Goal: Task Accomplishment & Management: Use online tool/utility

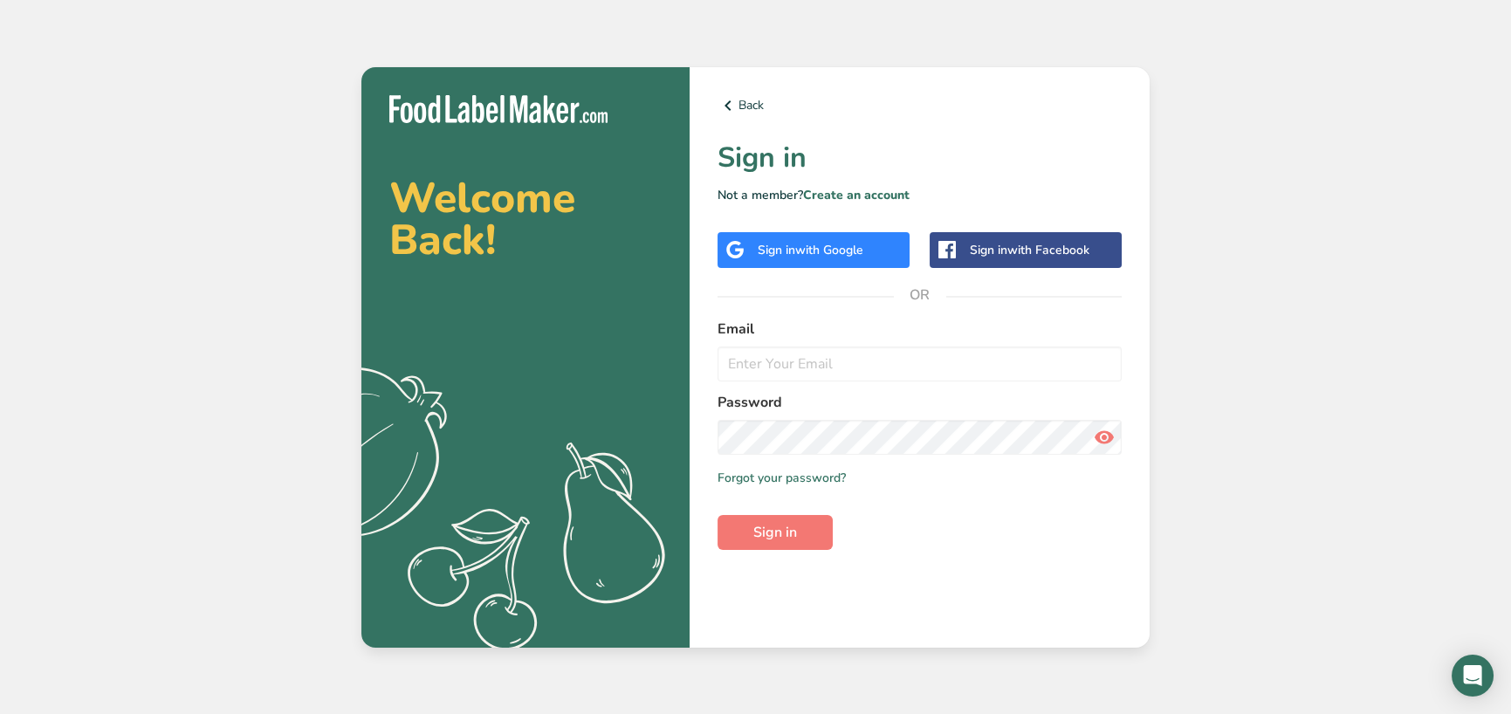
click at [824, 254] on span "with Google" at bounding box center [829, 250] width 68 height 17
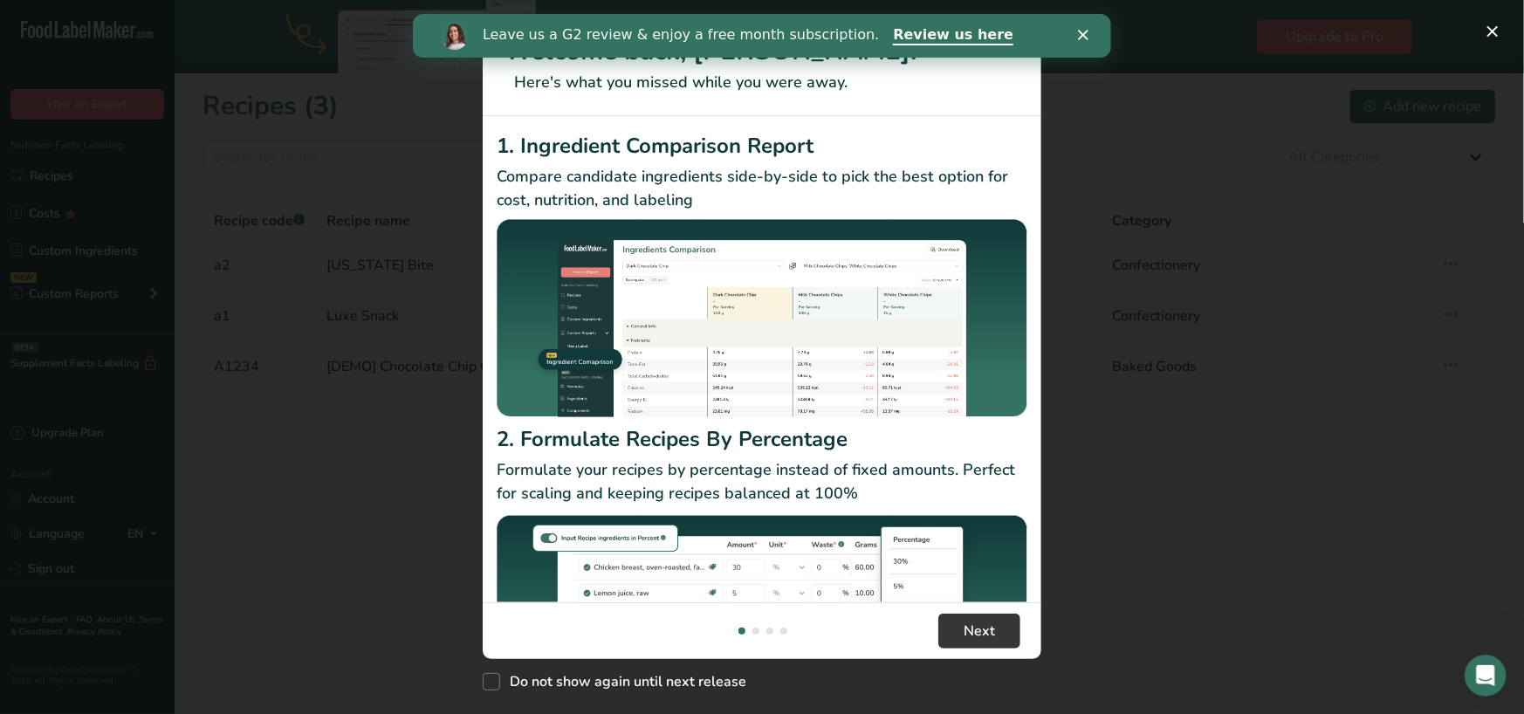
click at [1083, 32] on polygon "Close" at bounding box center [1082, 35] width 10 height 10
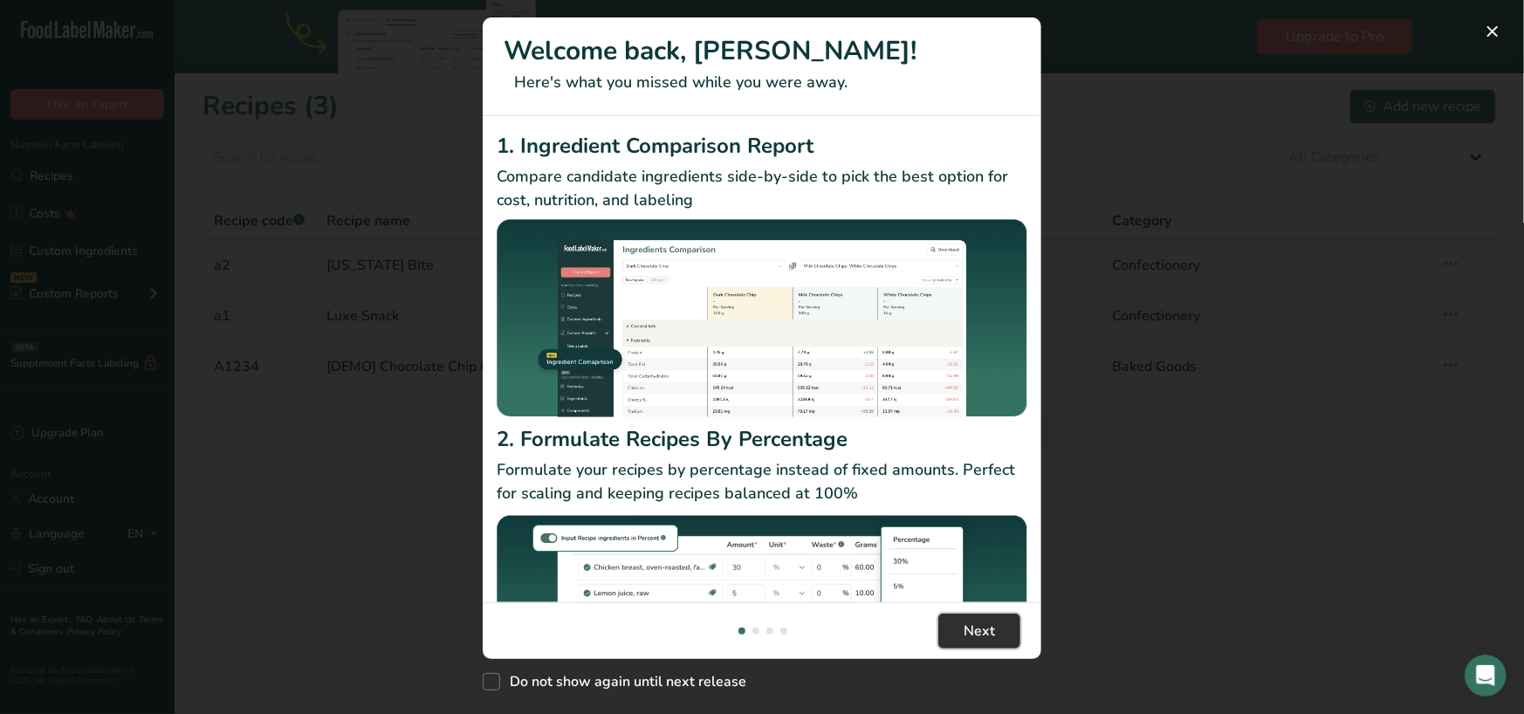
click at [982, 628] on span "Next" at bounding box center [979, 631] width 31 height 21
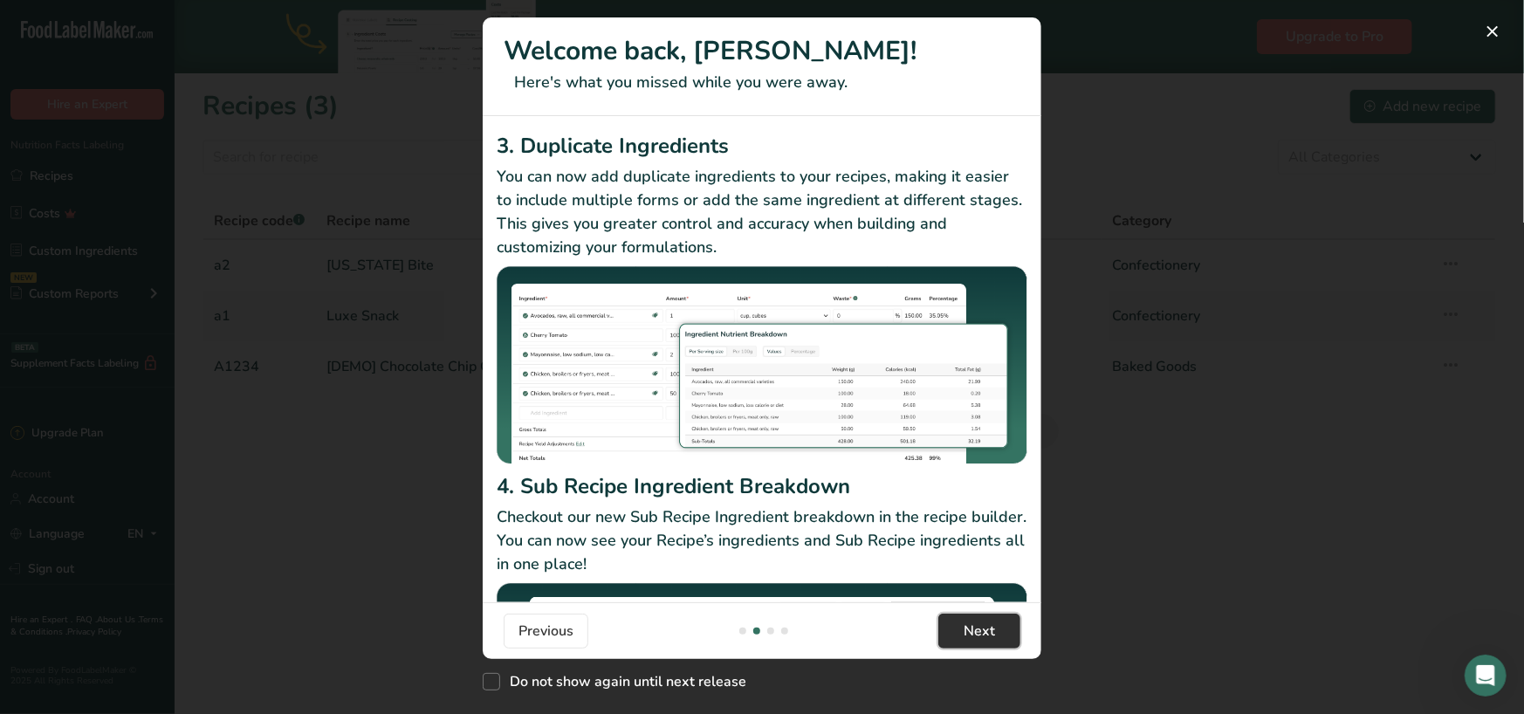
click at [982, 628] on span "Next" at bounding box center [979, 631] width 31 height 21
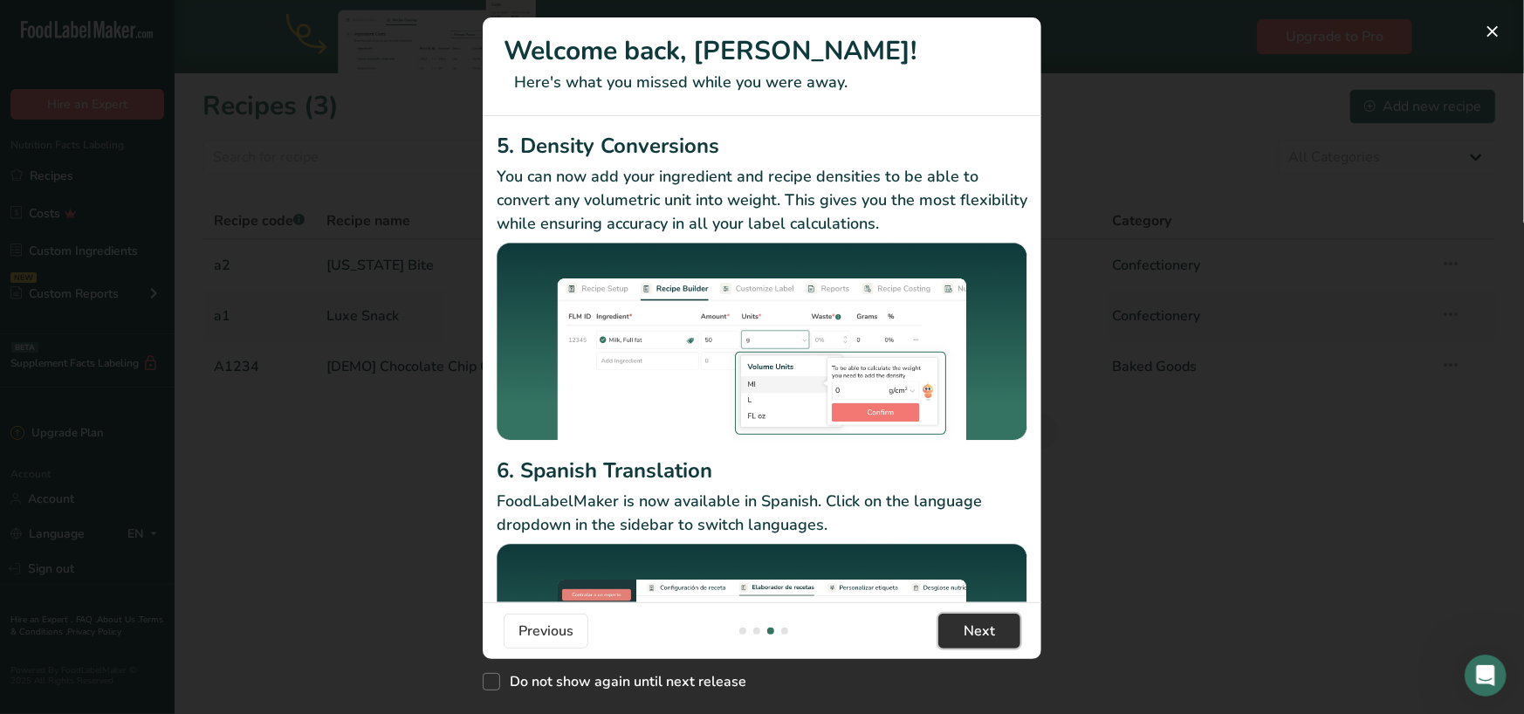
click at [982, 628] on span "Next" at bounding box center [979, 631] width 31 height 21
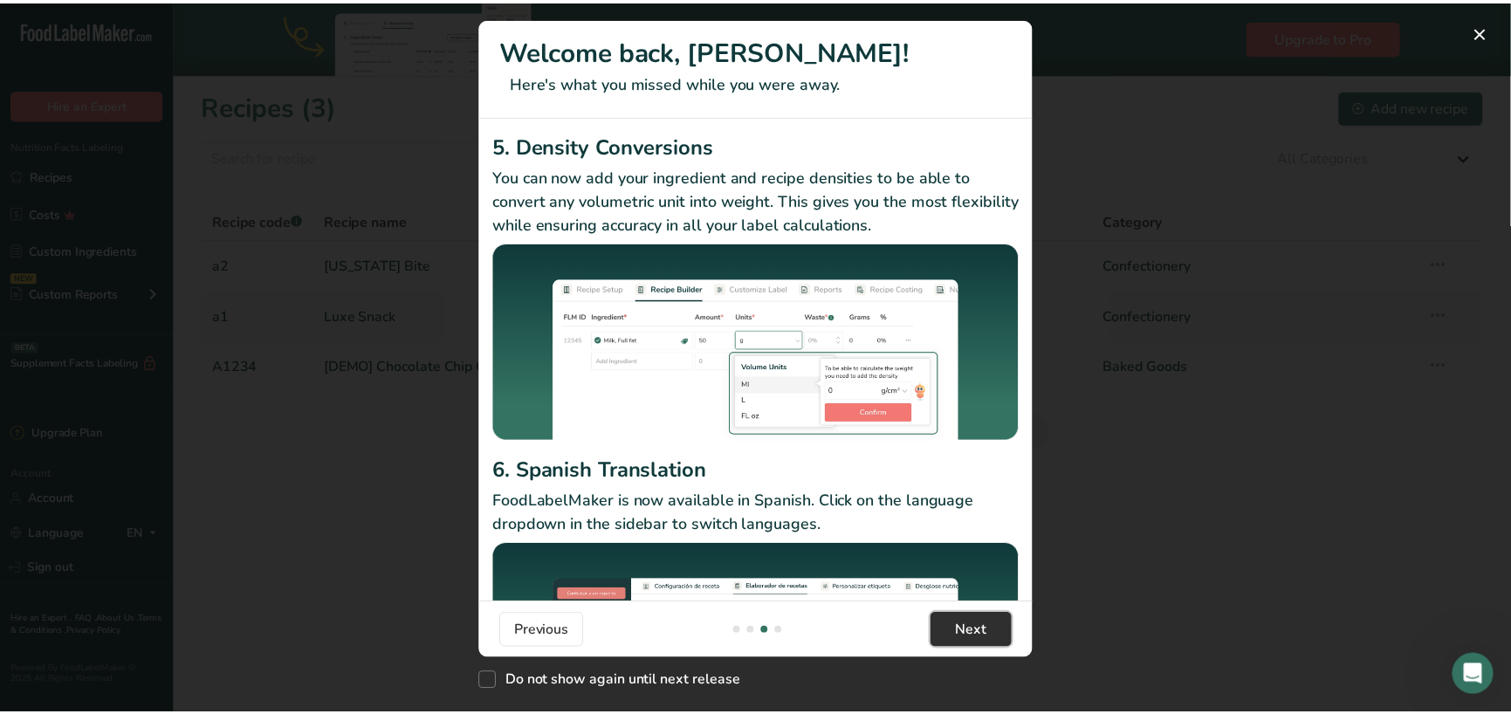
scroll to position [0, 1676]
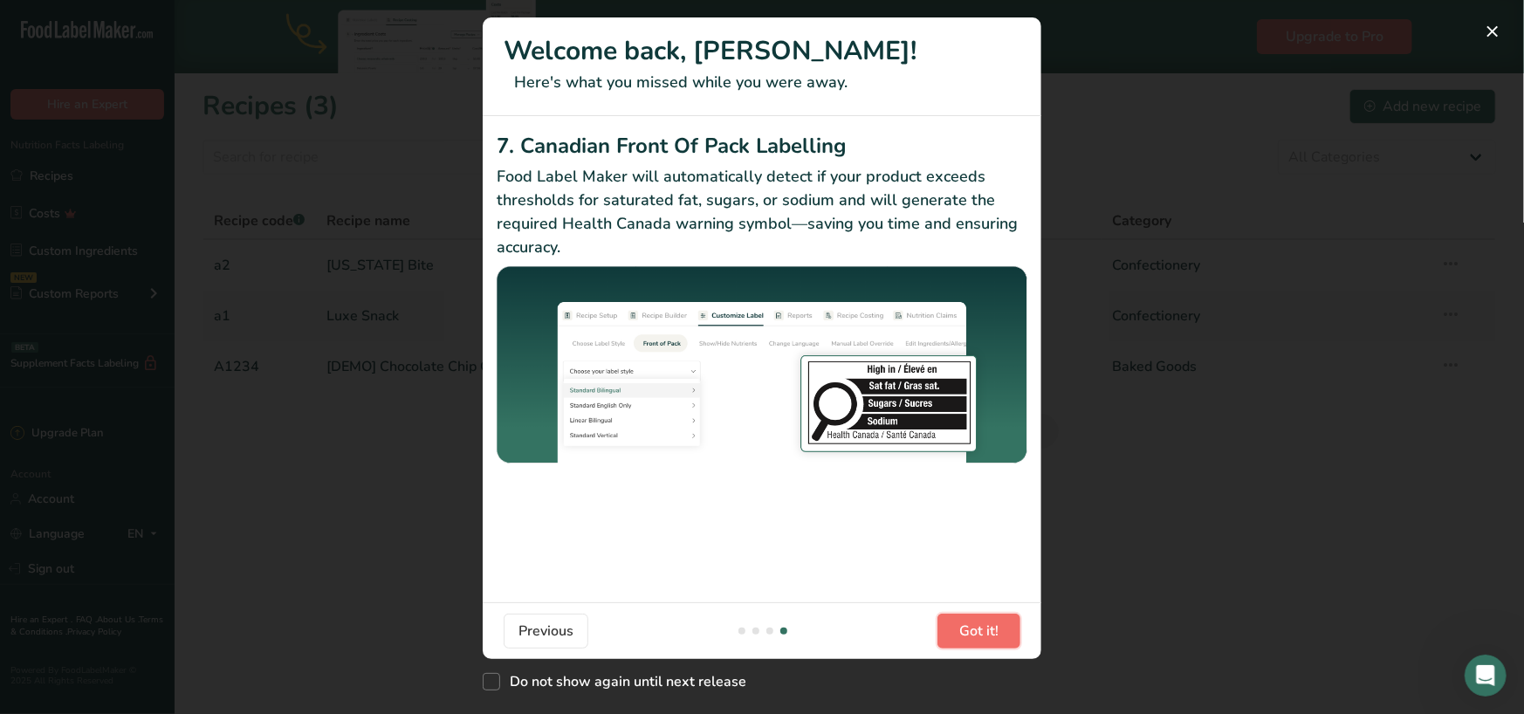
click at [982, 628] on span "Got it!" at bounding box center [979, 631] width 39 height 21
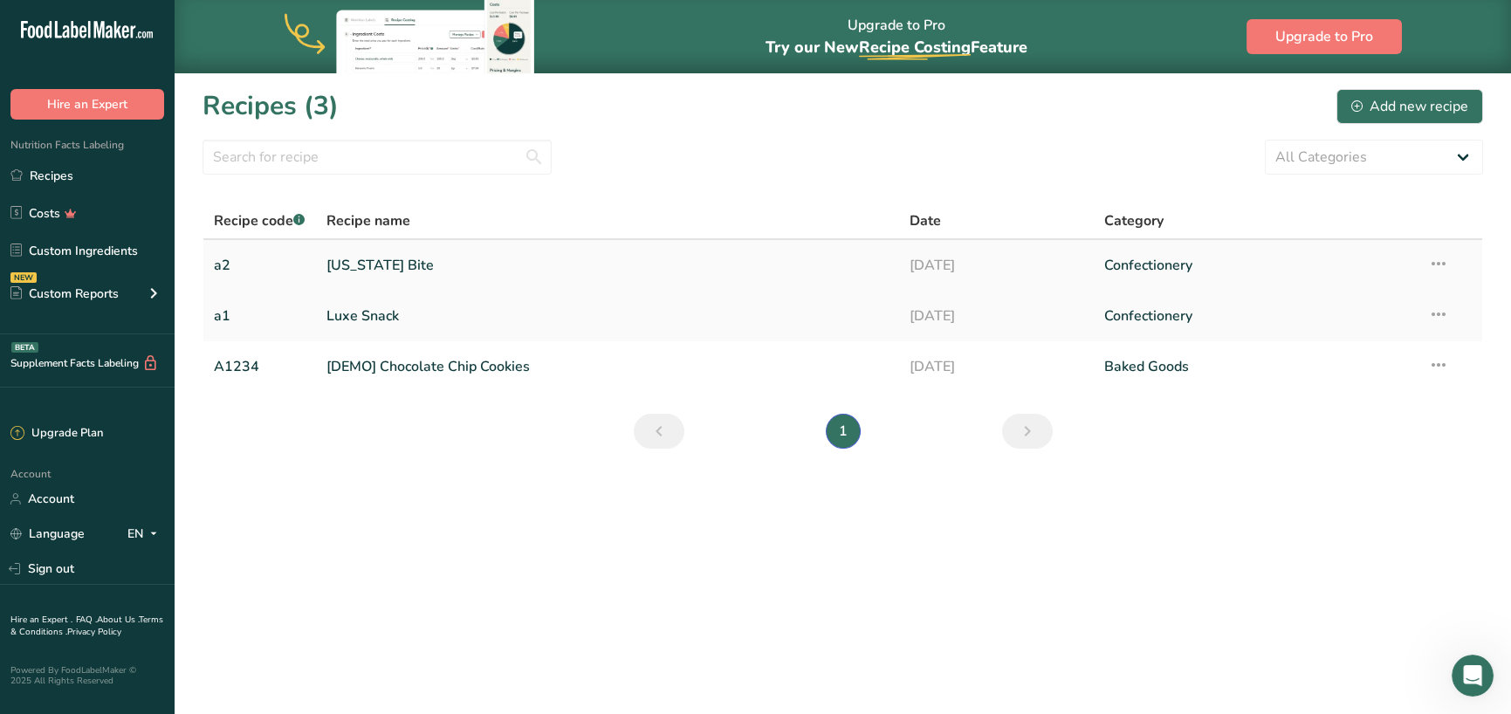
click at [400, 265] on link "[US_STATE] Bite" at bounding box center [608, 265] width 562 height 37
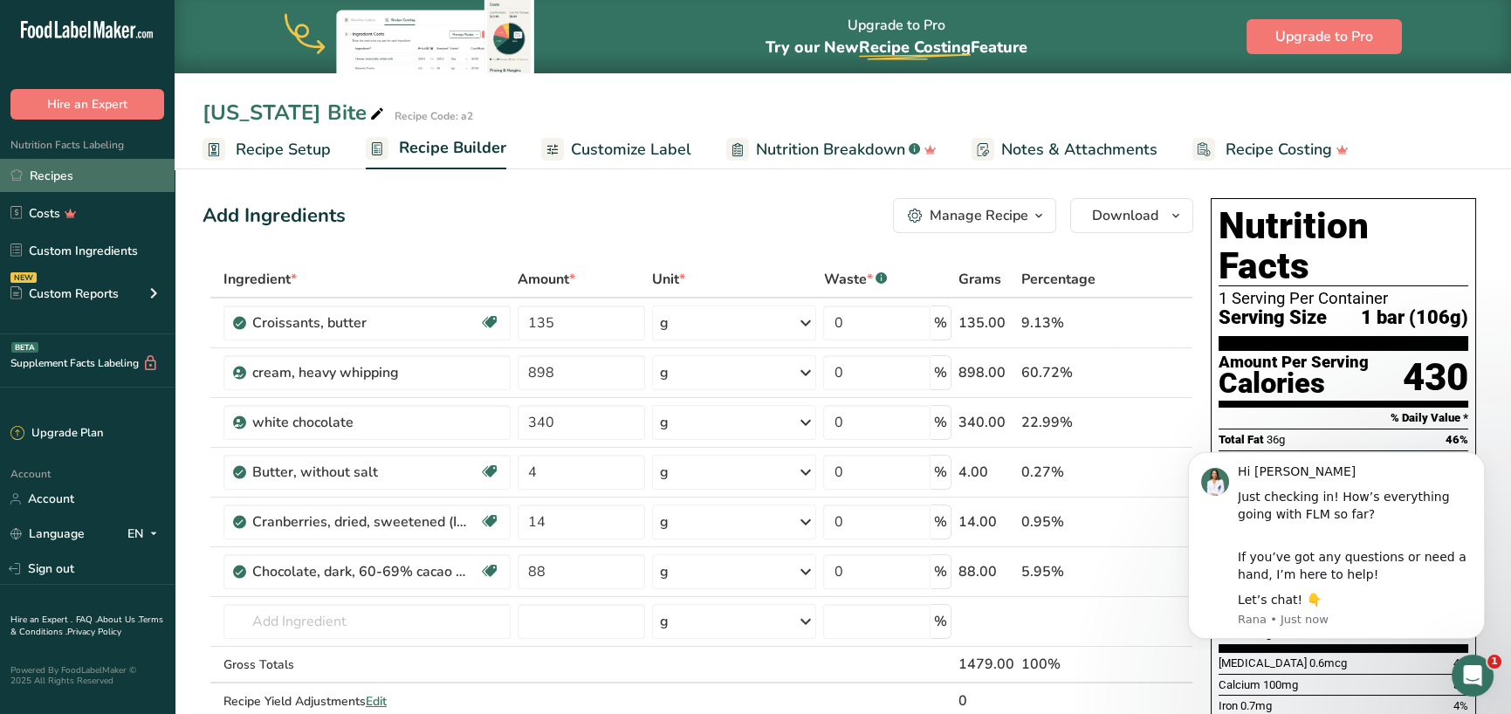
click at [70, 174] on link "Recipes" at bounding box center [87, 175] width 175 height 33
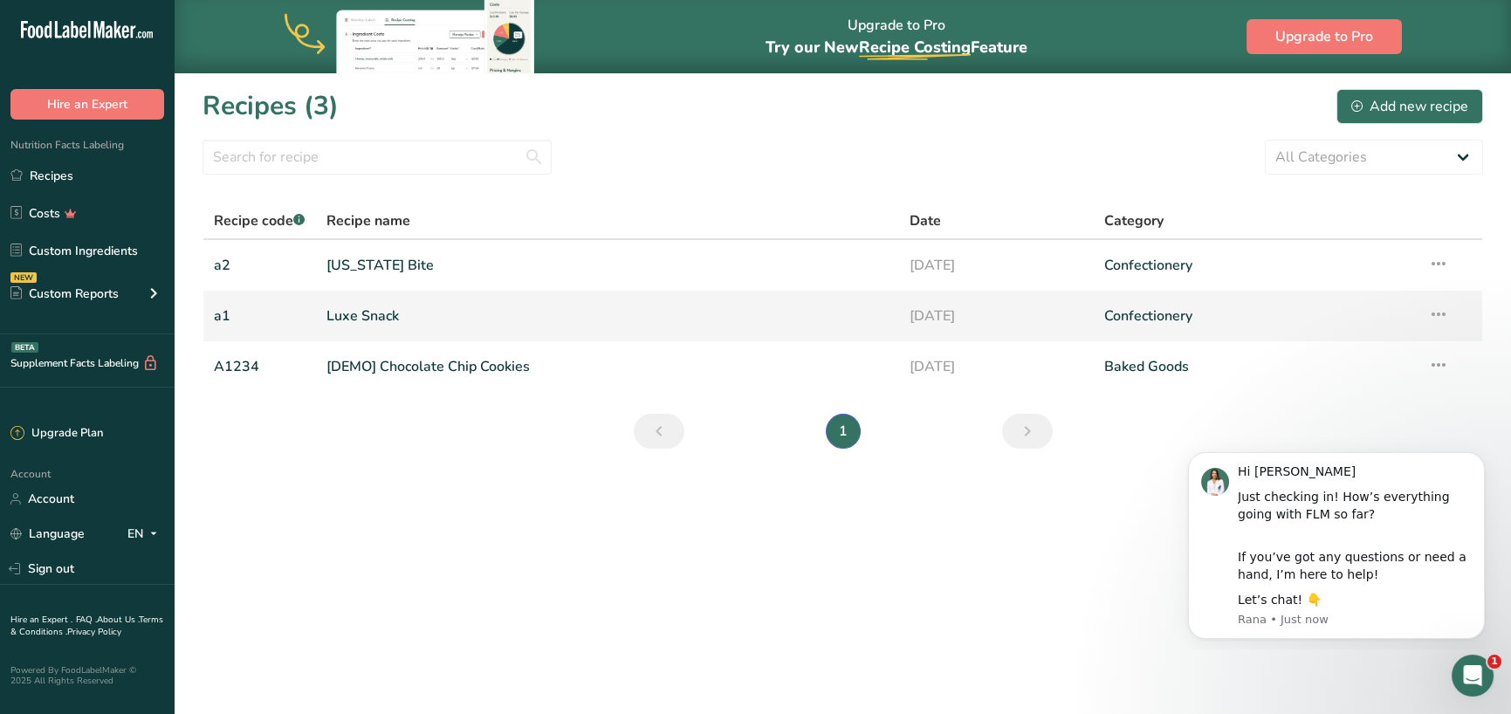
click at [372, 312] on link "Luxe Snack" at bounding box center [608, 316] width 562 height 37
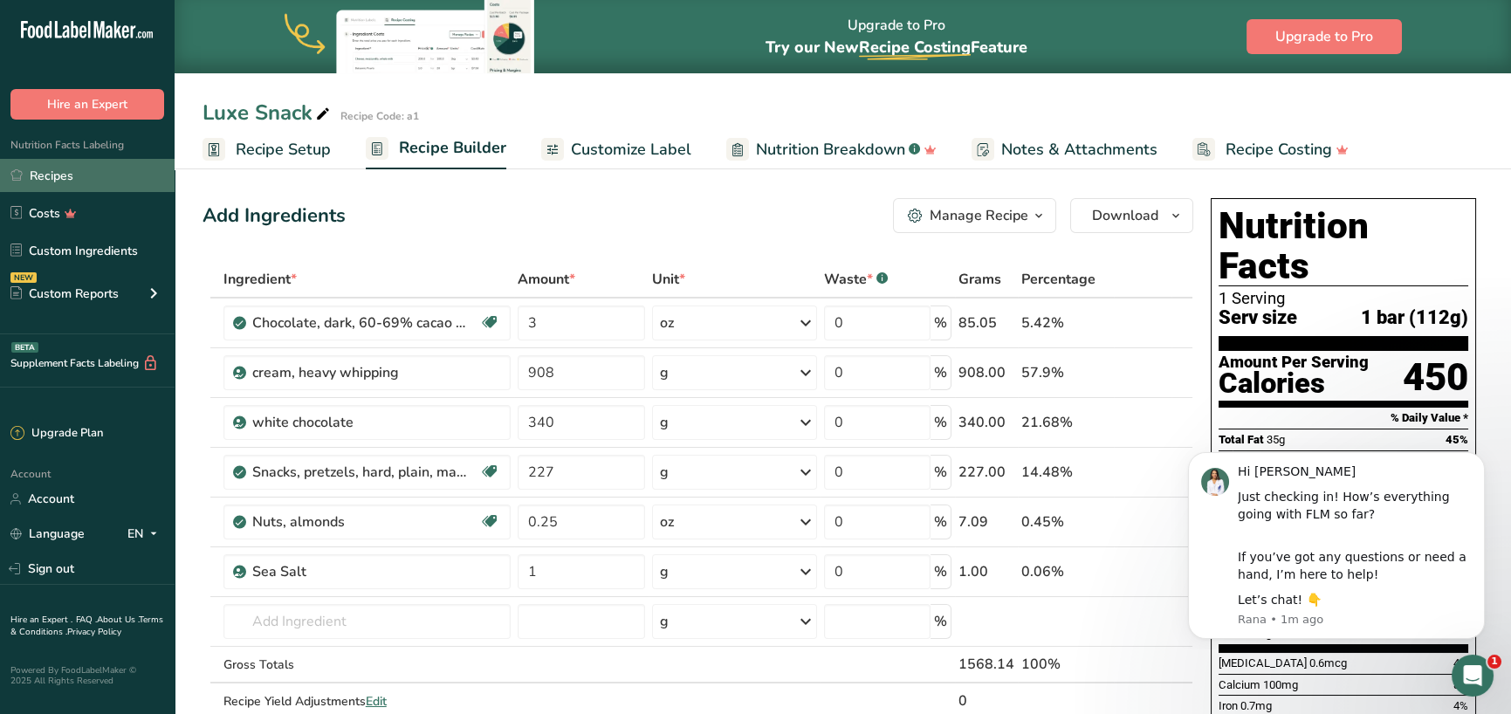
click at [65, 171] on link "Recipes" at bounding box center [87, 175] width 175 height 33
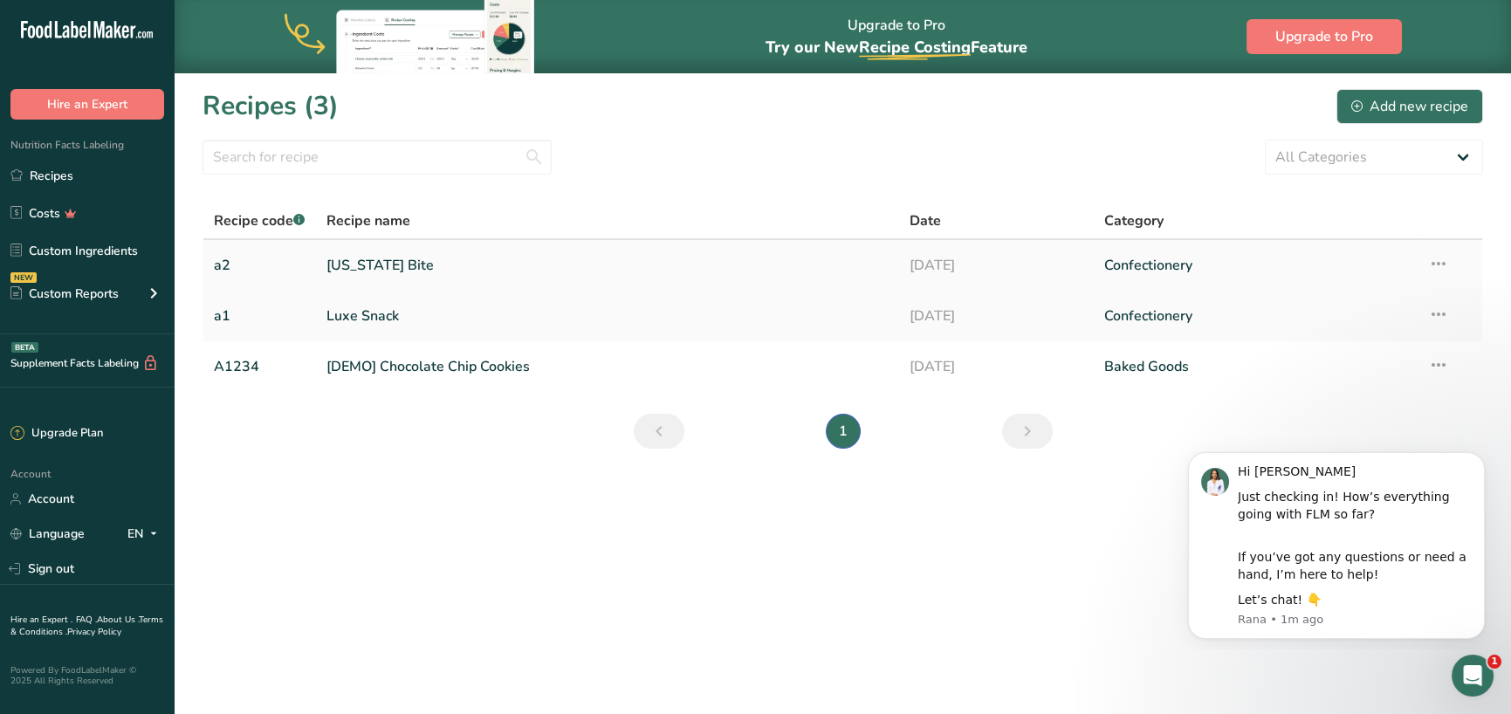
click at [370, 263] on link "[US_STATE] Bite" at bounding box center [608, 265] width 562 height 37
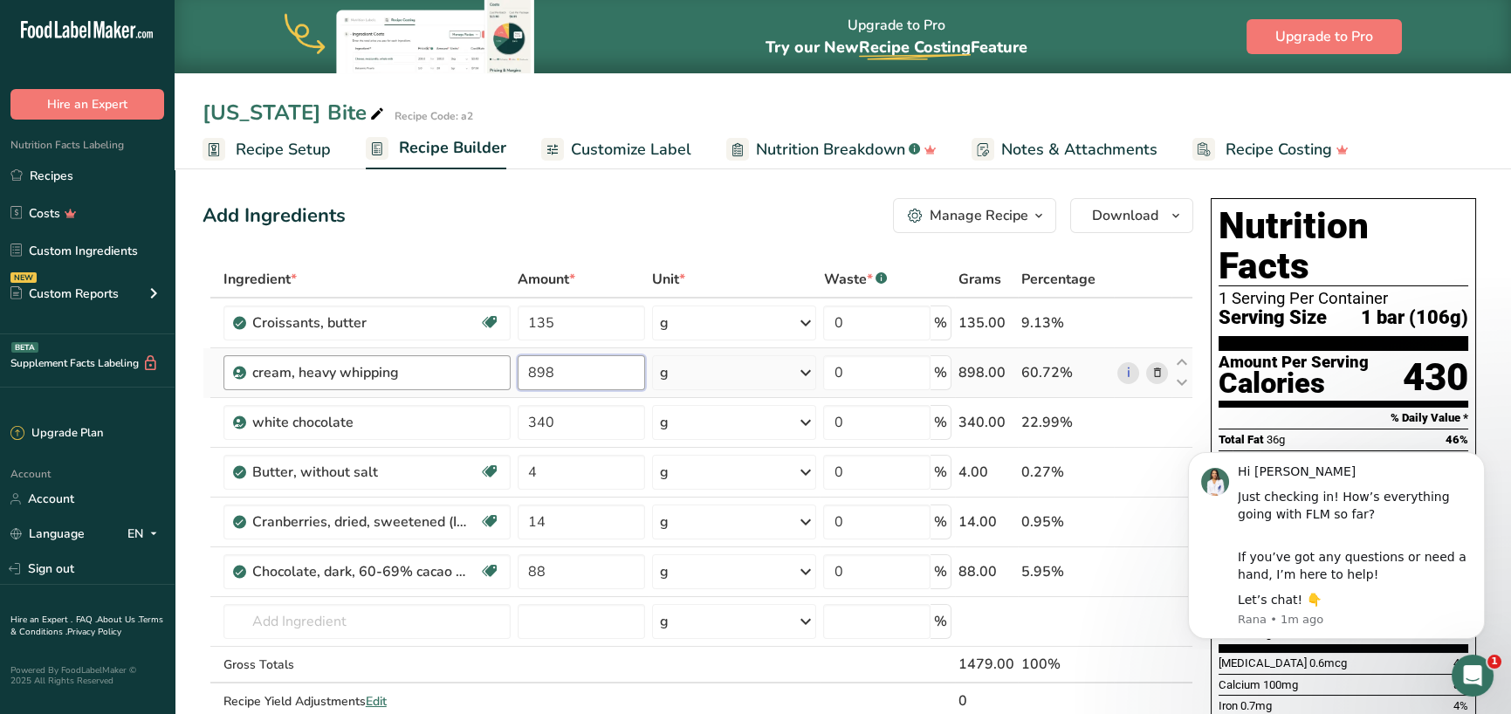
drag, startPoint x: 611, startPoint y: 371, endPoint x: 454, endPoint y: 363, distance: 157.3
click at [454, 363] on tr "cream, heavy [MEDICAL_DATA] 898 g Weight Units g kg mg See more Volume Units l …" at bounding box center [697, 373] width 989 height 50
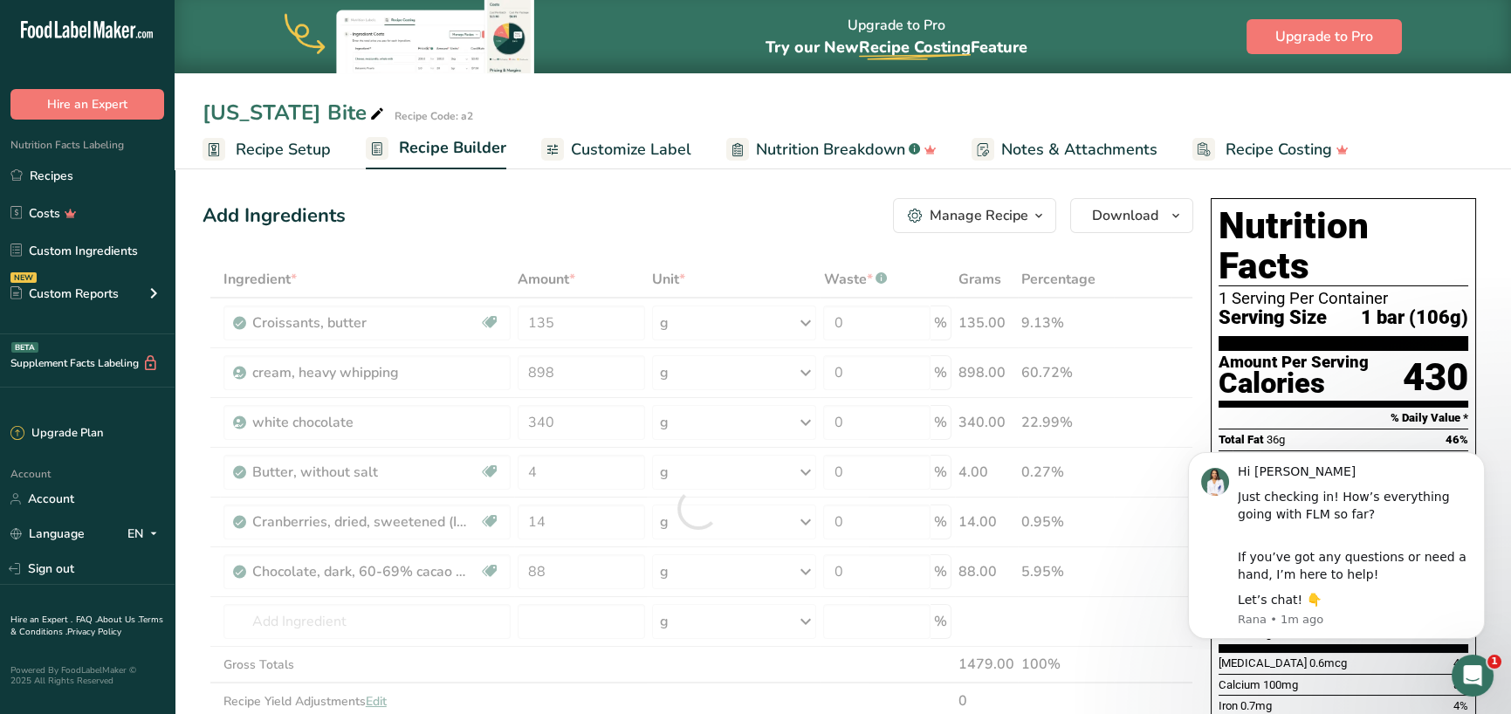
drag, startPoint x: 409, startPoint y: 367, endPoint x: 198, endPoint y: 375, distance: 210.6
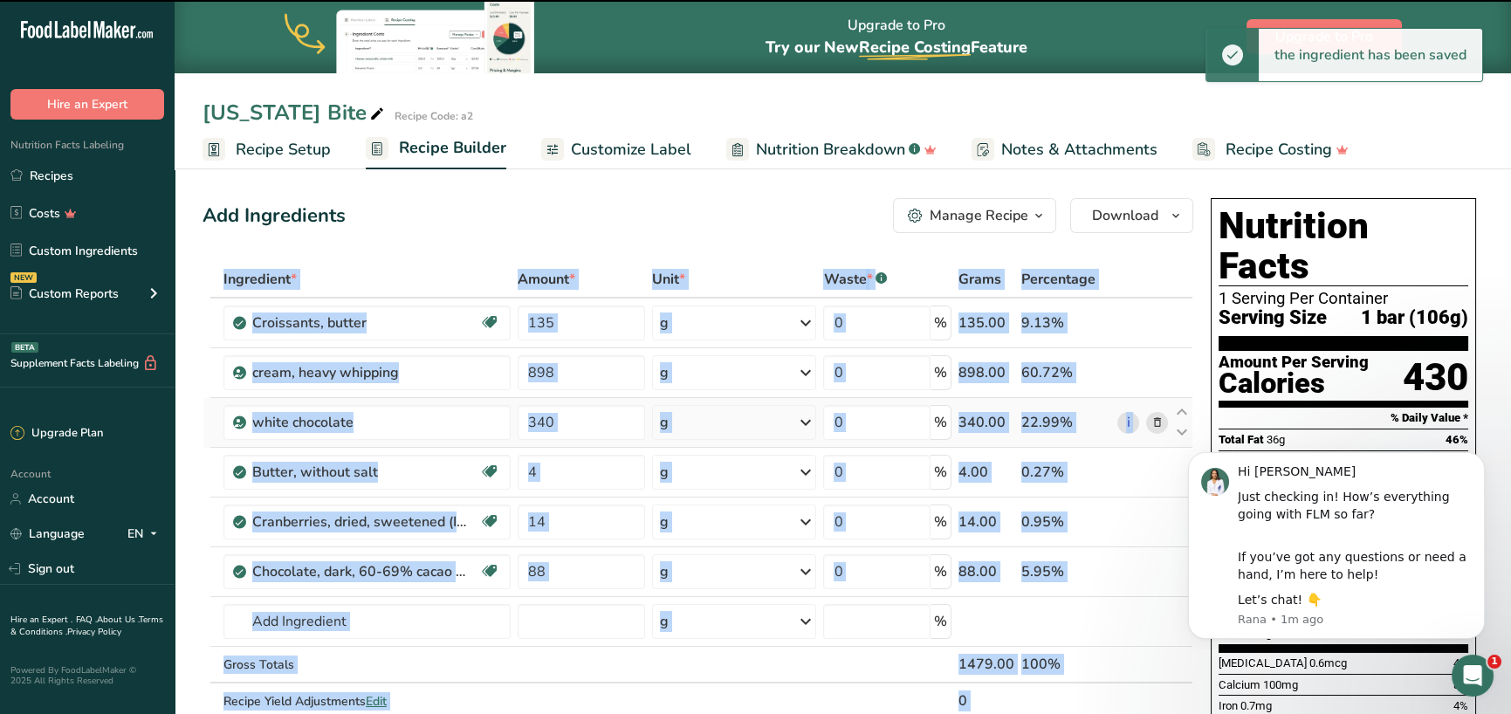
click at [427, 445] on td "white chocolate" at bounding box center [367, 423] width 295 height 50
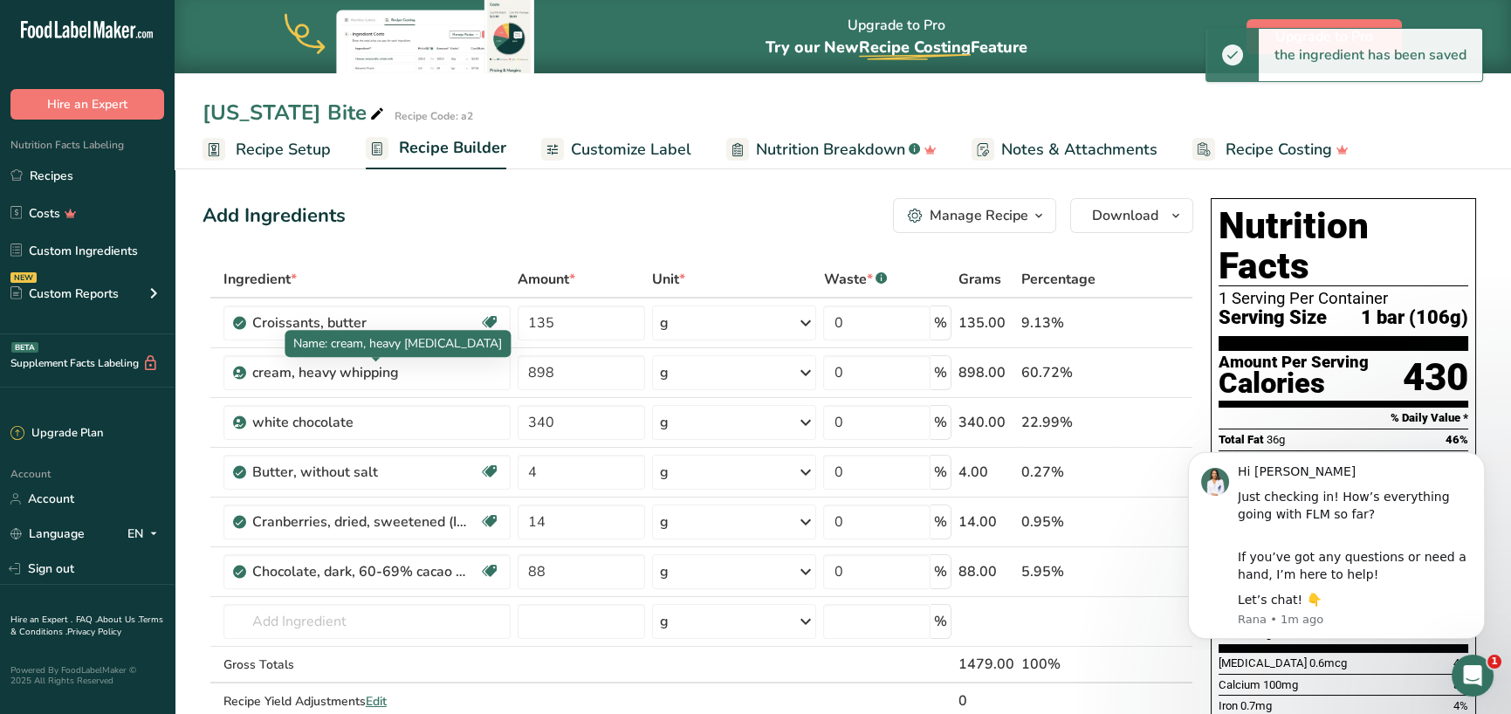
drag, startPoint x: 431, startPoint y: 377, endPoint x: 186, endPoint y: 348, distance: 247.0
click at [206, 351] on tr "cream, heavy [MEDICAL_DATA] 898 g Weight Units g kg mg See more Volume Units l …" at bounding box center [697, 373] width 989 height 50
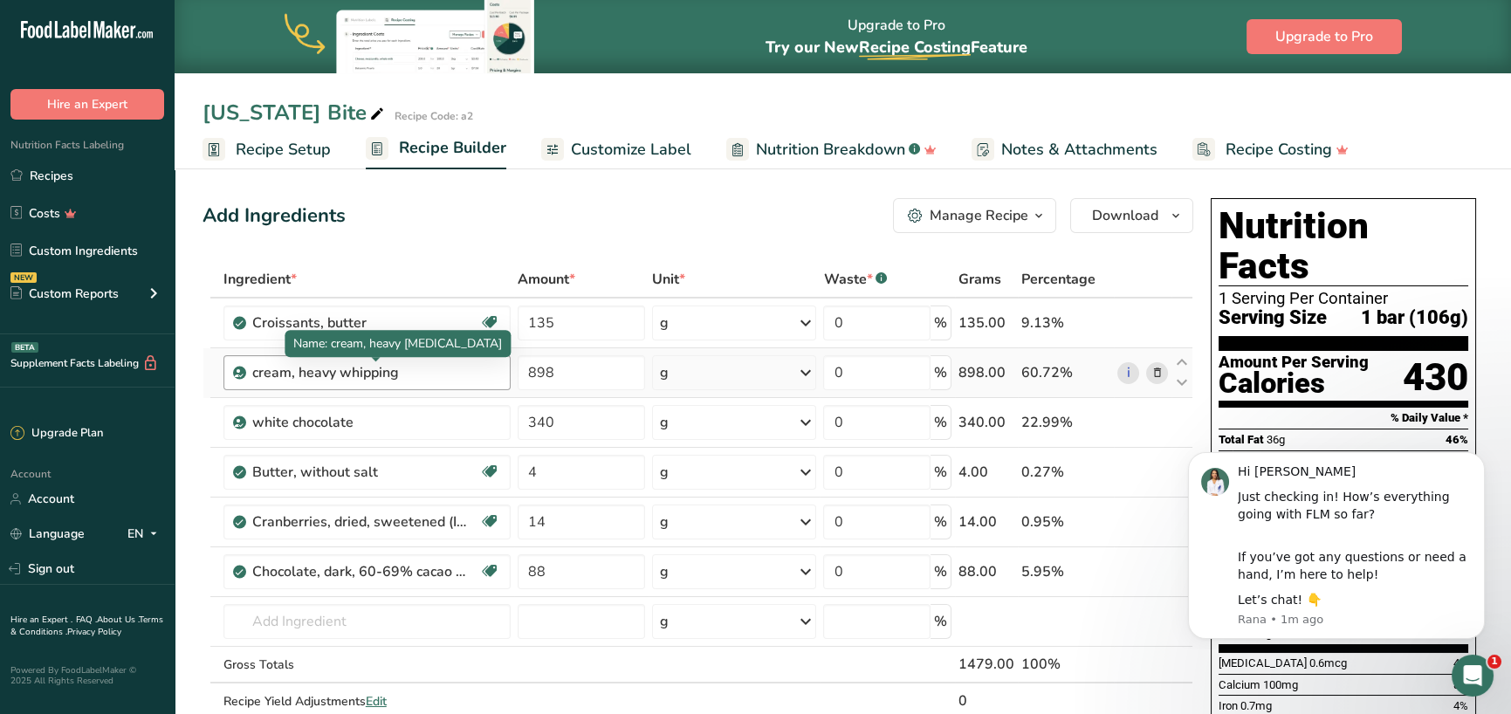
click at [428, 371] on div "cream, heavy whipping" at bounding box center [361, 372] width 218 height 21
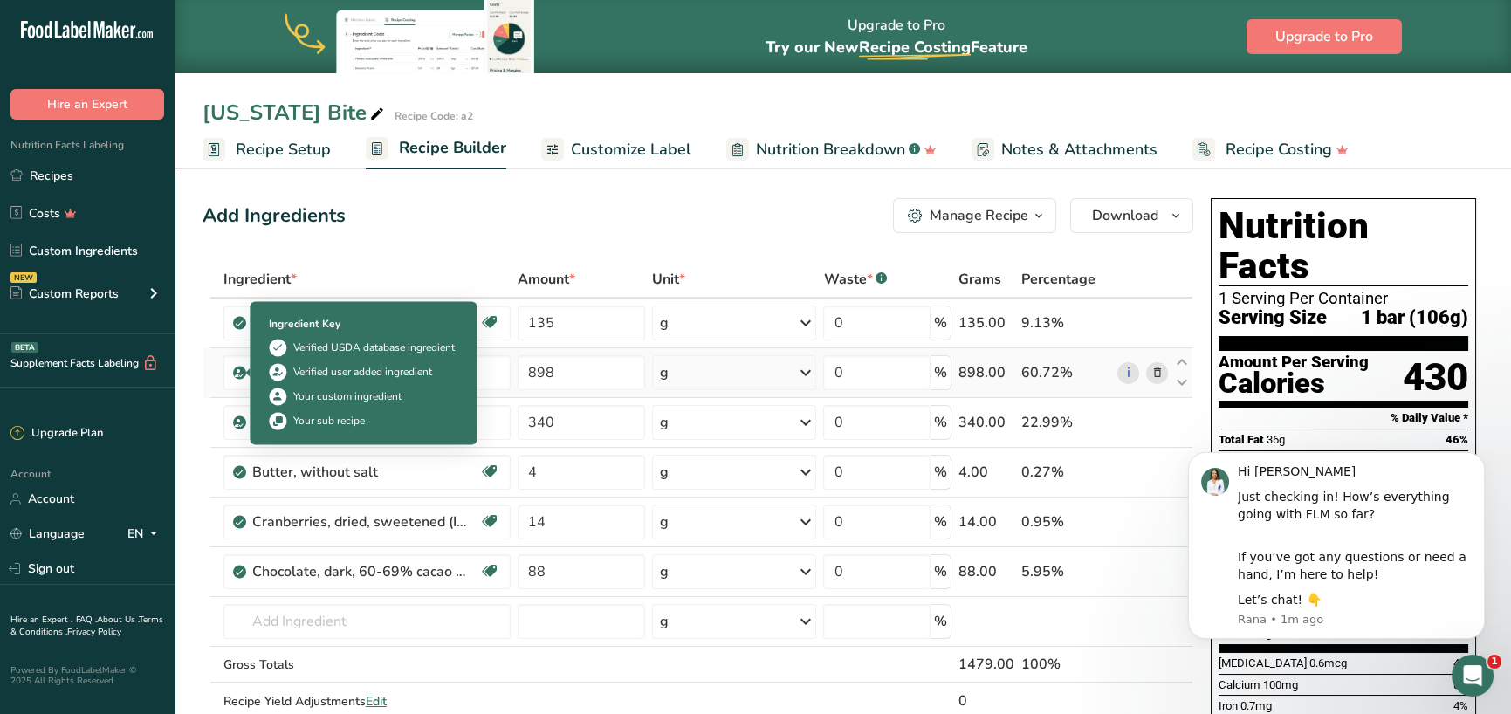
click at [237, 375] on icon at bounding box center [239, 373] width 10 height 16
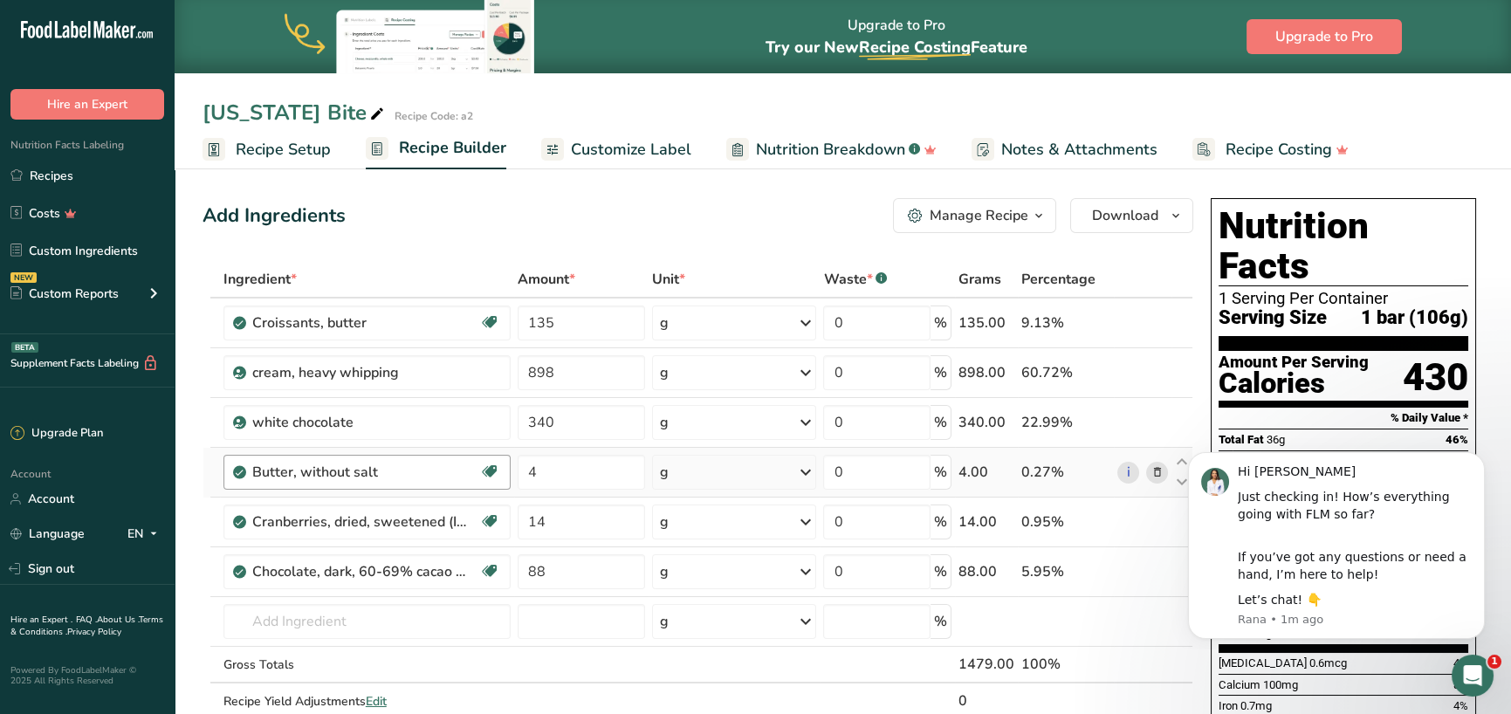
drag, startPoint x: 237, startPoint y: 375, endPoint x: 400, endPoint y: 460, distance: 184.3
click at [401, 464] on div "Butter, without salt" at bounding box center [361, 472] width 218 height 21
click at [425, 374] on div "cream, heavy whipping" at bounding box center [361, 372] width 218 height 21
click at [280, 151] on span "Recipe Setup" at bounding box center [283, 150] width 95 height 24
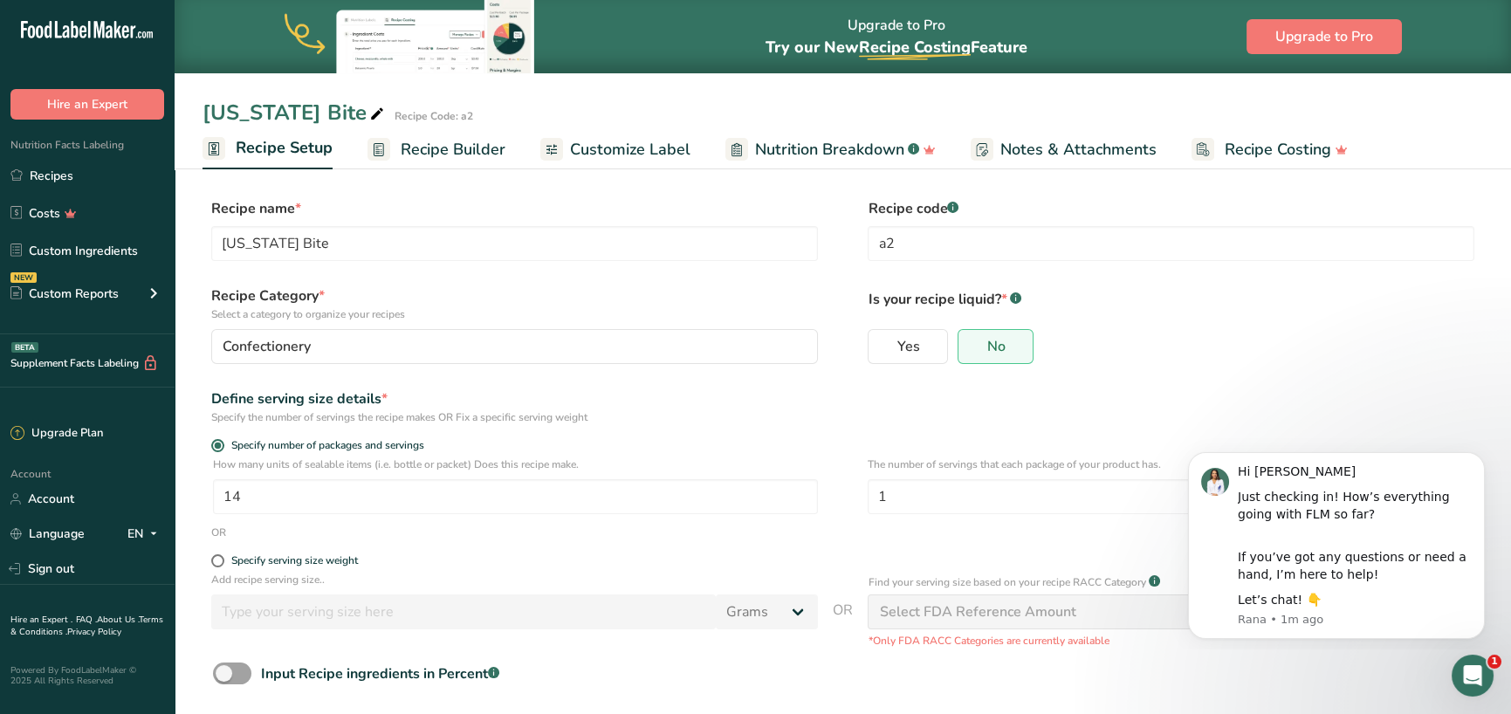
click at [454, 134] on link "Recipe Builder" at bounding box center [437, 149] width 138 height 39
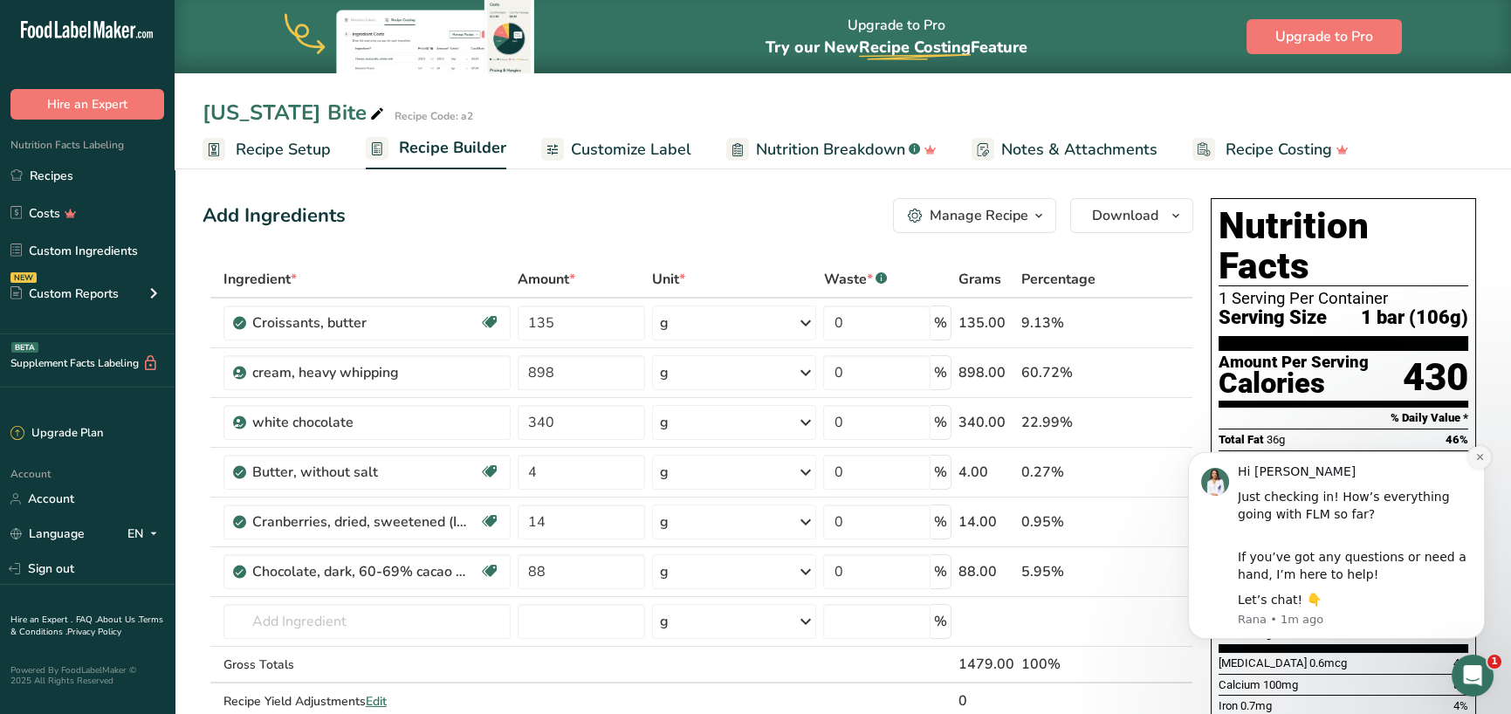
click at [1476, 466] on button "Dismiss notification" at bounding box center [1480, 457] width 23 height 23
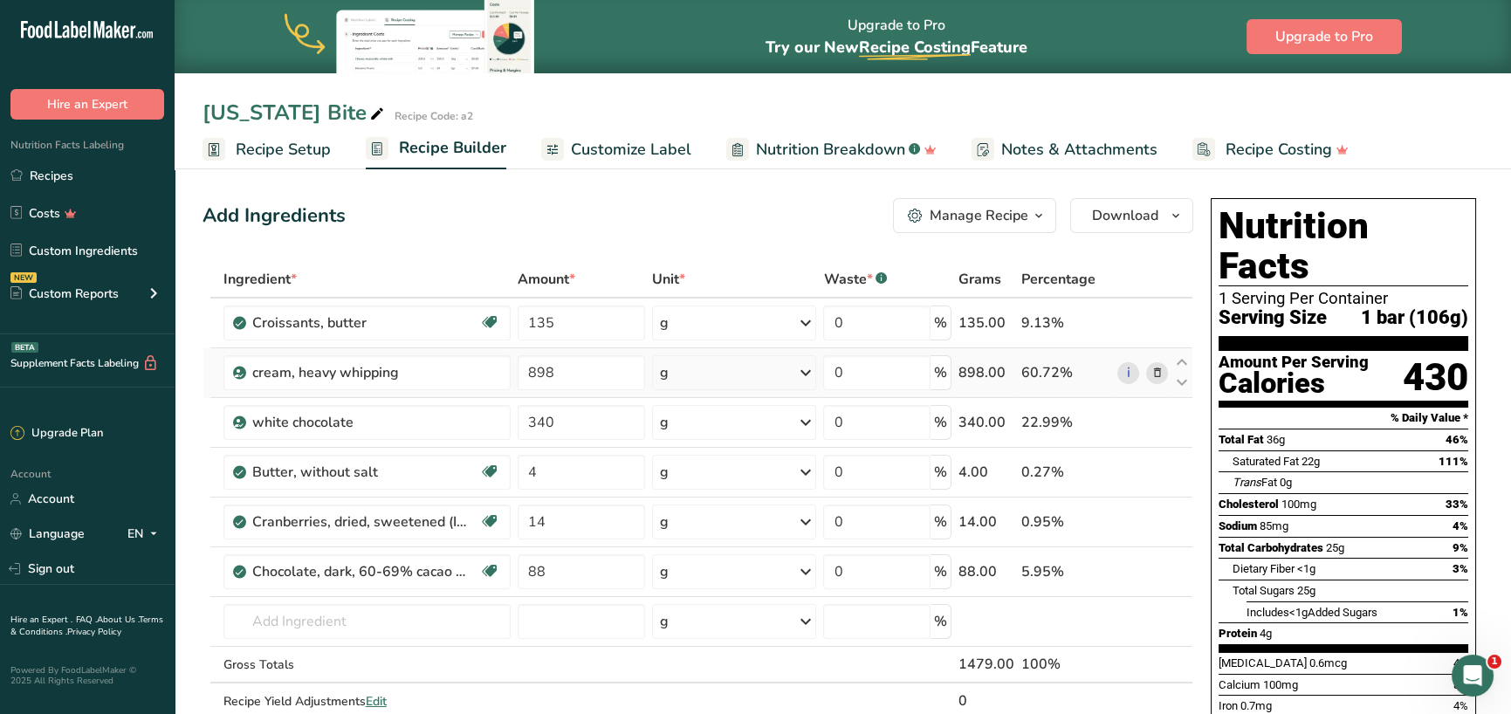
click at [1153, 376] on icon at bounding box center [1157, 373] width 12 height 18
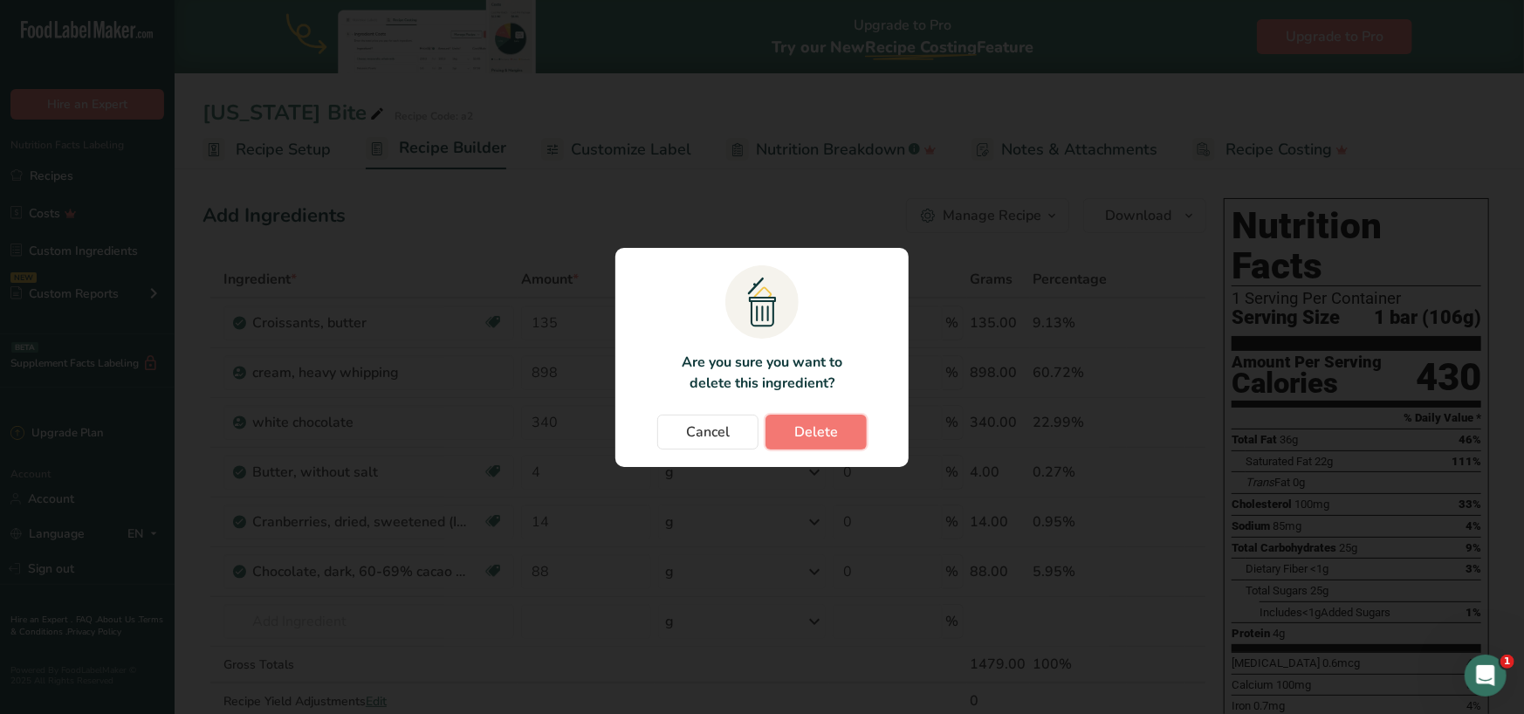
click at [822, 430] on span "Delete" at bounding box center [816, 432] width 44 height 21
type input "340"
type input "4"
type input "14"
type input "88"
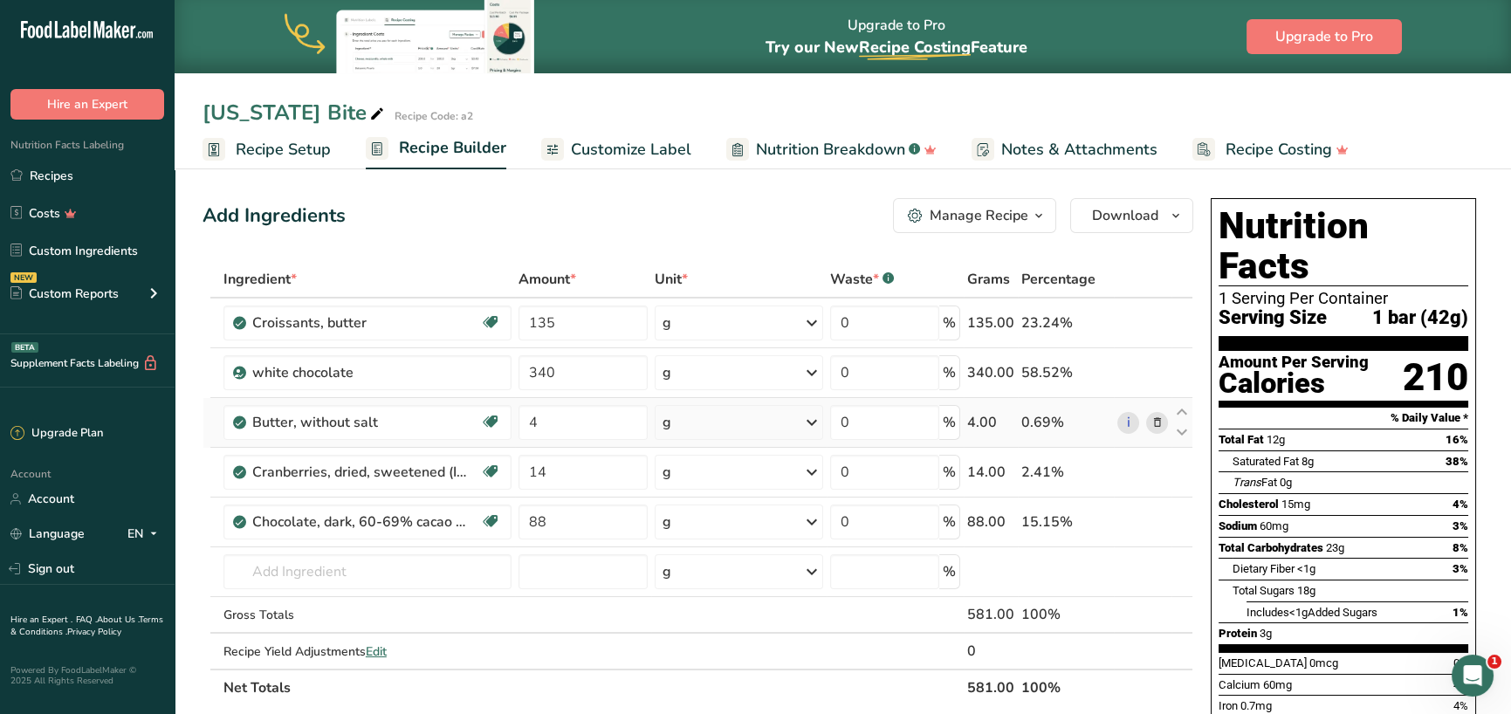
click at [1158, 423] on icon at bounding box center [1157, 423] width 12 height 18
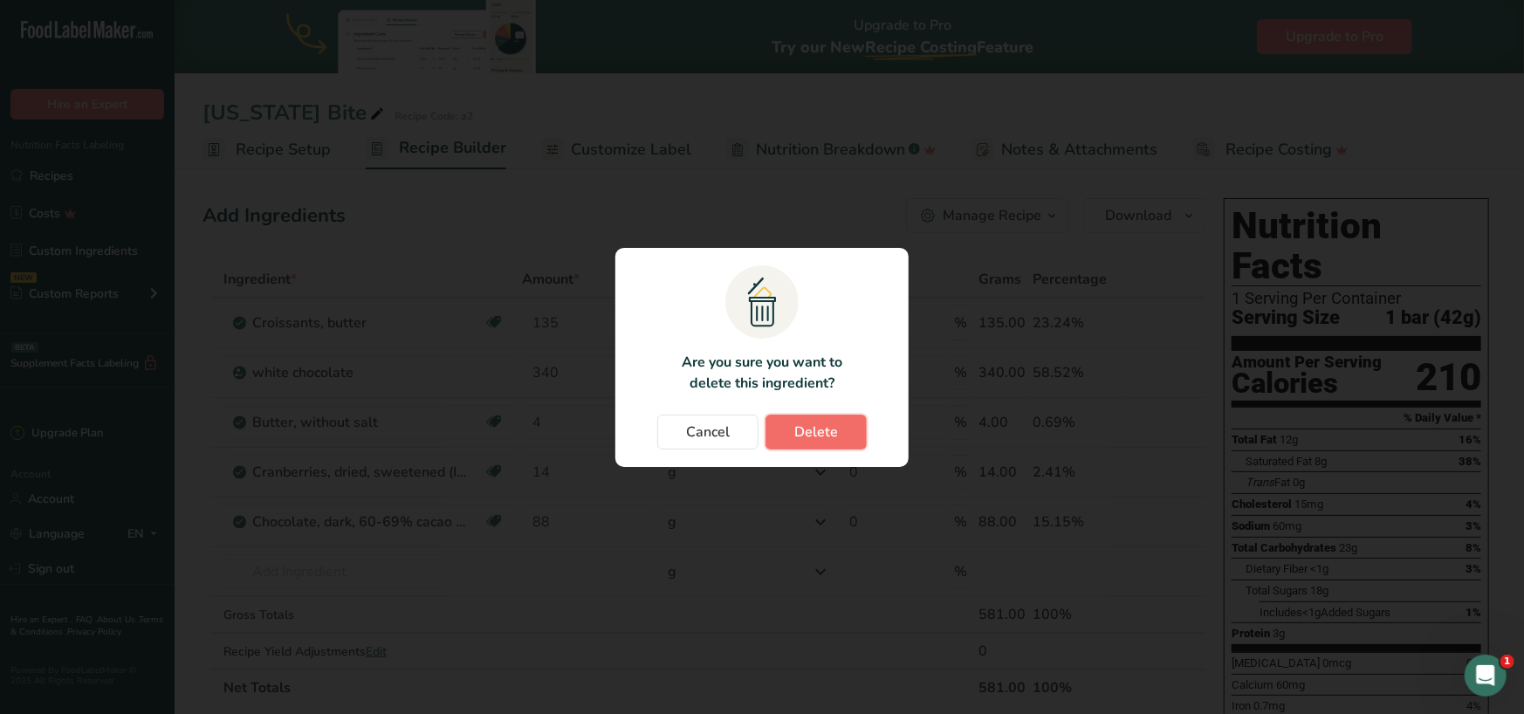
click at [811, 428] on span "Delete" at bounding box center [816, 432] width 44 height 21
type input "14"
type input "88"
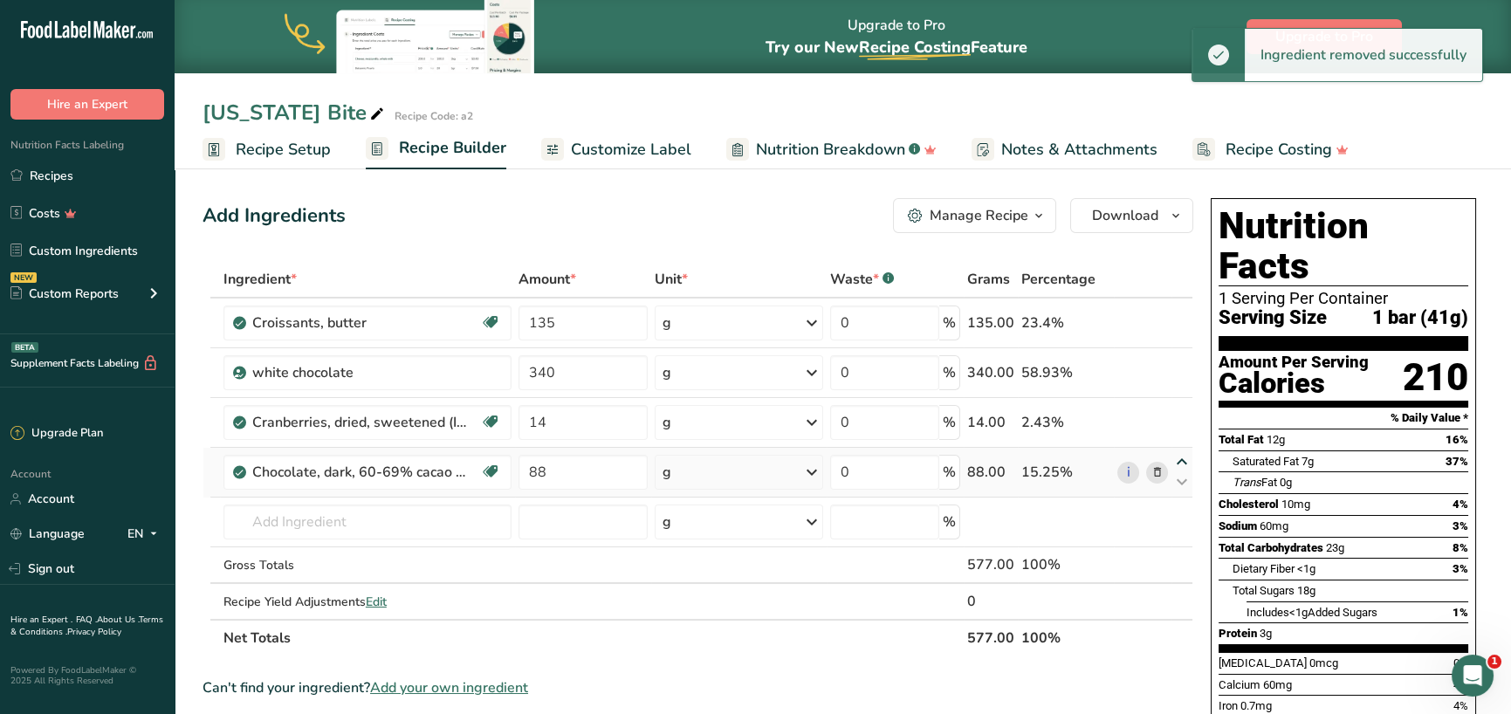
click at [1183, 462] on icon at bounding box center [1182, 462] width 21 height 13
type input "88"
type input "14"
click at [1183, 462] on icon at bounding box center [1182, 462] width 21 height 13
type input "14"
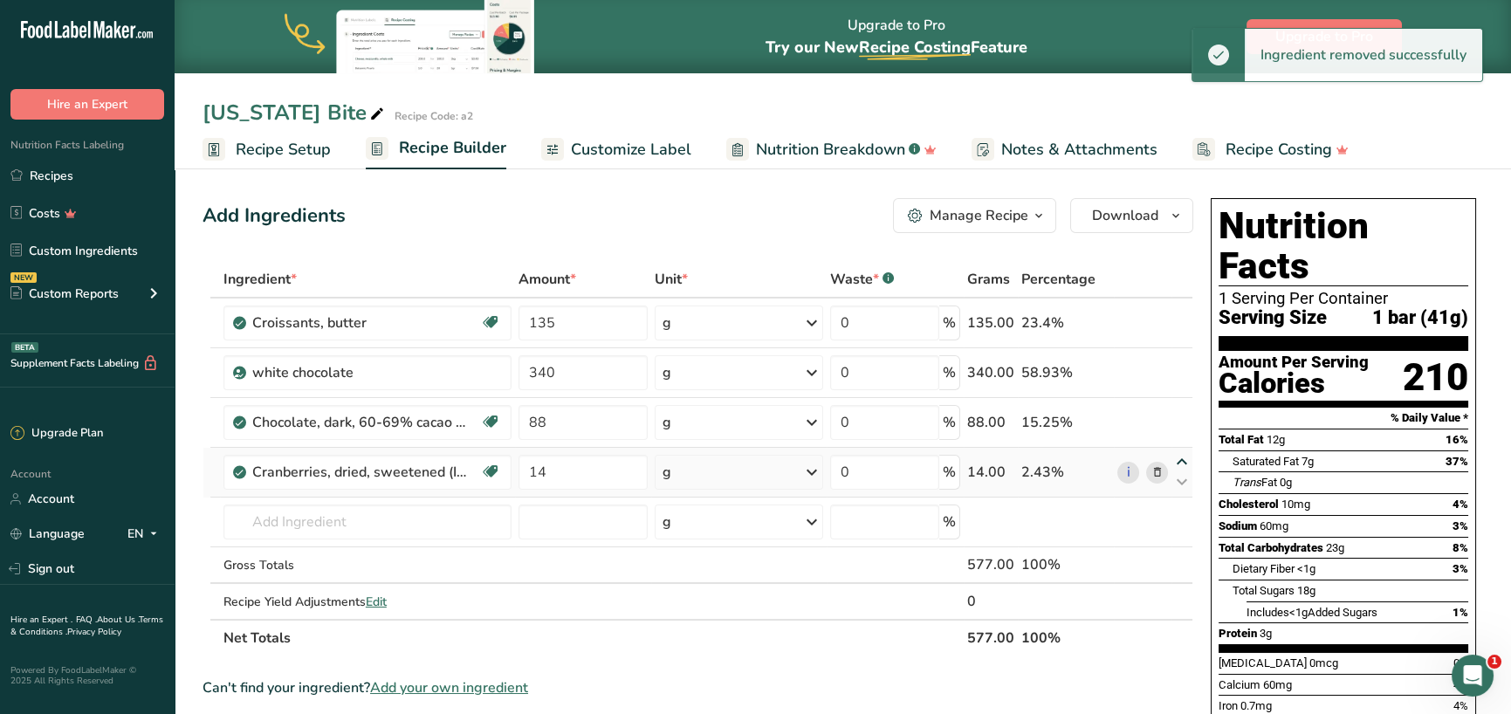
type input "88"
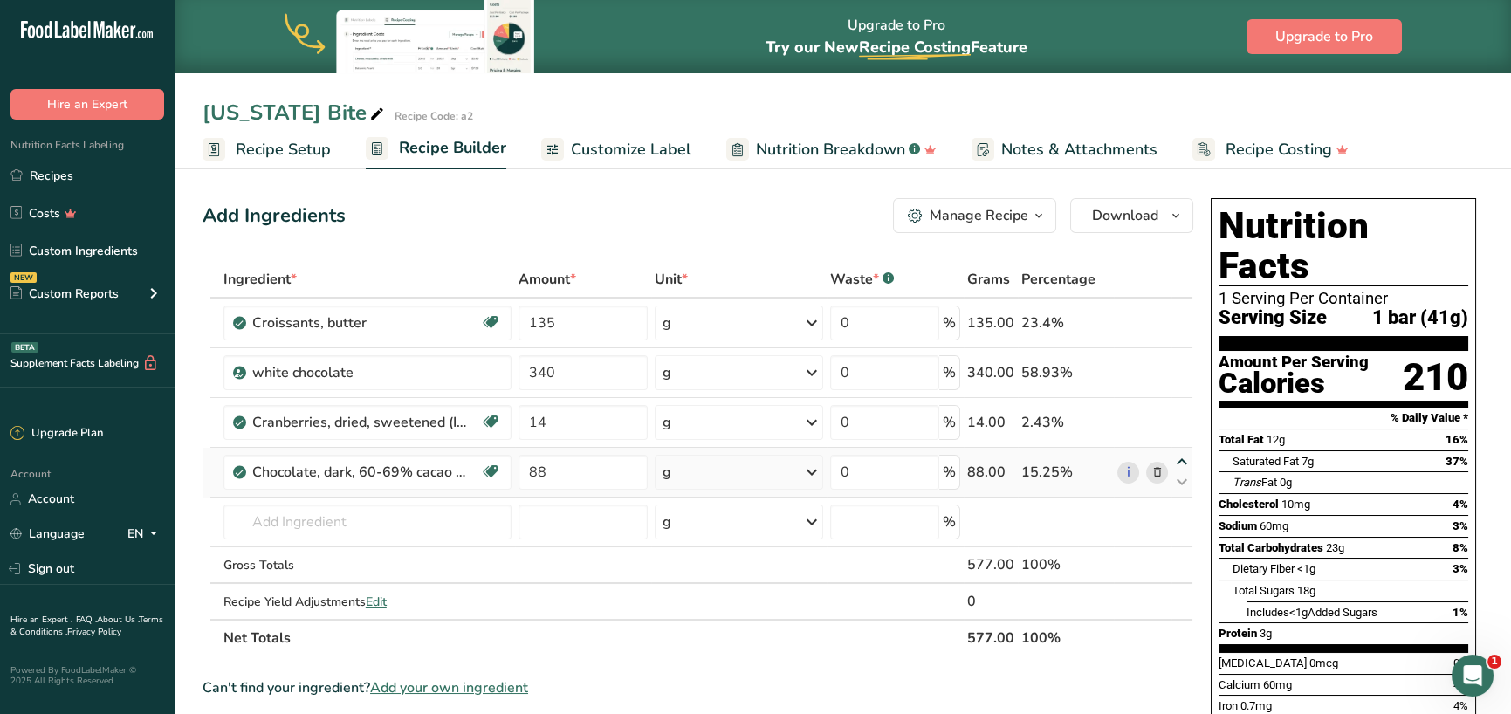
click at [1183, 462] on icon at bounding box center [1182, 462] width 21 height 13
type input "88"
type input "14"
click at [1188, 407] on icon at bounding box center [1182, 412] width 21 height 13
type input "88"
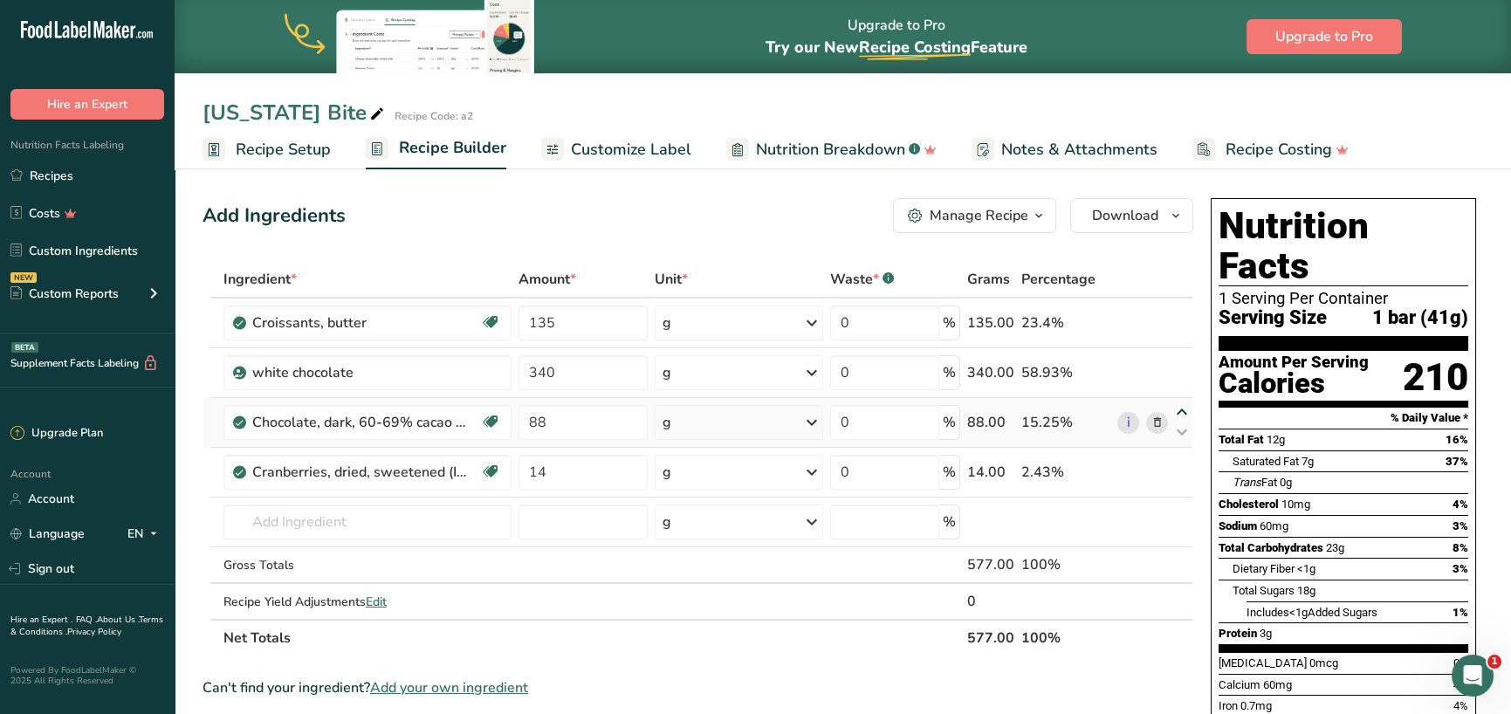
type input "340"
click at [1177, 360] on icon at bounding box center [1182, 362] width 21 height 13
type input "88"
click at [1186, 409] on icon at bounding box center [1182, 412] width 21 height 13
type input "340"
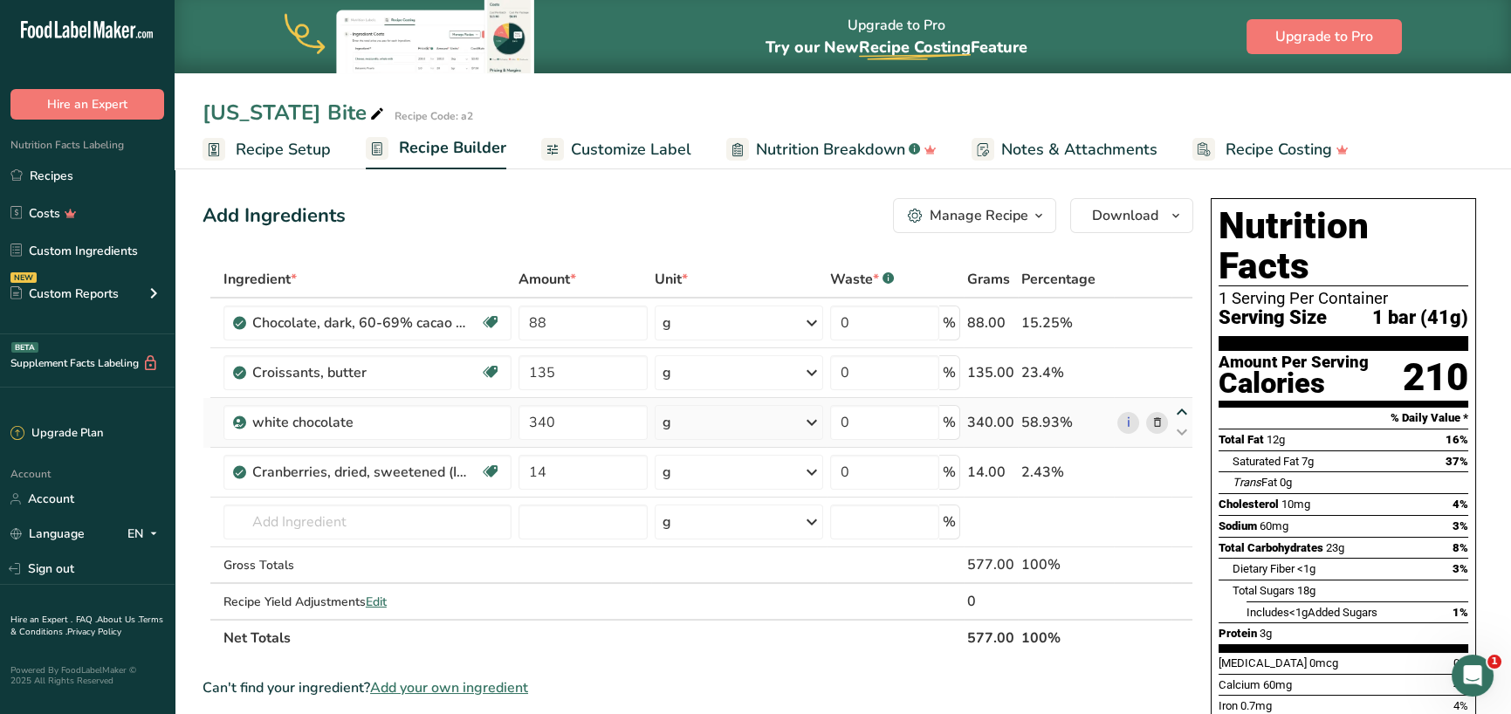
type input "135"
click at [1179, 361] on icon at bounding box center [1182, 362] width 21 height 13
type input "340"
type input "88"
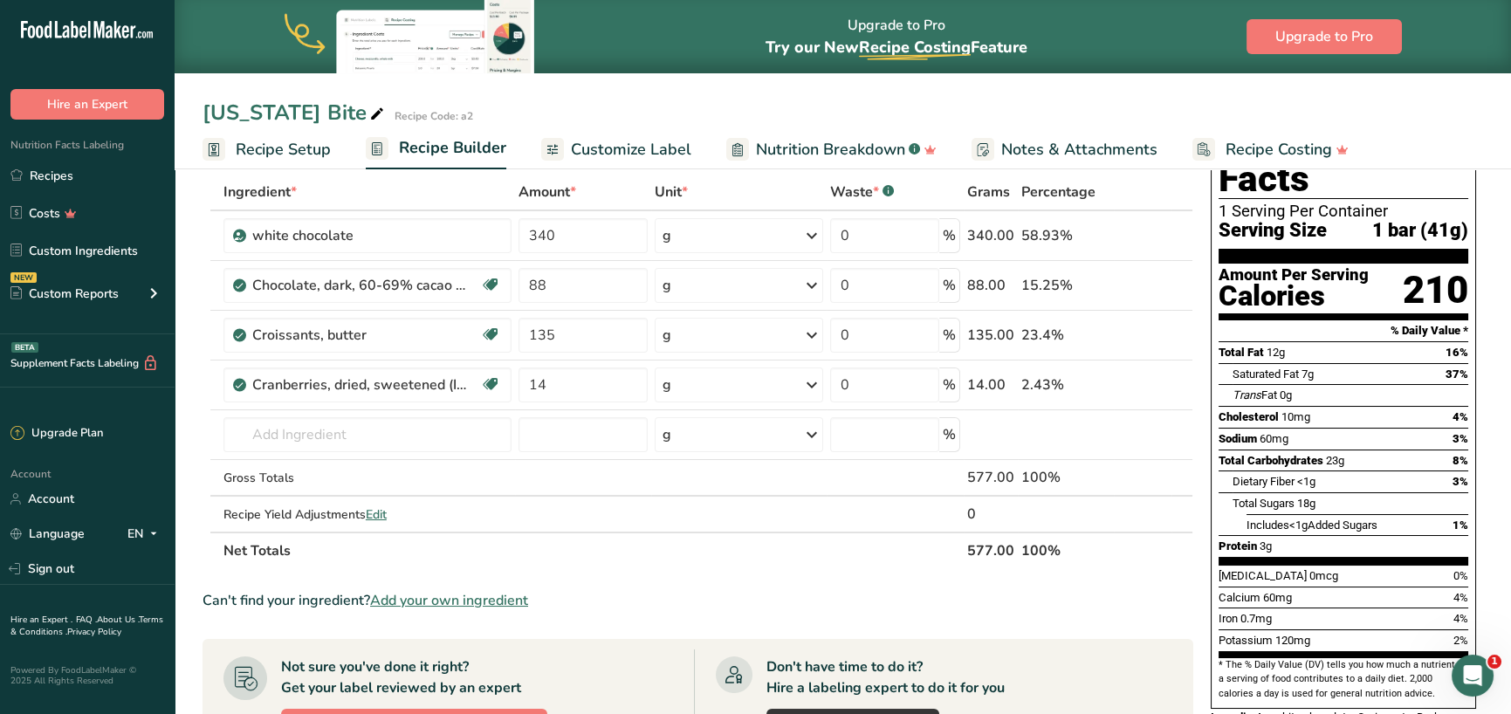
scroll to position [87, 0]
click at [382, 516] on span "Edit" at bounding box center [376, 514] width 21 height 17
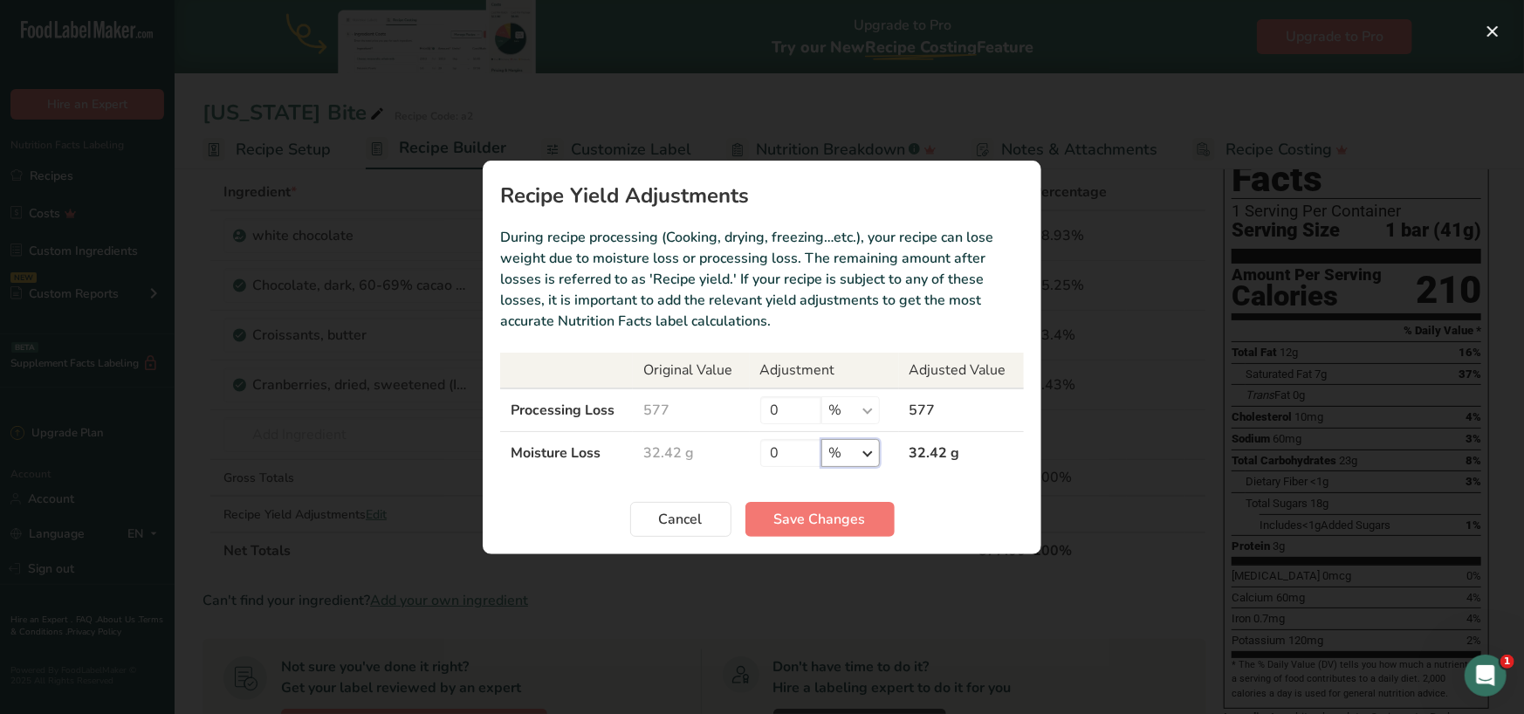
click at [874, 448] on select "% g kg mg mcg lb oz" at bounding box center [851, 453] width 58 height 28
click at [799, 510] on span "Save Changes" at bounding box center [820, 519] width 92 height 21
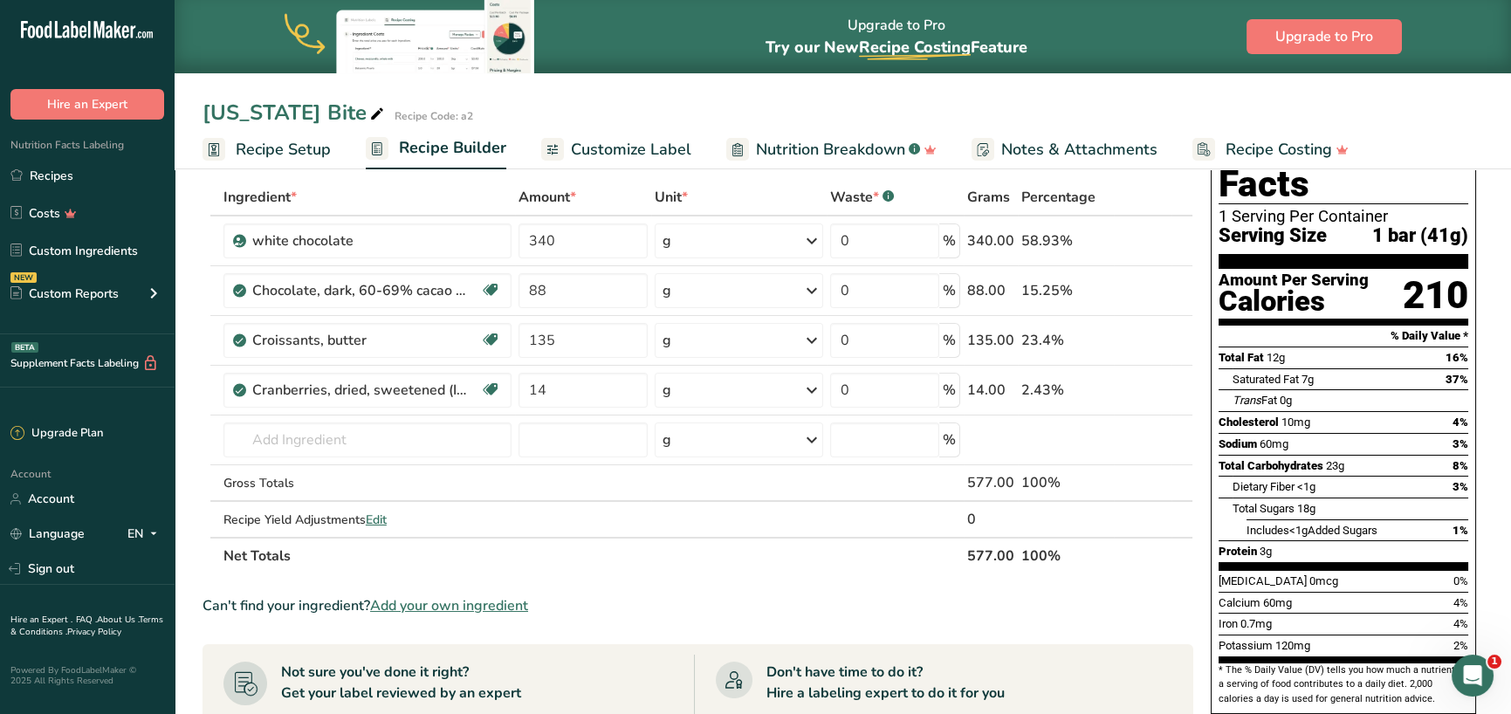
scroll to position [0, 0]
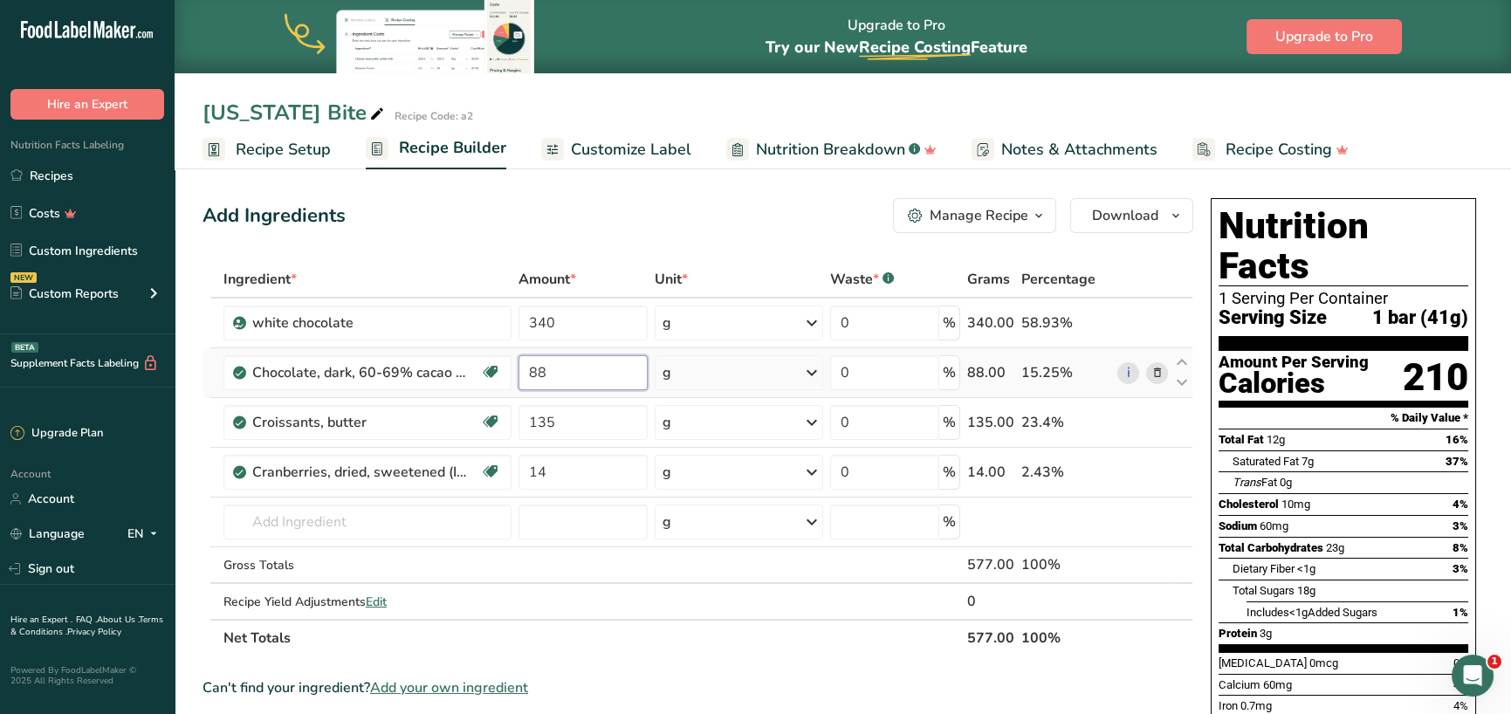
click at [554, 370] on input "88" at bounding box center [583, 372] width 129 height 35
click at [289, 149] on span "Recipe Setup" at bounding box center [283, 150] width 95 height 24
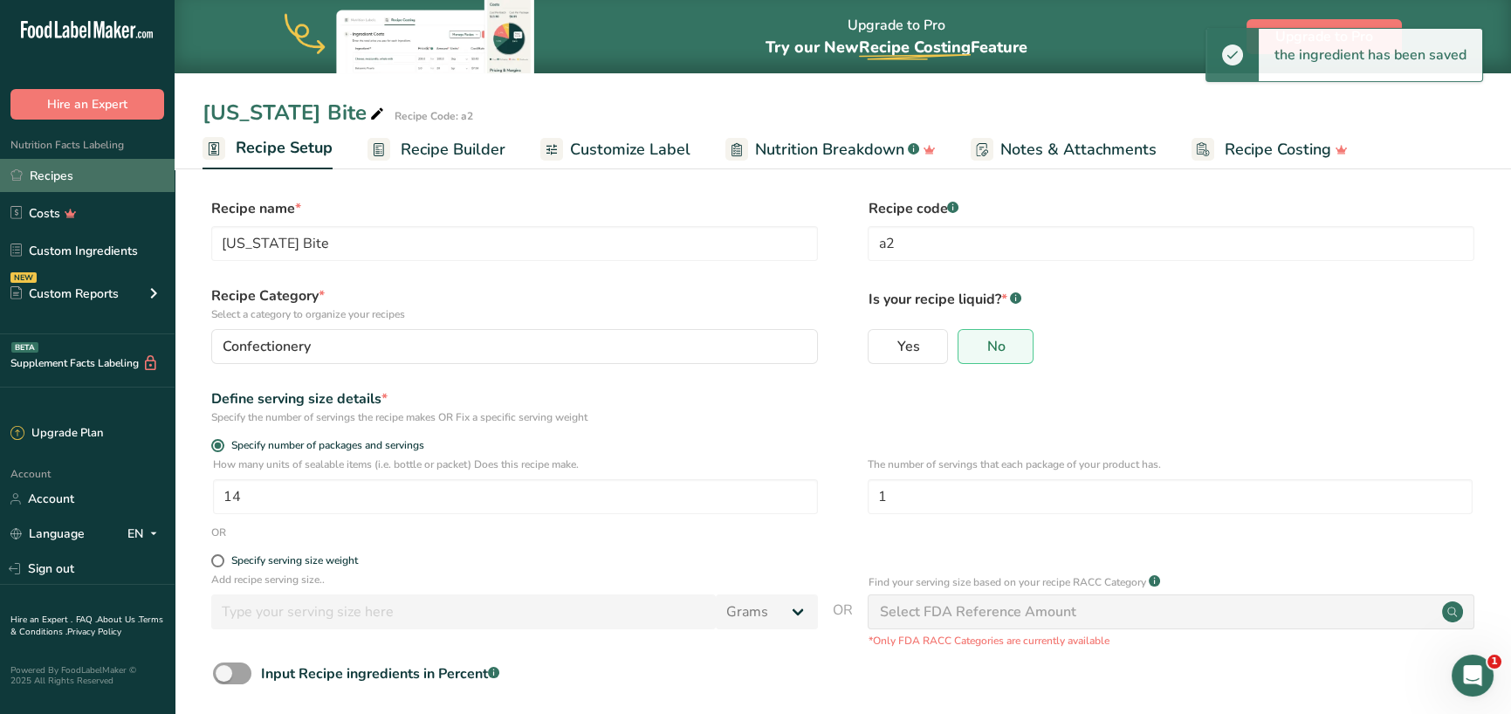
click at [70, 183] on link "Recipes" at bounding box center [87, 175] width 175 height 33
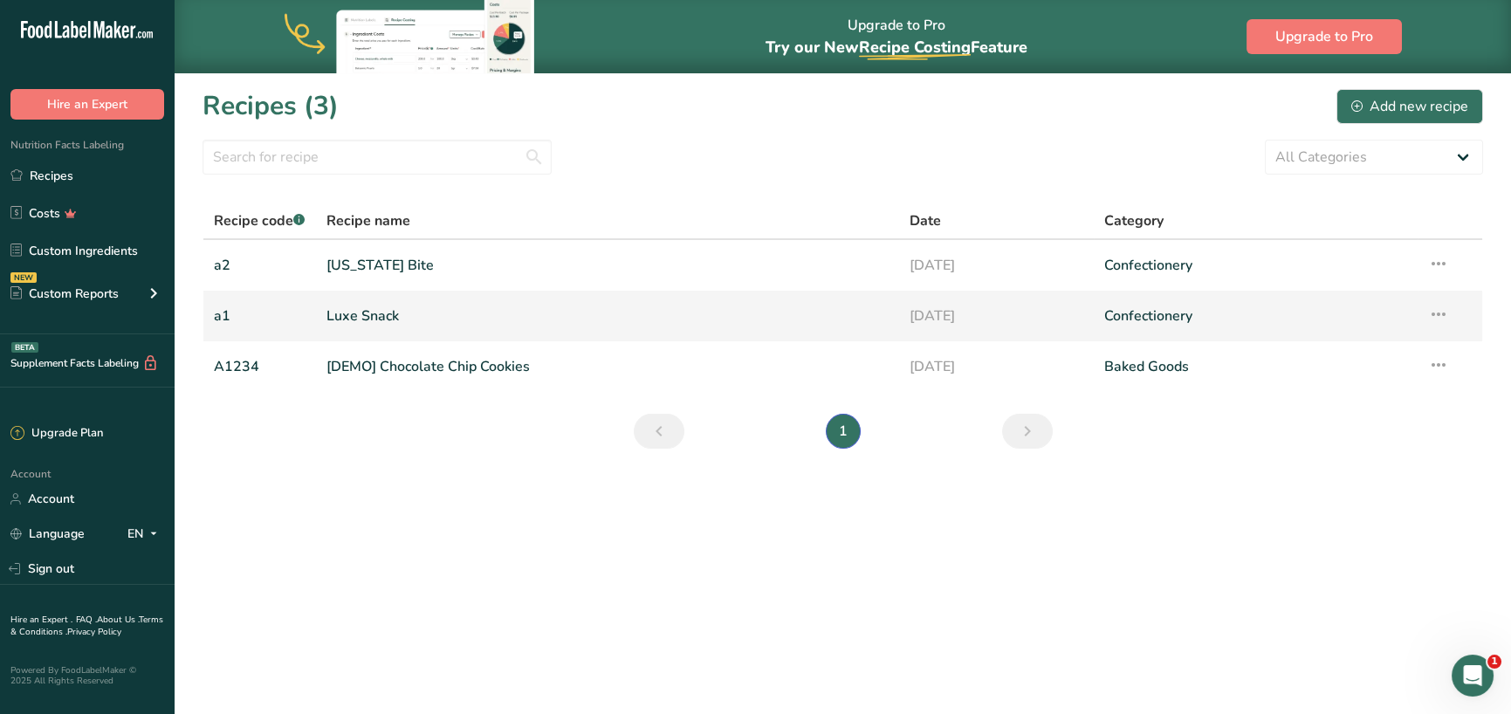
click at [382, 319] on link "Luxe Snack" at bounding box center [608, 316] width 562 height 37
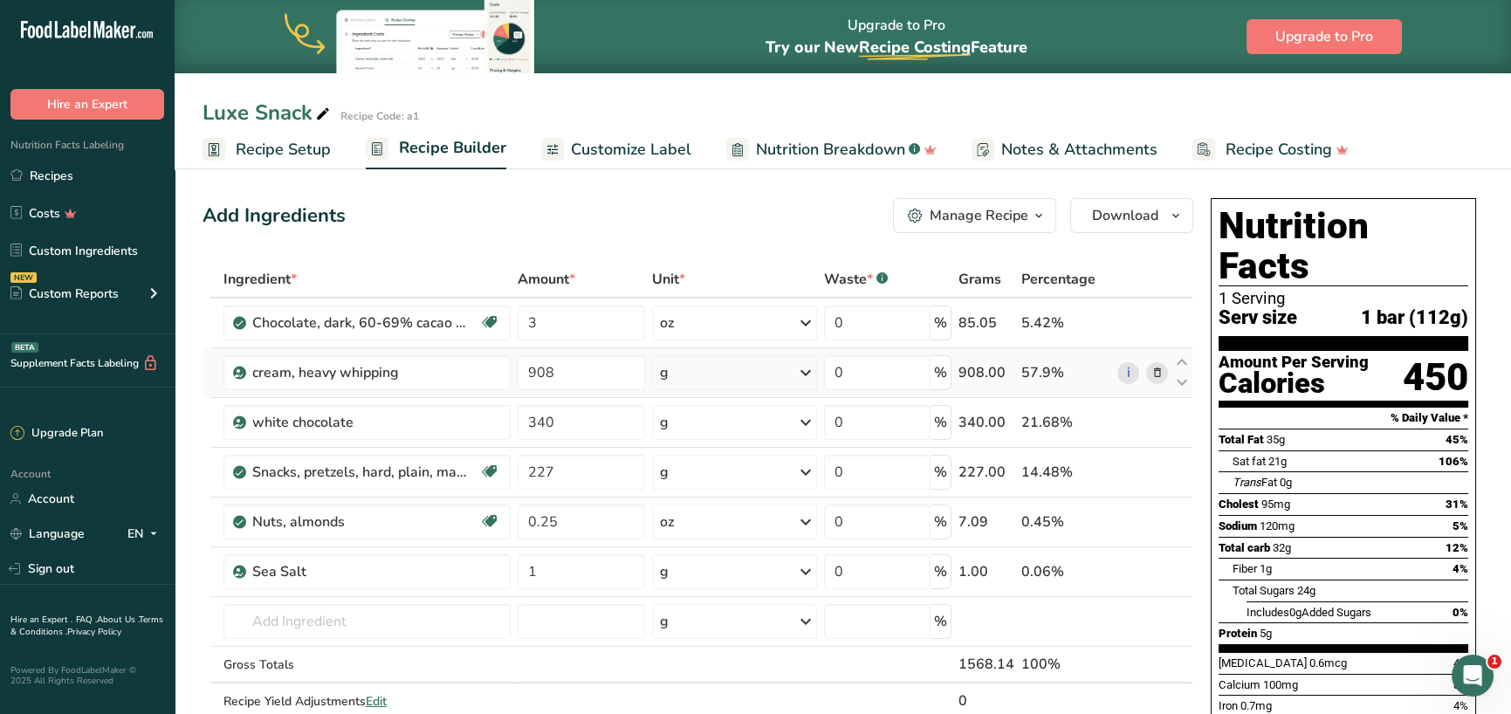
click at [1157, 373] on icon at bounding box center [1157, 373] width 12 height 18
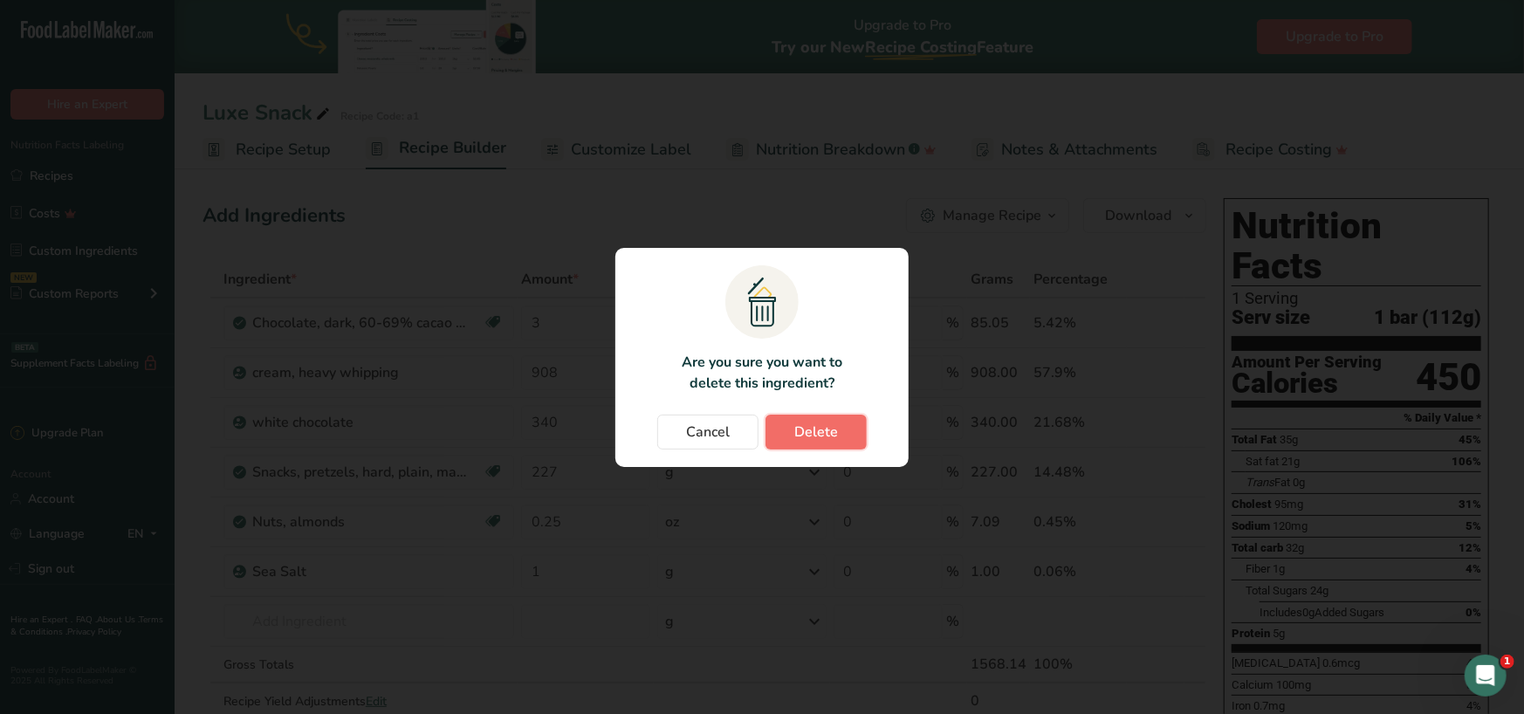
click at [839, 432] on button "Delete" at bounding box center [816, 432] width 101 height 35
type input "340"
type input "227"
type input "0.25"
type input "1"
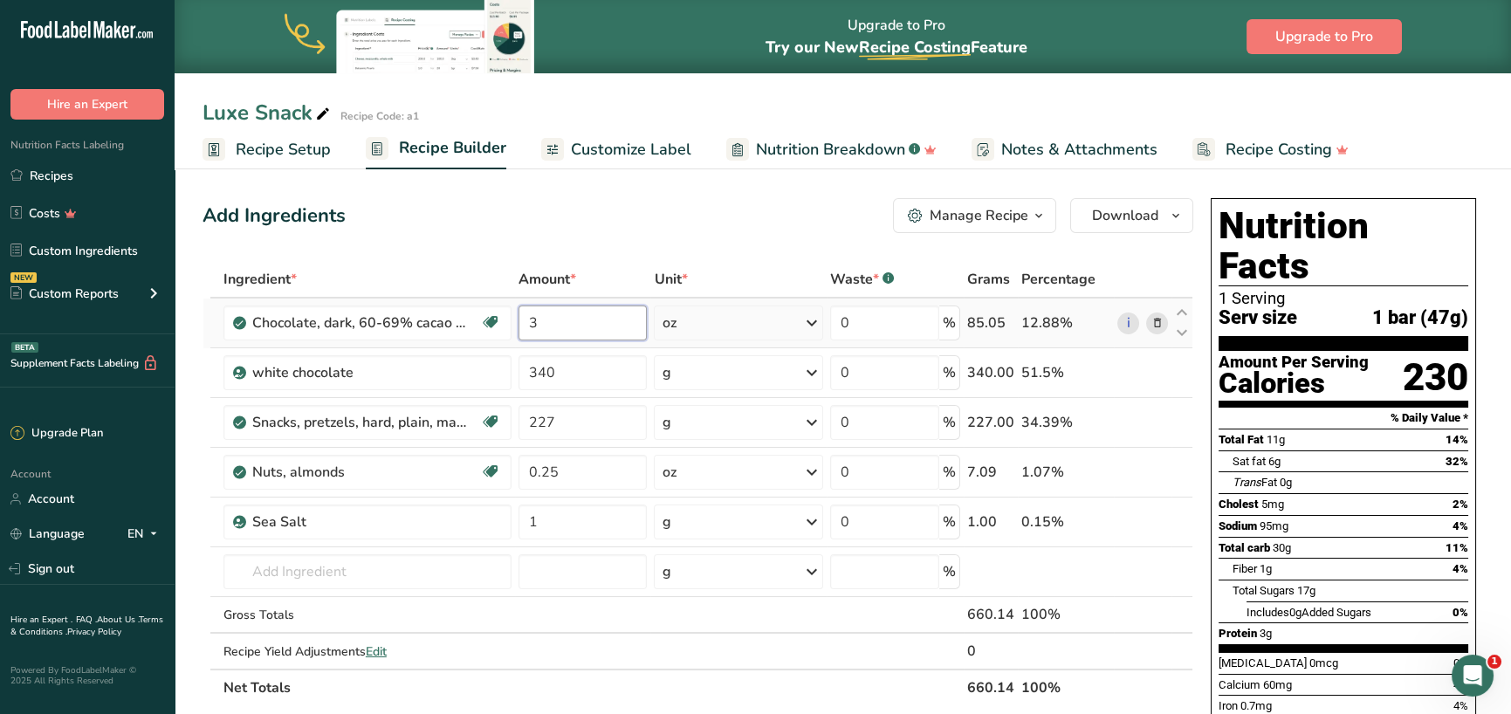
click at [597, 321] on input "3" at bounding box center [583, 323] width 129 height 35
type input "340"
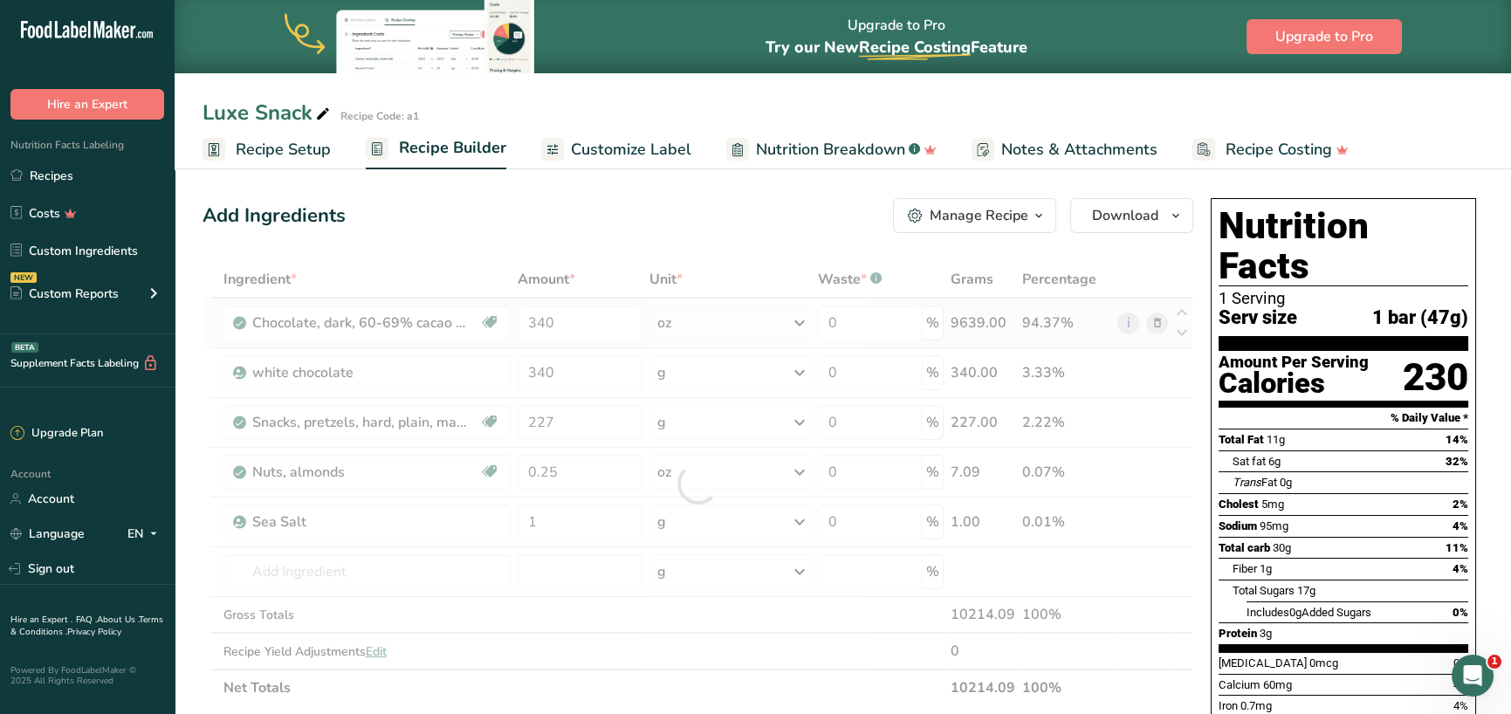
click at [794, 329] on div "Ingredient * Amount * Unit * Waste * .a-a{fill:#347362;}.b-a{fill:#fff;} Grams …" at bounding box center [698, 483] width 991 height 445
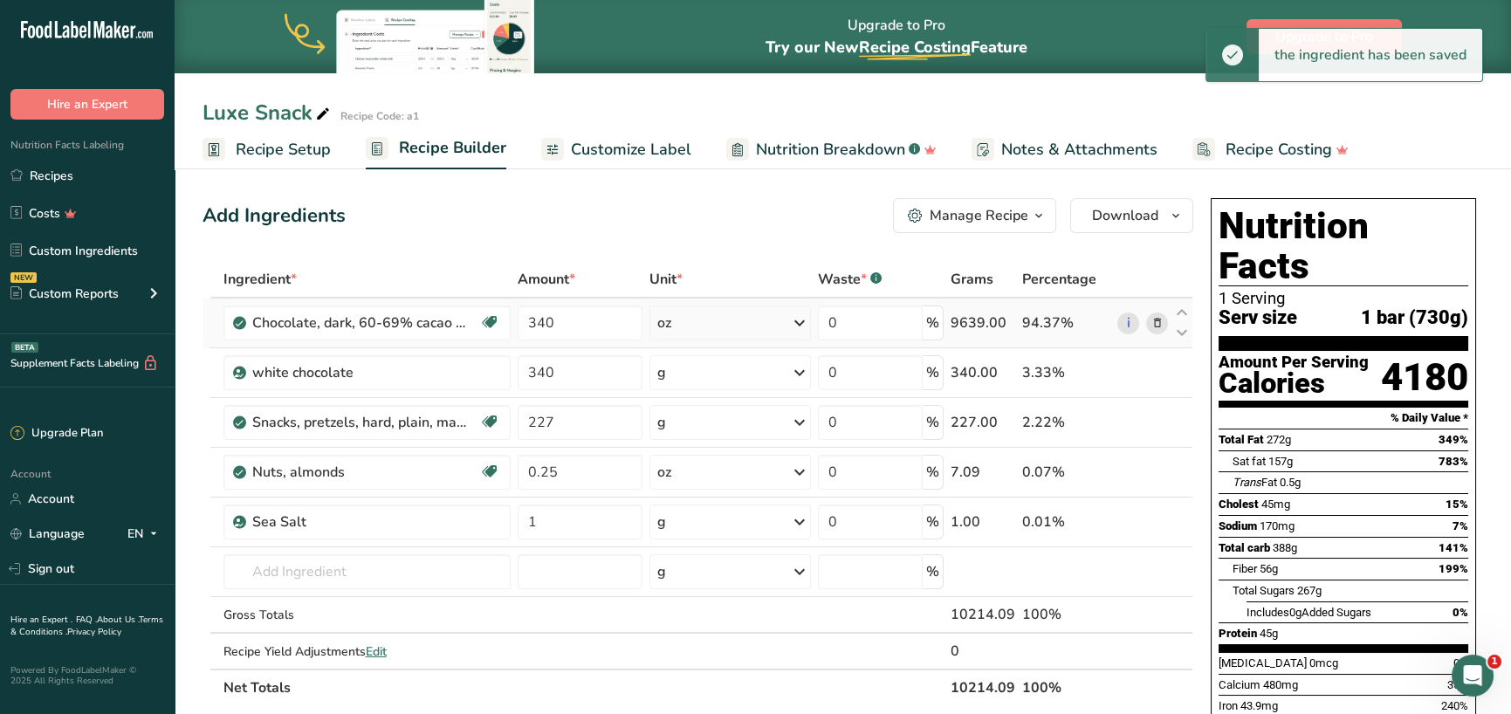
click at [793, 321] on icon at bounding box center [799, 322] width 21 height 31
click at [727, 466] on div "g" at bounding box center [733, 466] width 147 height 25
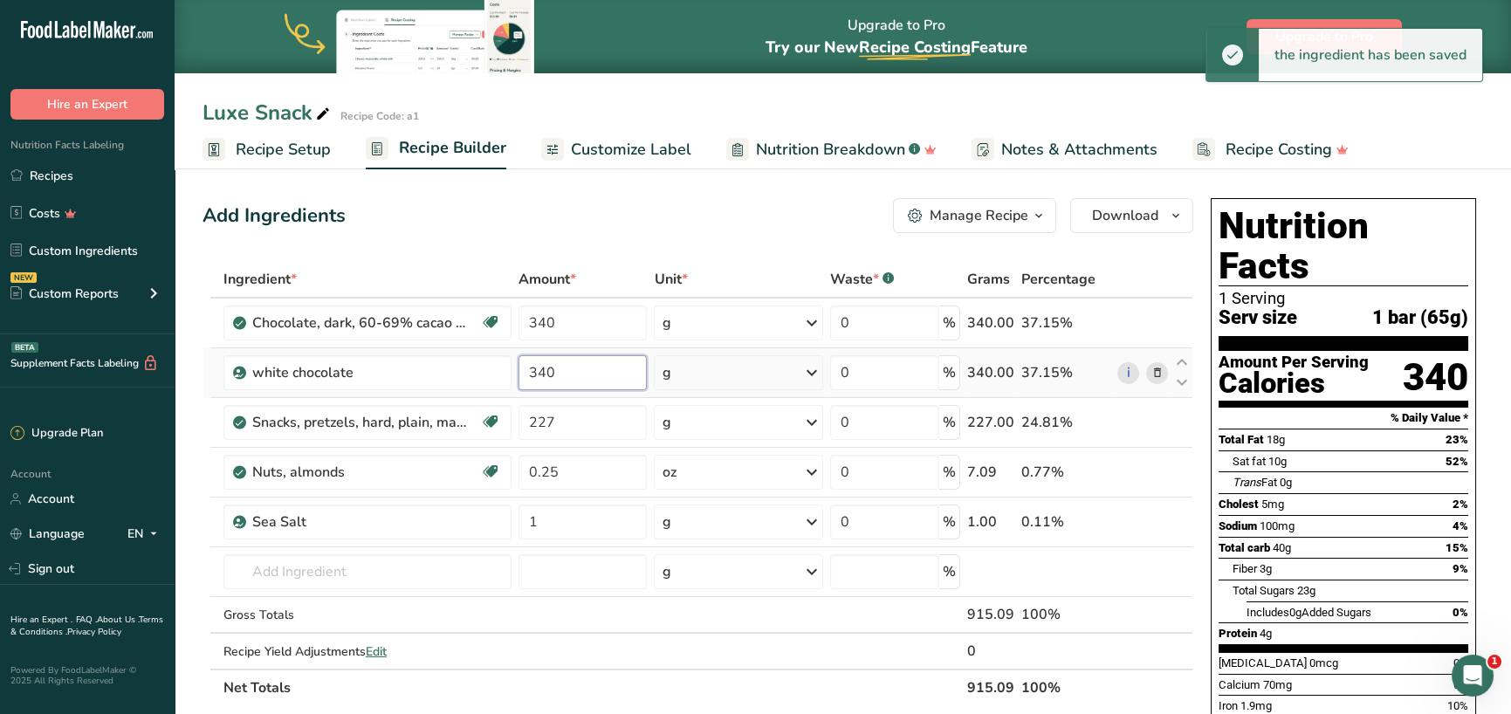
click at [606, 368] on input "340" at bounding box center [583, 372] width 129 height 35
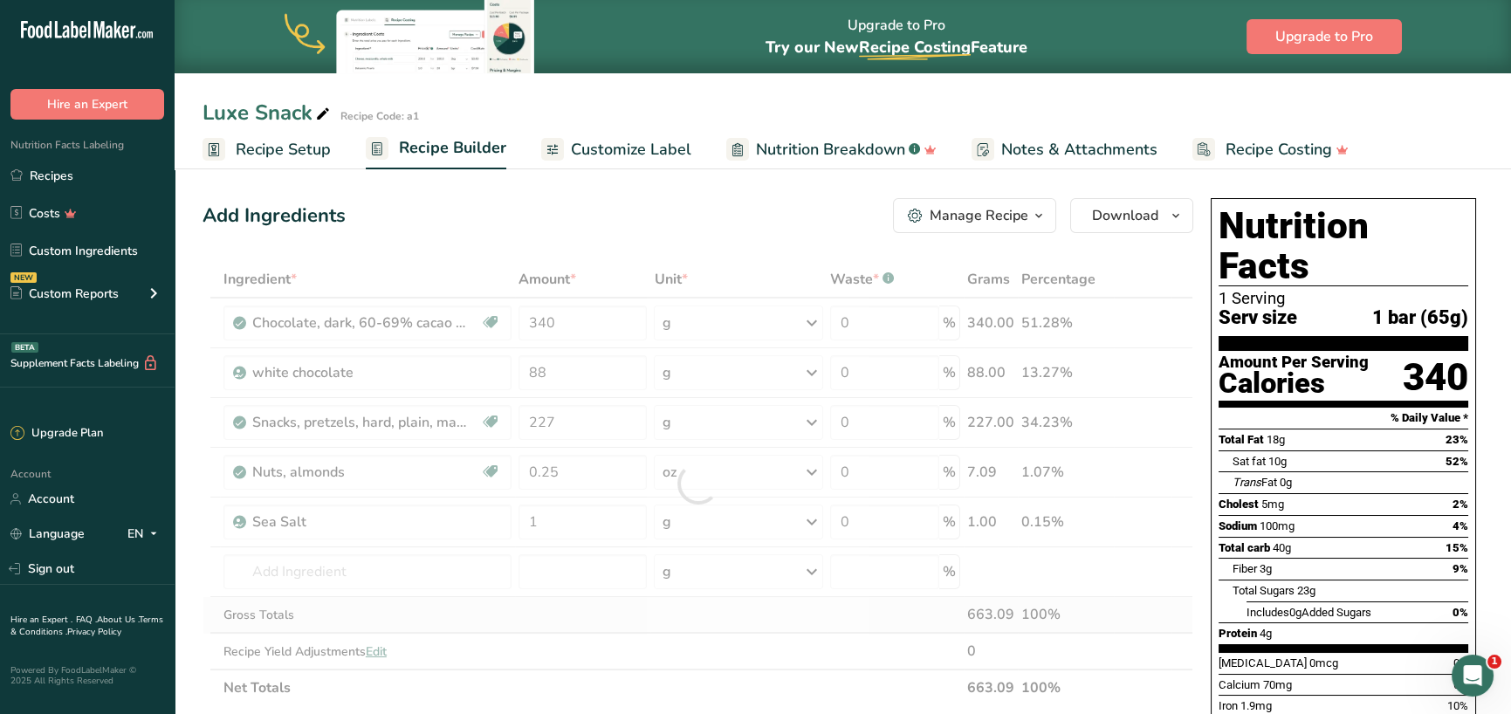
click at [752, 623] on div "Ingredient * Amount * Unit * Waste * .a-a{fill:#347362;}.b-a{fill:#fff;} Grams …" at bounding box center [698, 483] width 991 height 445
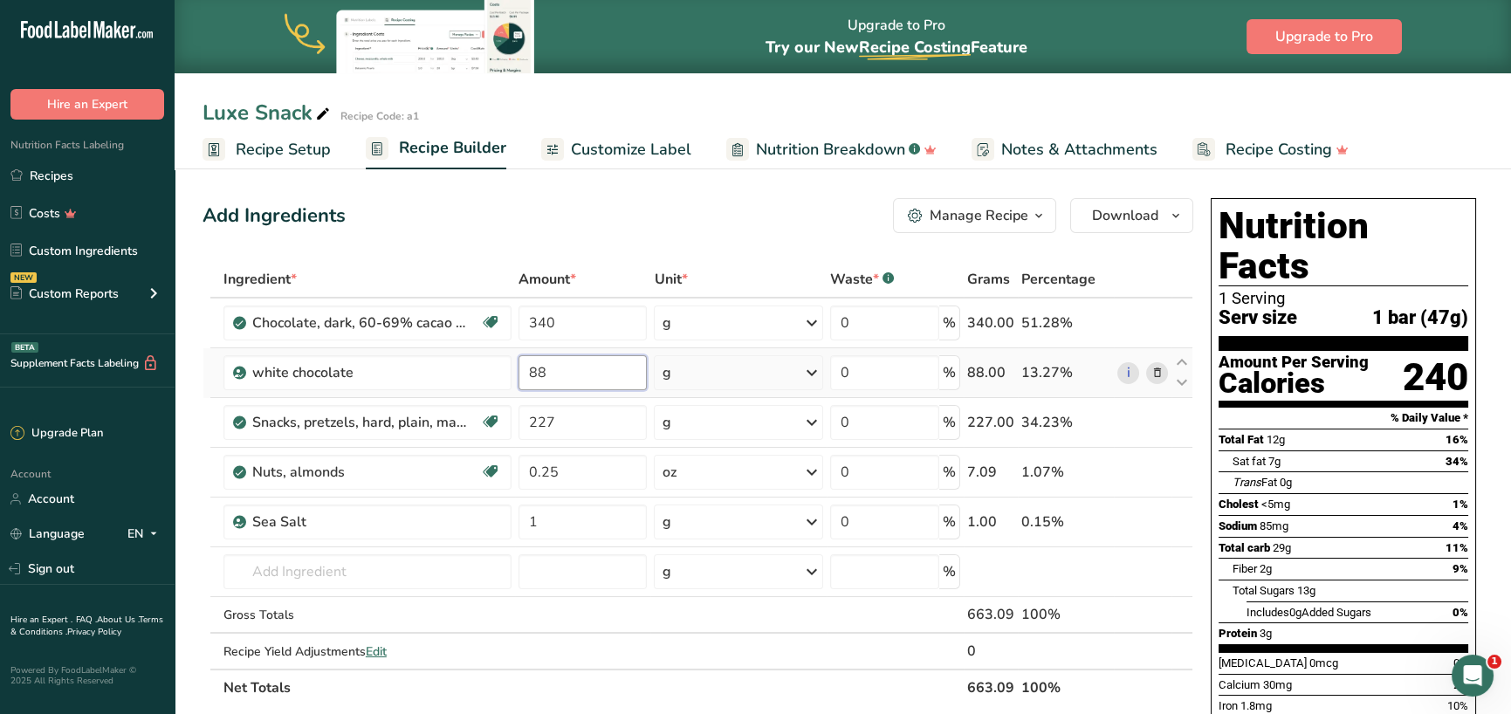
click at [591, 368] on input "88" at bounding box center [583, 372] width 129 height 35
click at [591, 367] on input "88" at bounding box center [583, 372] width 129 height 35
click at [592, 369] on input "88" at bounding box center [583, 372] width 129 height 35
type input "160"
drag, startPoint x: 668, startPoint y: 235, endPoint x: 681, endPoint y: 243, distance: 15.3
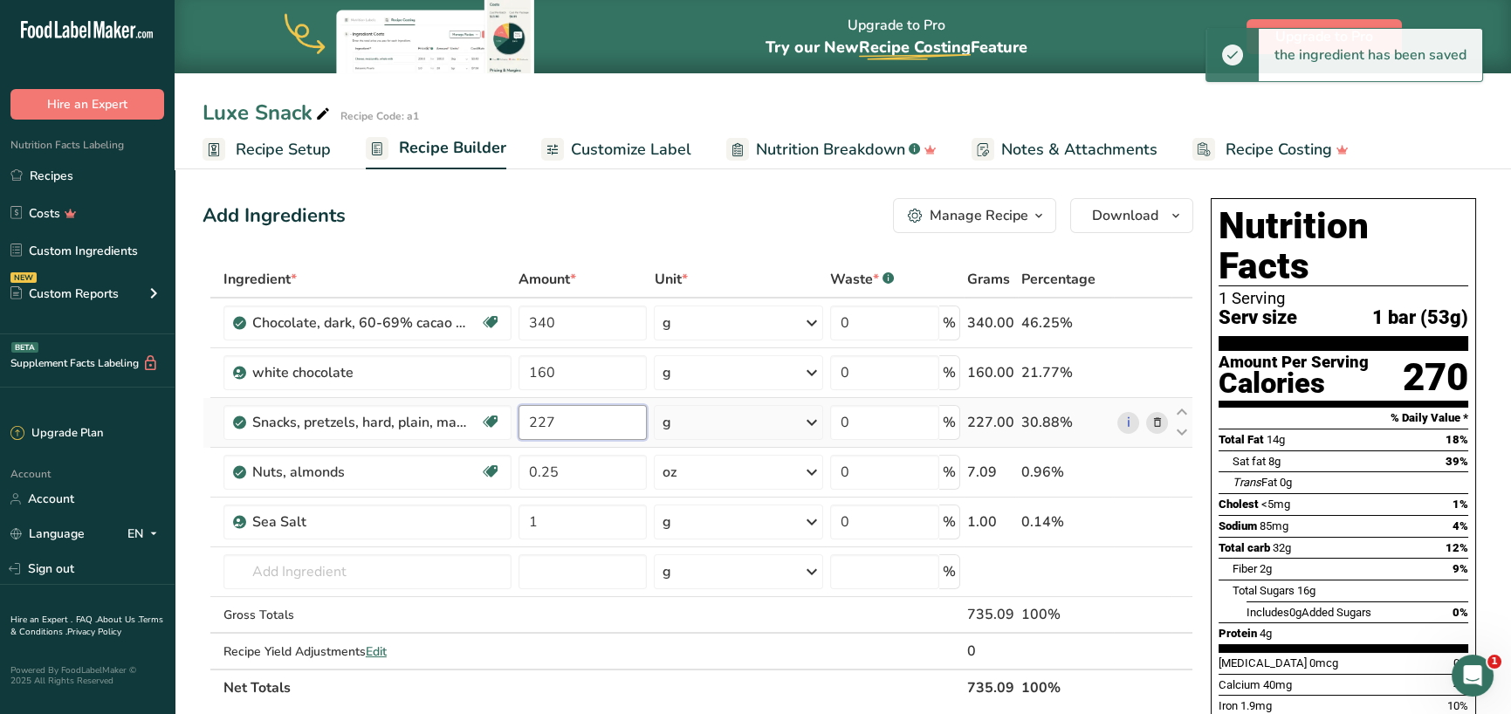
click at [577, 418] on input "227" at bounding box center [583, 422] width 129 height 35
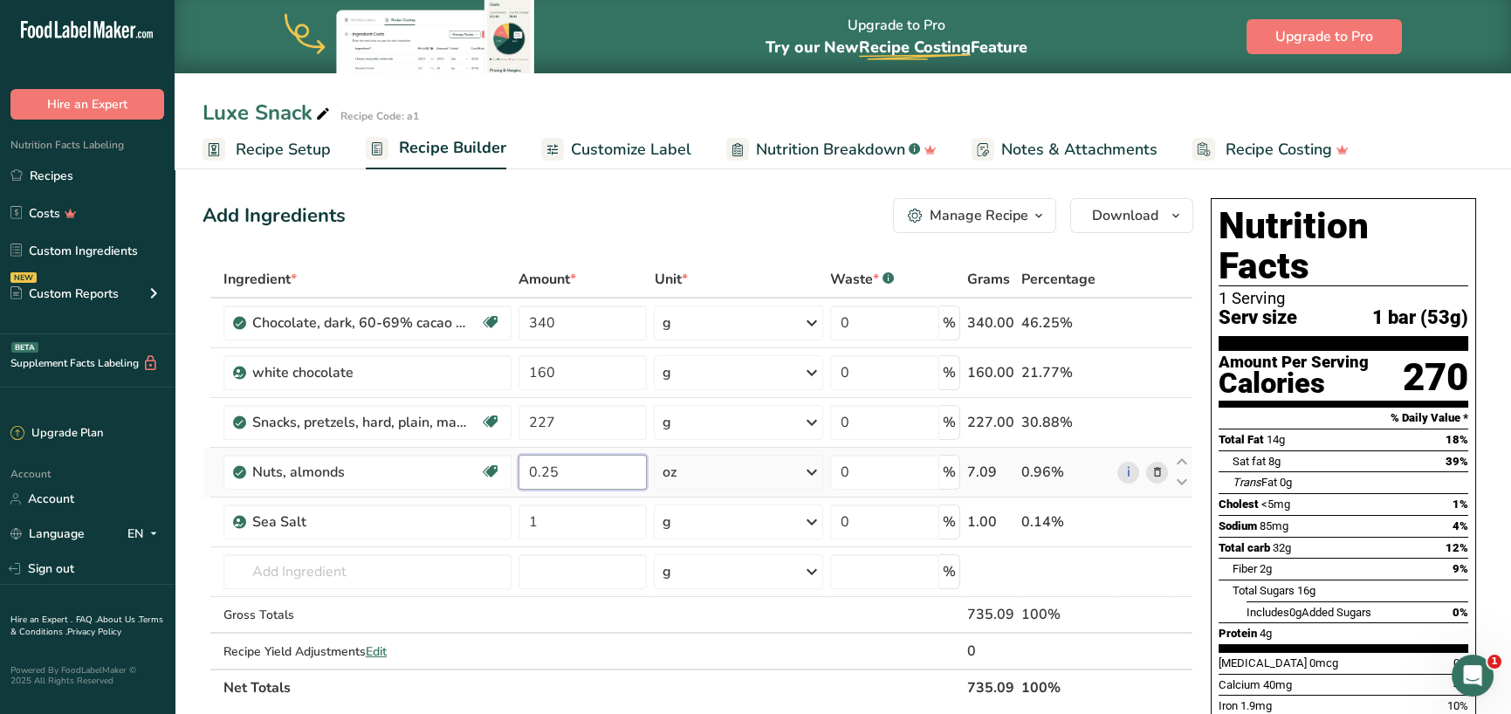
click at [581, 473] on div "Ingredient * Amount * Unit * Waste * .a-a{fill:#347362;}.b-a{fill:#fff;} Grams …" at bounding box center [698, 483] width 991 height 445
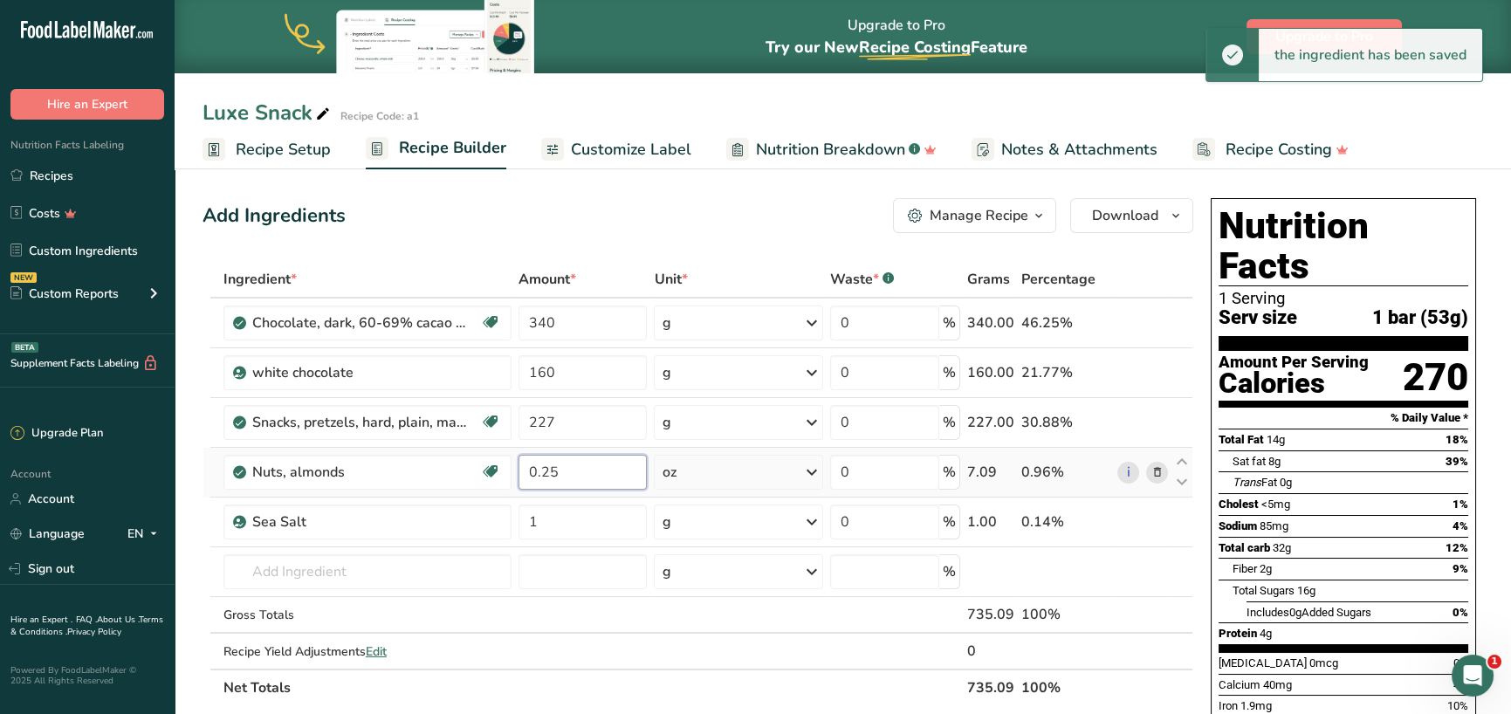
click at [640, 471] on input "0.25" at bounding box center [583, 472] width 129 height 35
click at [638, 471] on input "0.25" at bounding box center [583, 472] width 129 height 35
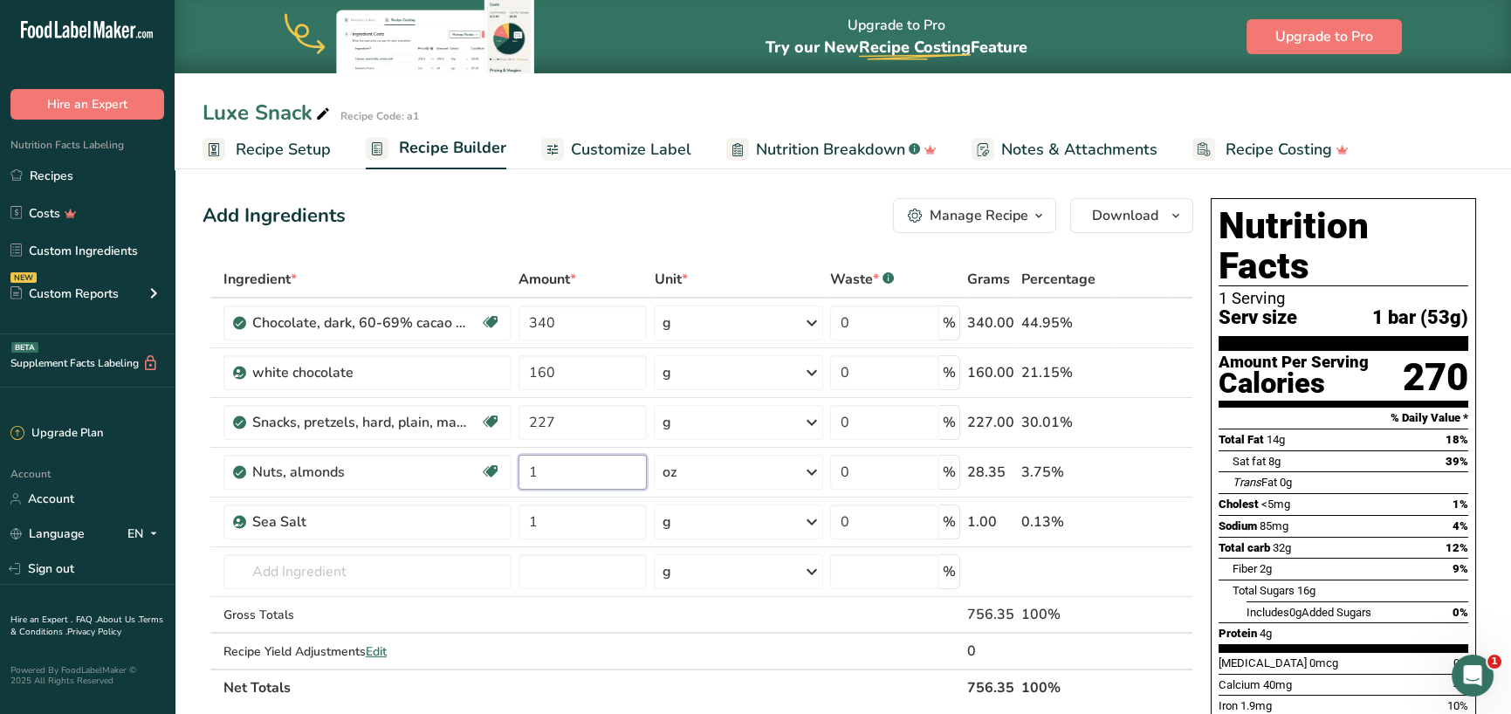
type input "1"
click at [772, 205] on div "Add Ingredients Manage Recipe Delete Recipe Duplicate Recipe Scale Recipe Save …" at bounding box center [698, 215] width 991 height 35
click at [618, 149] on span "Customize Label" at bounding box center [631, 150] width 120 height 24
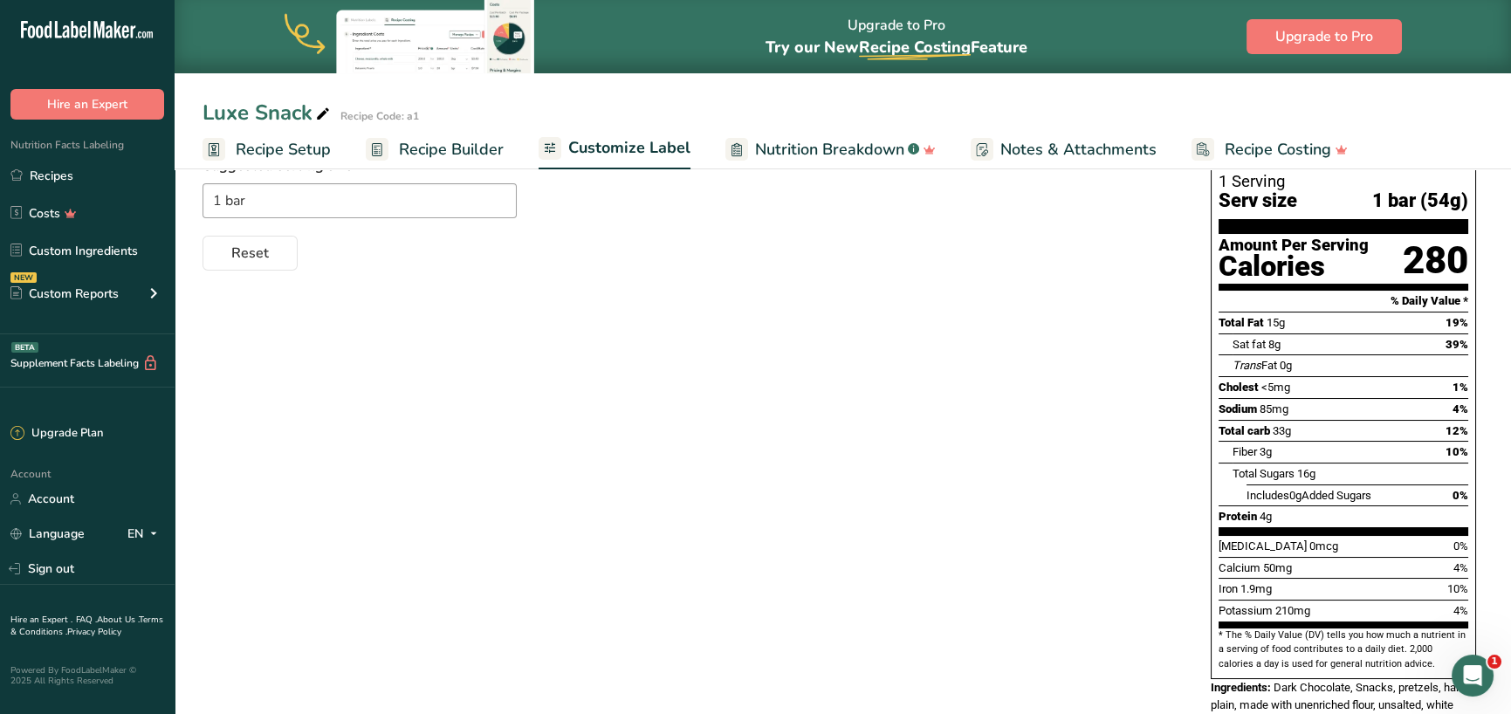
scroll to position [11, 0]
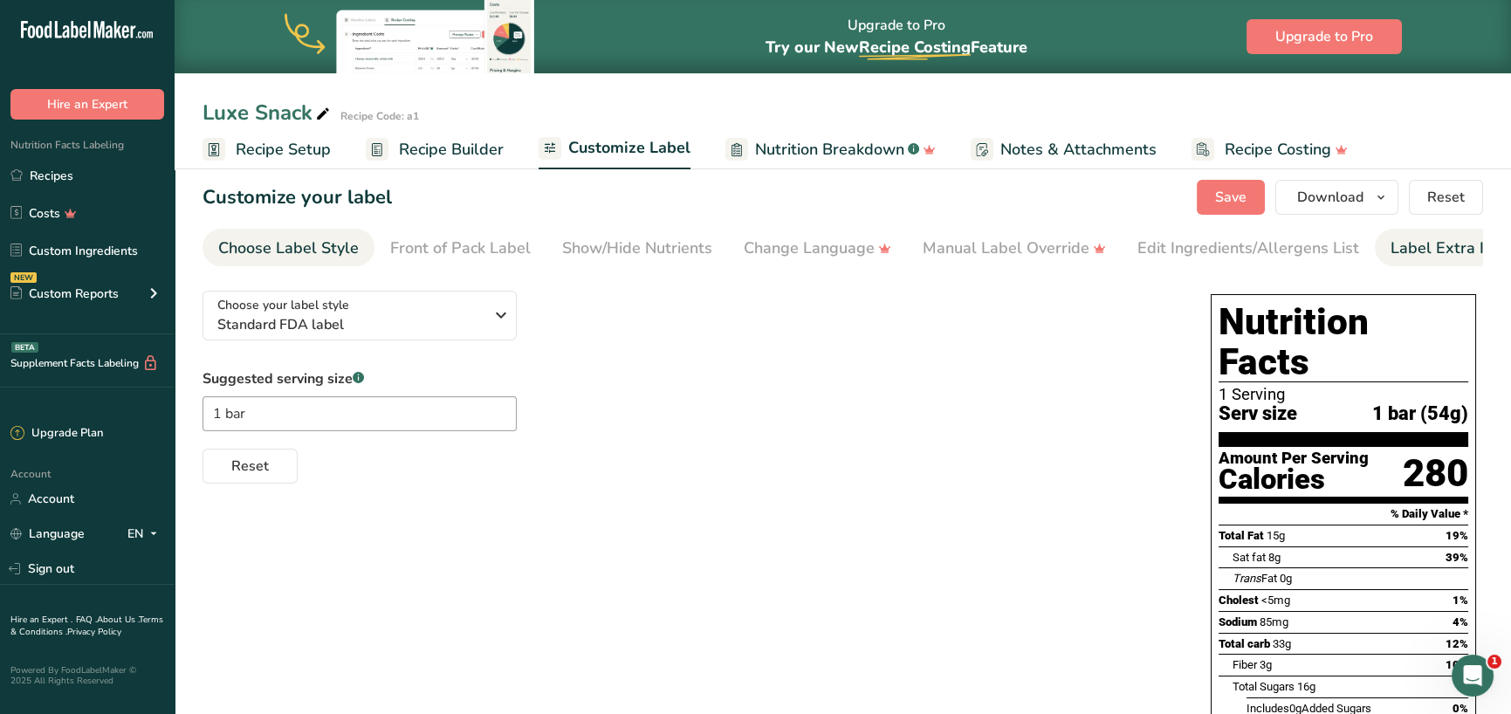
click at [1447, 237] on div "Label Extra Info" at bounding box center [1449, 249] width 116 height 24
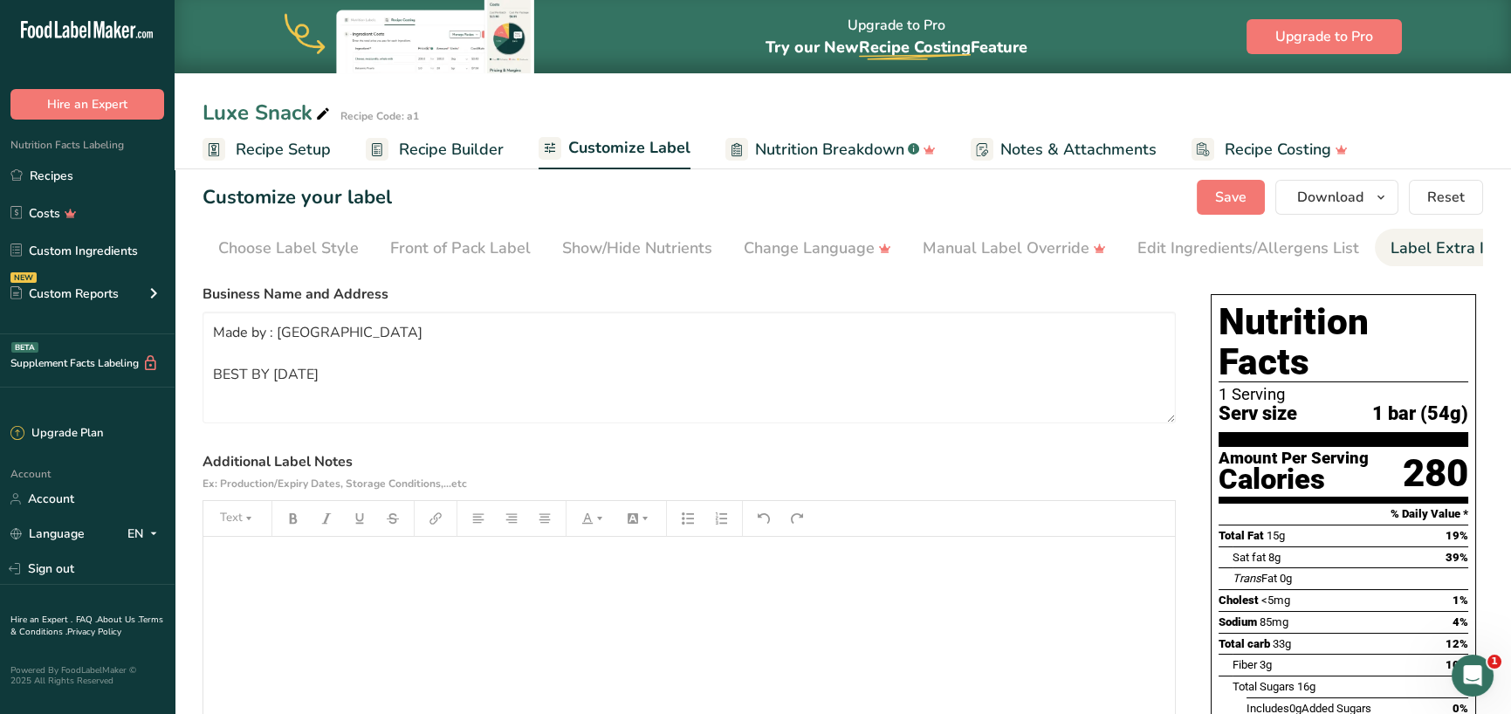
scroll to position [0, 29]
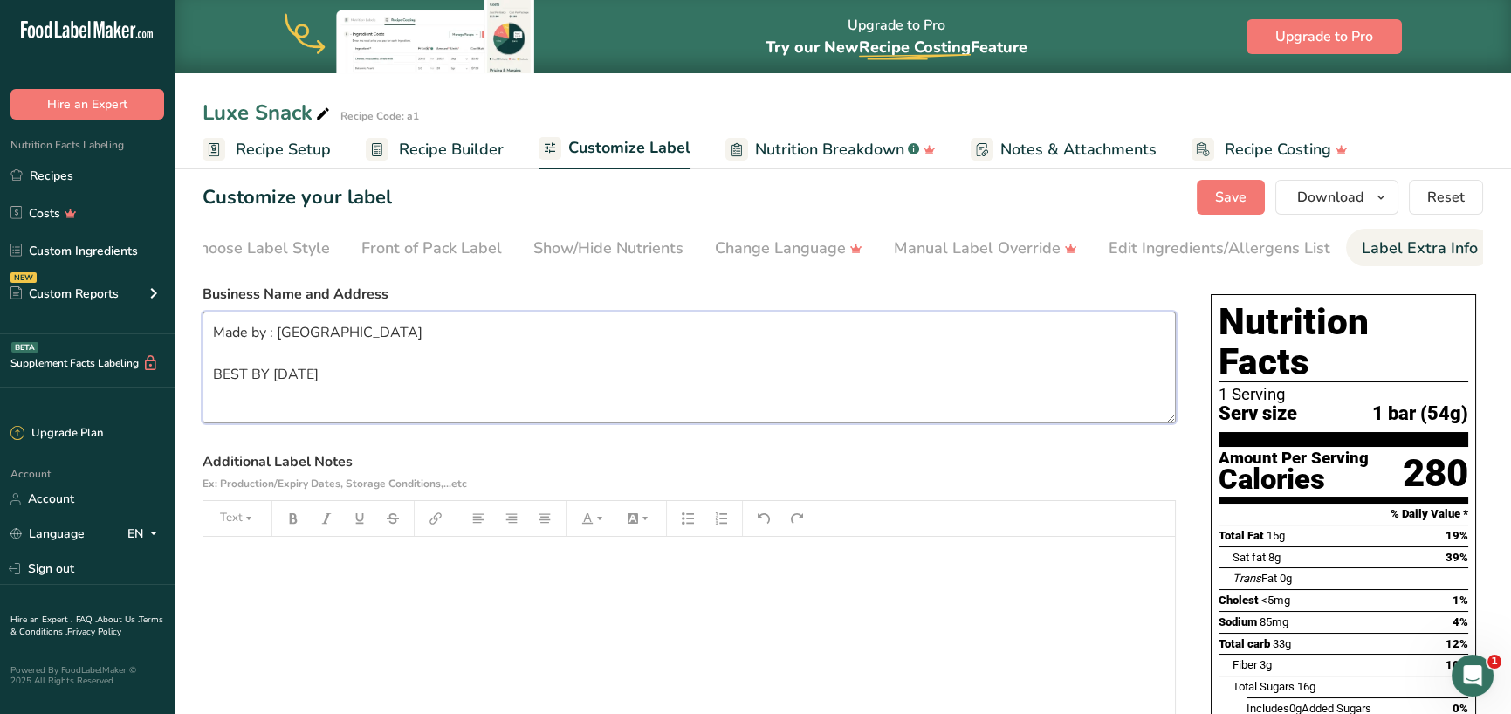
click at [287, 396] on textarea "Made by : [GEOGRAPHIC_DATA] BEST BY [DATE]" at bounding box center [689, 368] width 973 height 112
type textarea "Made by : [GEOGRAPHIC_DATA] BEST BY [DATE]"
click at [1225, 189] on span "Save" at bounding box center [1230, 197] width 31 height 21
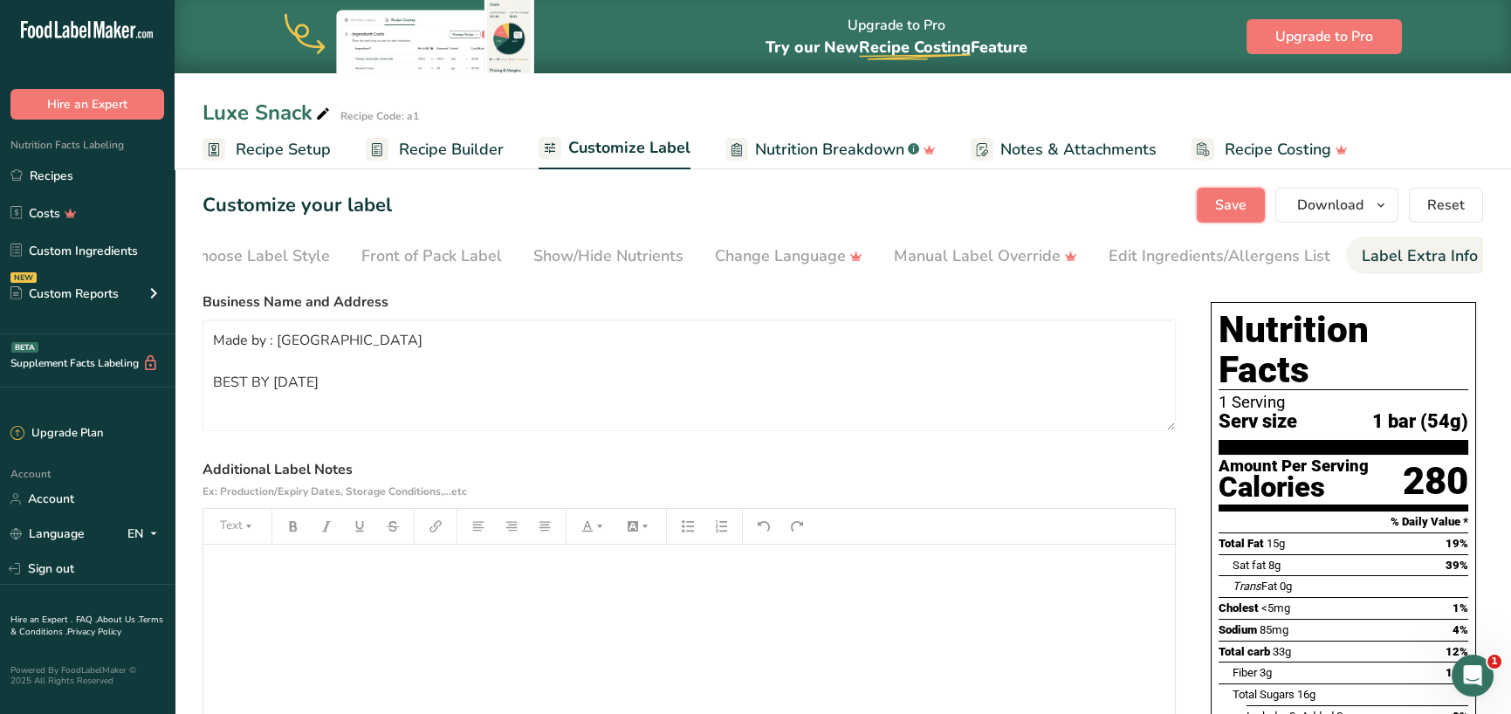
scroll to position [0, 0]
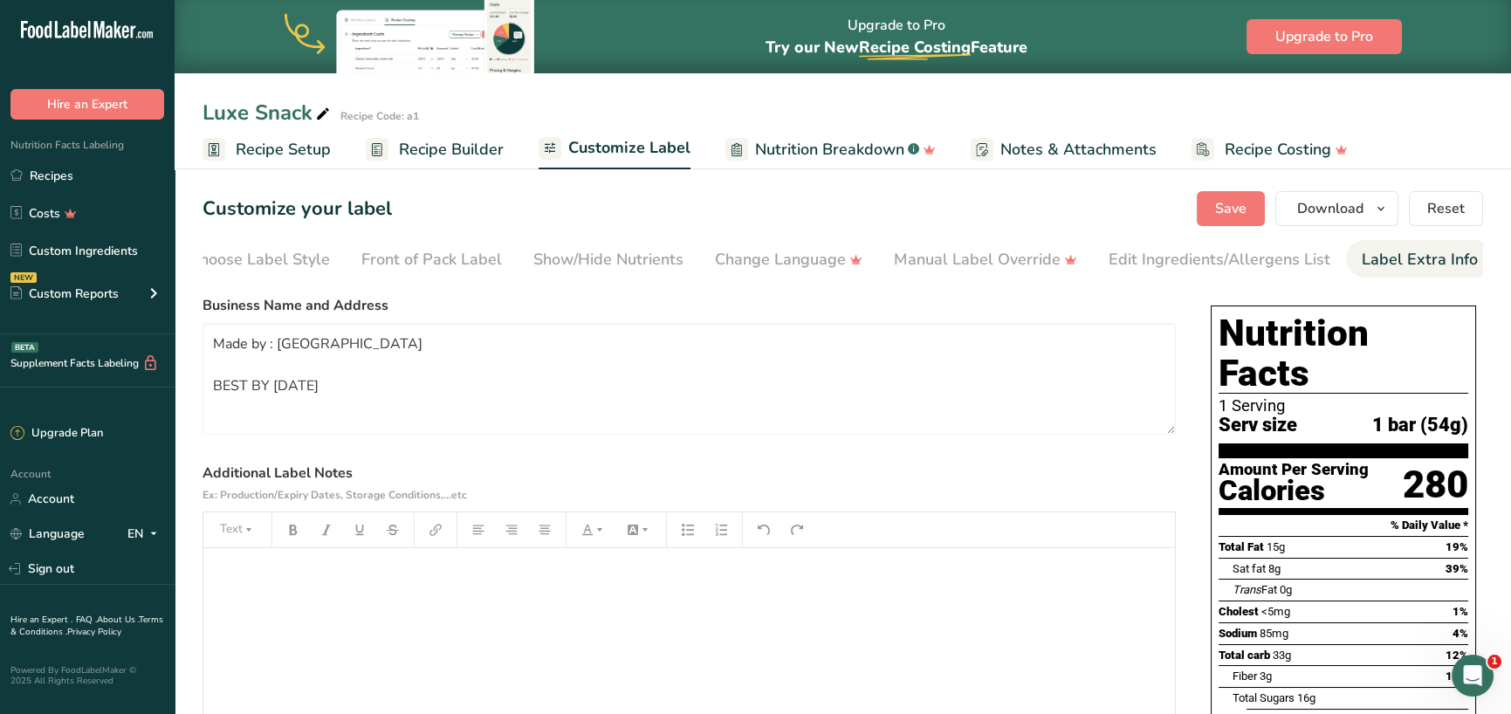
click at [459, 147] on span "Recipe Builder" at bounding box center [451, 150] width 105 height 24
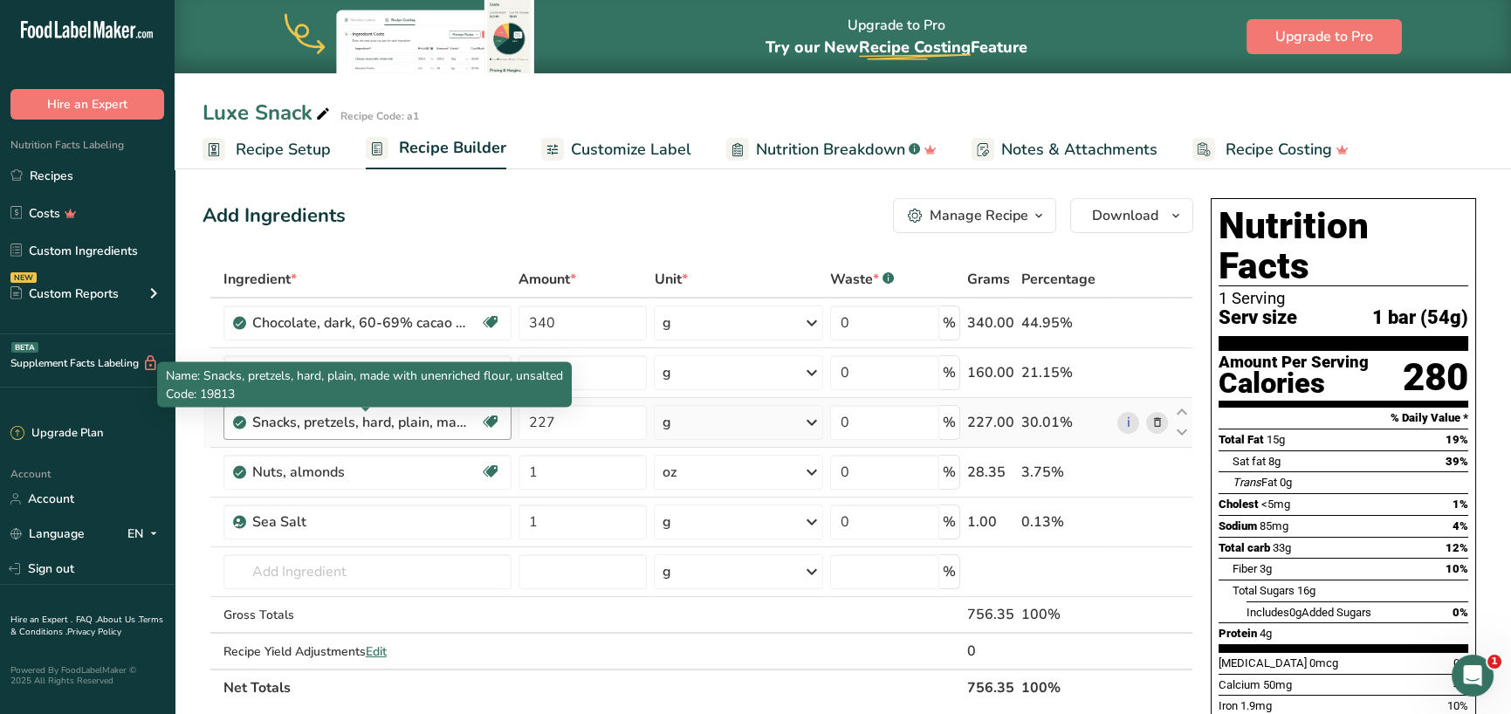
click at [464, 421] on div "Snacks, pretzels, hard, plain, made with unenriched flour, unsalted" at bounding box center [361, 422] width 218 height 21
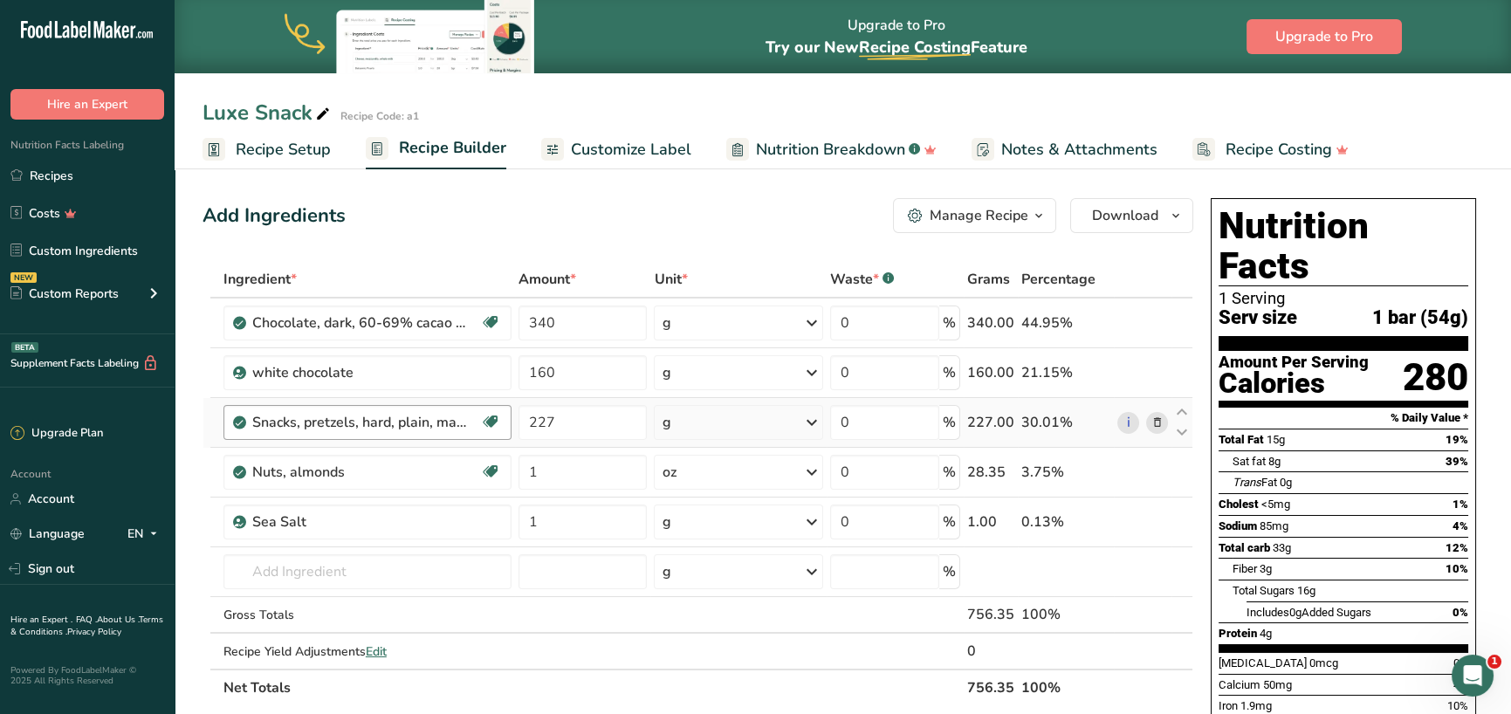
click at [451, 423] on div "Snacks, pretzels, hard, plain, made with unenriched flour, unsalted" at bounding box center [361, 422] width 218 height 21
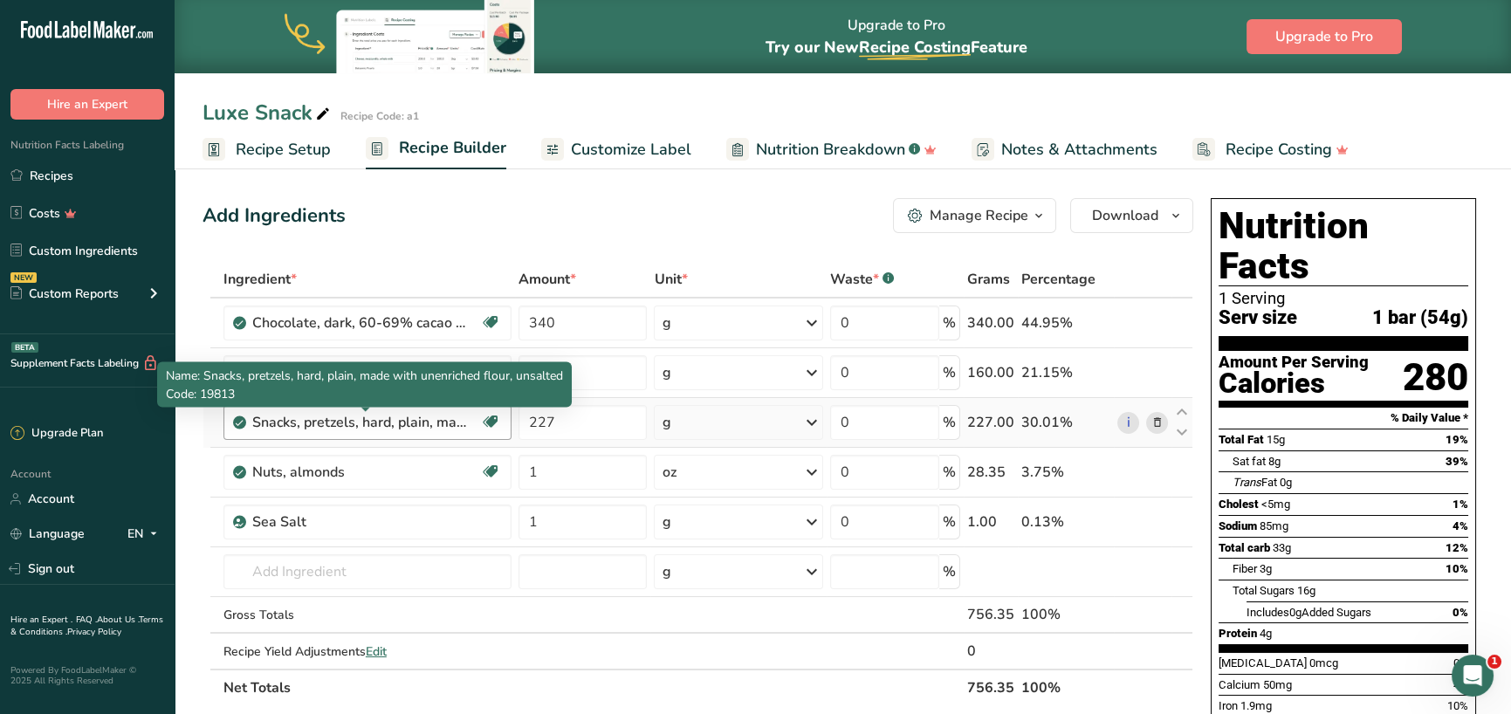
click at [451, 423] on div "Snacks, pretzels, hard, plain, made with unenriched flour, unsalted" at bounding box center [361, 422] width 218 height 21
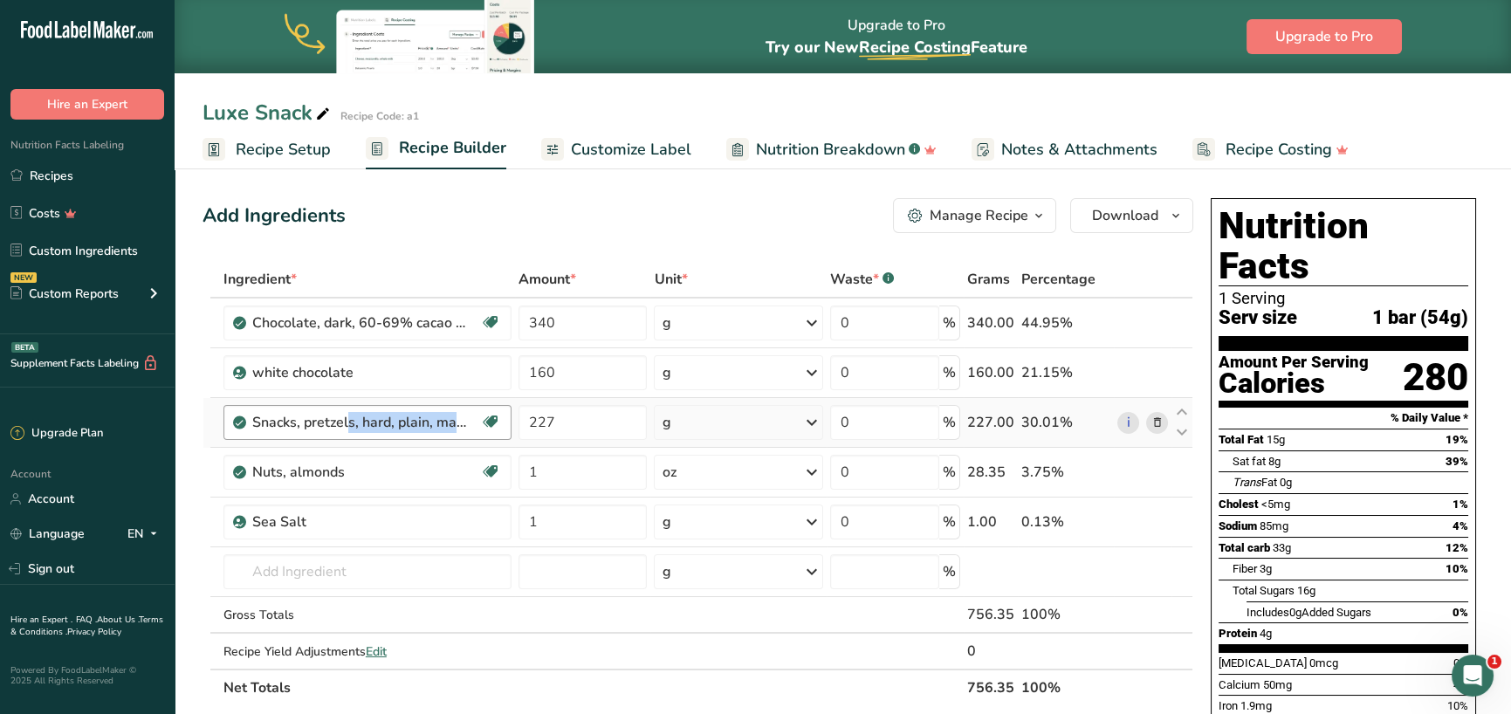
click at [452, 424] on div "Snacks, pretzels, hard, plain, made with unenriched flour, unsalted" at bounding box center [361, 422] width 218 height 21
click at [309, 575] on input "text" at bounding box center [368, 571] width 288 height 35
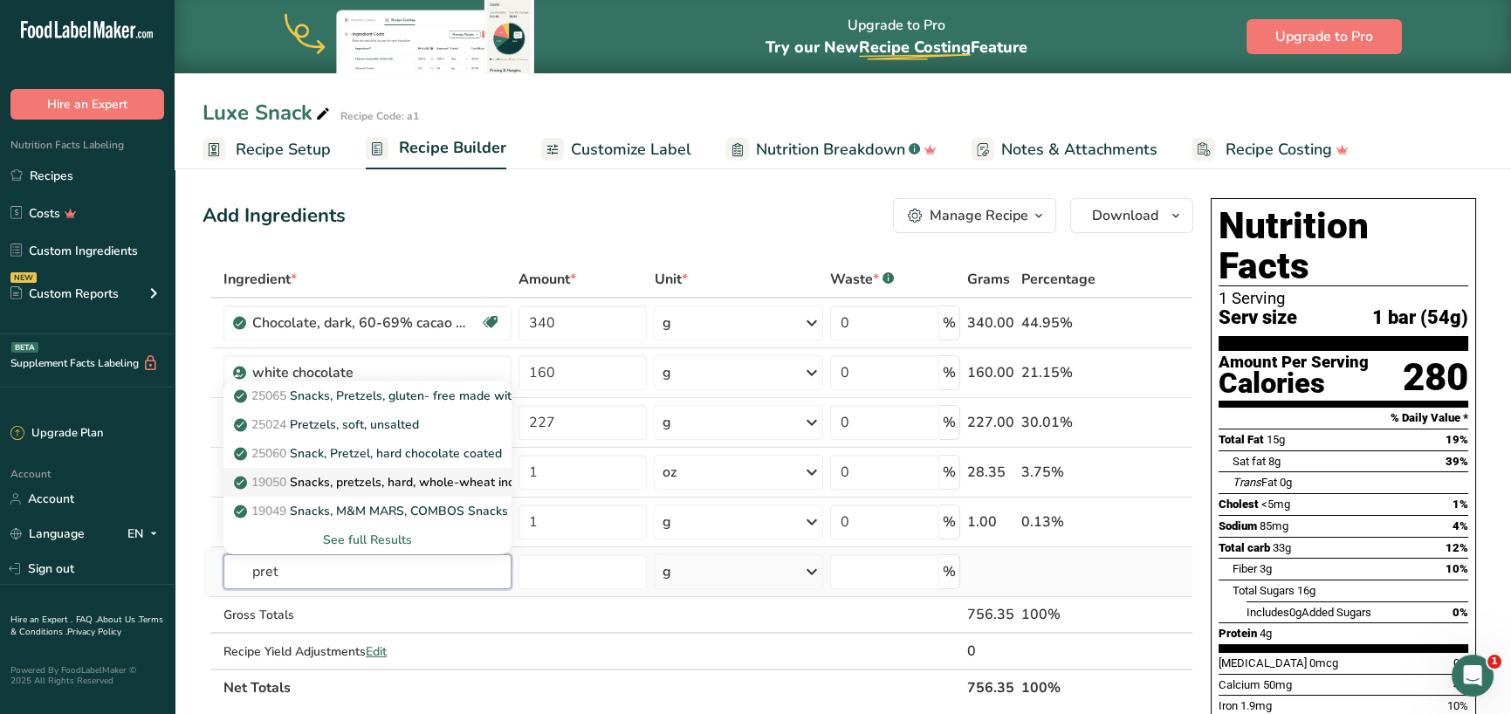
type input "pret"
click at [376, 478] on p "19050 Snacks, pretzels, hard, whole-wheat including both salted and unsalted" at bounding box center [464, 482] width 455 height 18
type input "Snacks, pretzels, hard, whole-wheat including both salted and unsalted"
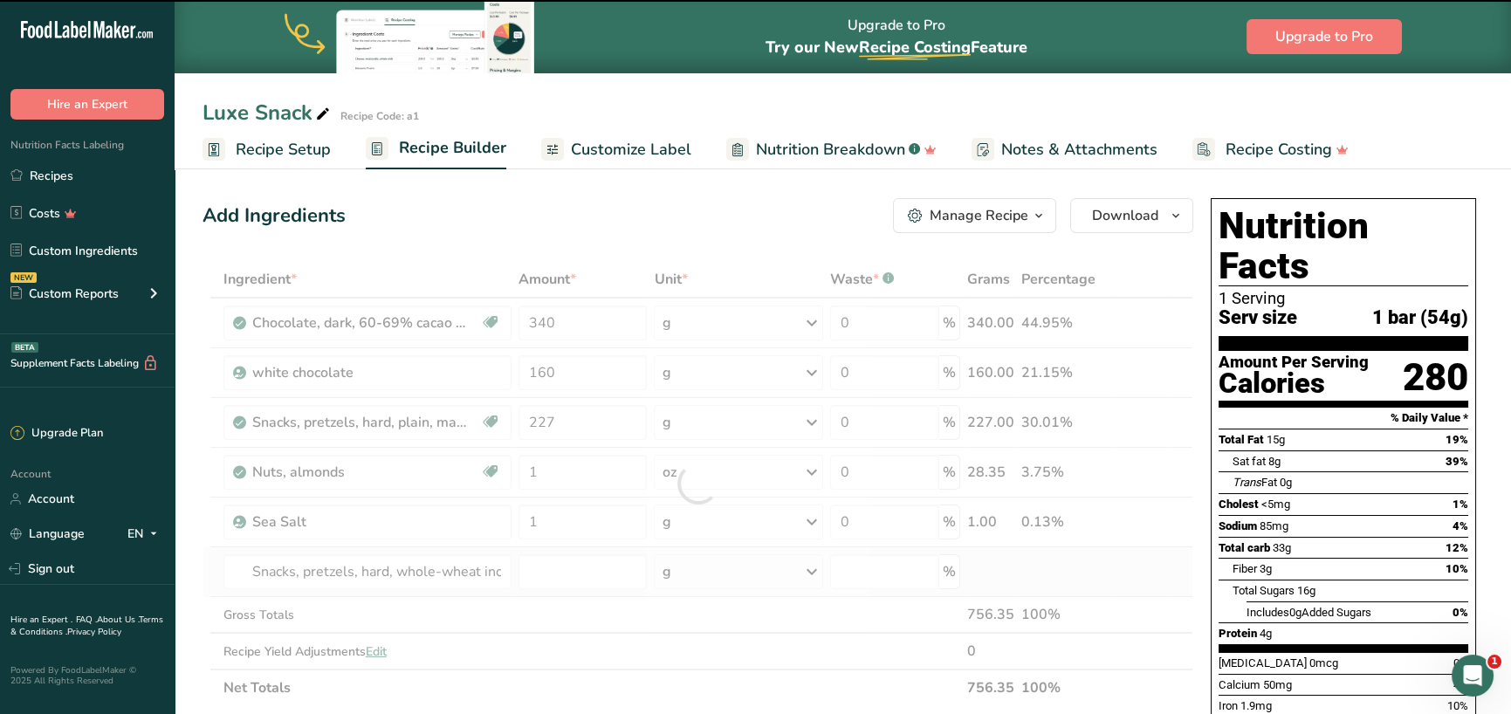
type input "0"
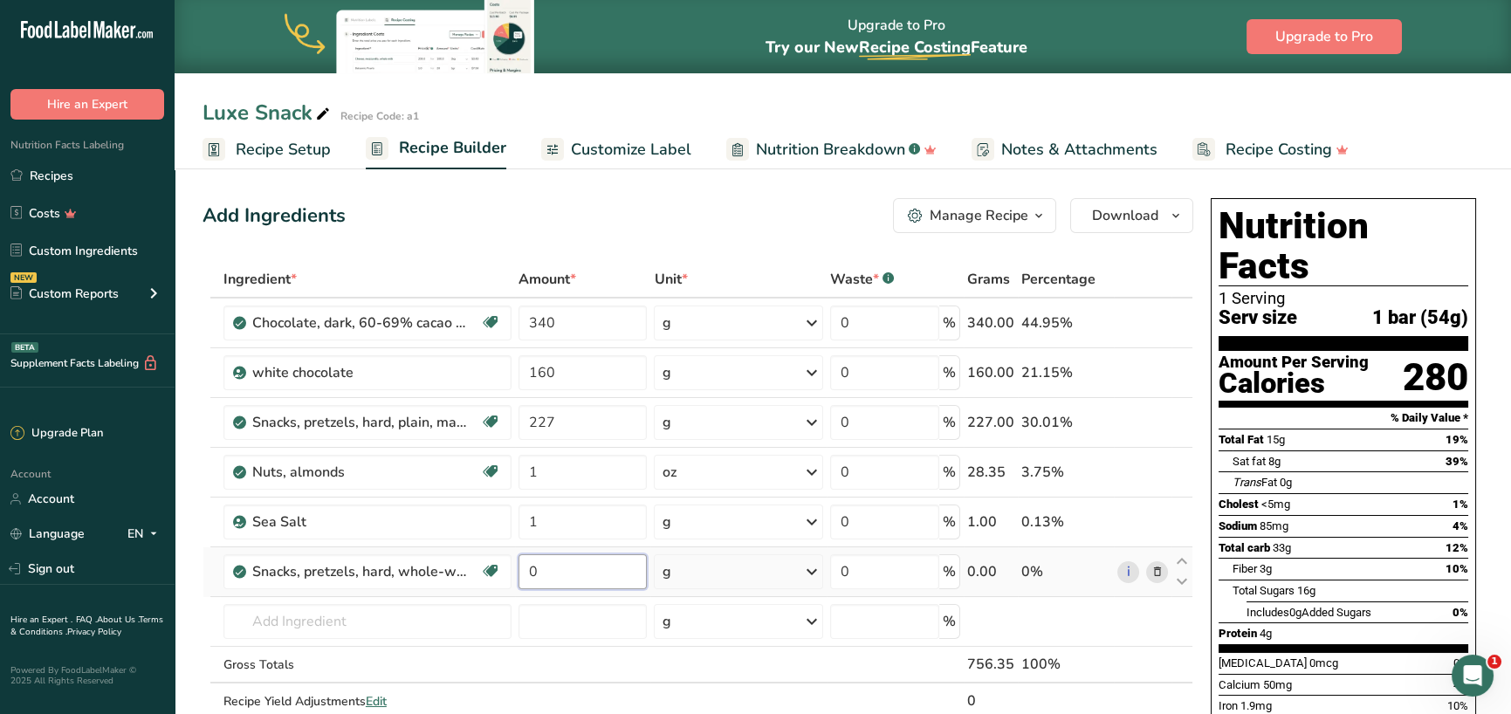
click at [609, 571] on input "0" at bounding box center [583, 571] width 129 height 35
type input "227"
click at [623, 613] on div "Ingredient * Amount * Unit * Waste * .a-a{fill:#347362;}.b-a{fill:#fff;} Grams …" at bounding box center [698, 508] width 991 height 495
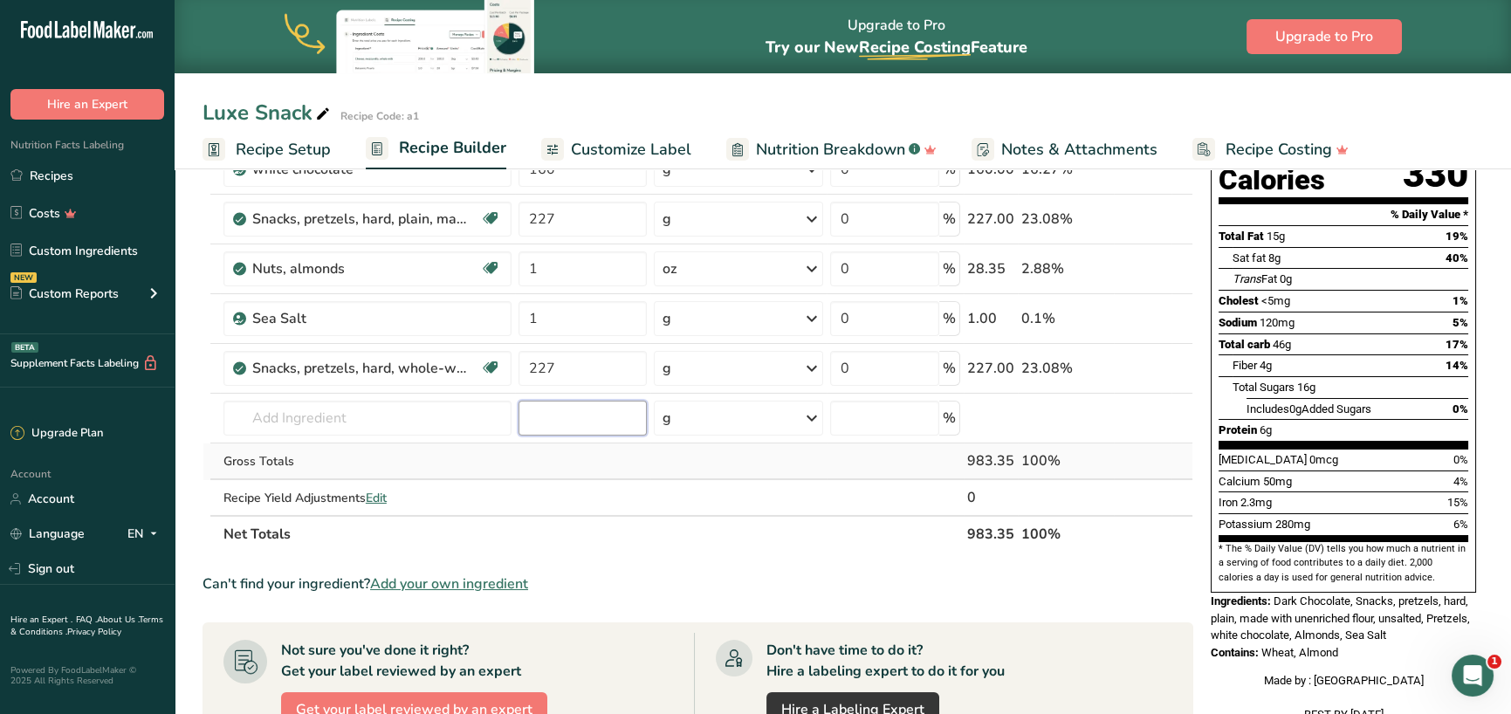
scroll to position [175, 0]
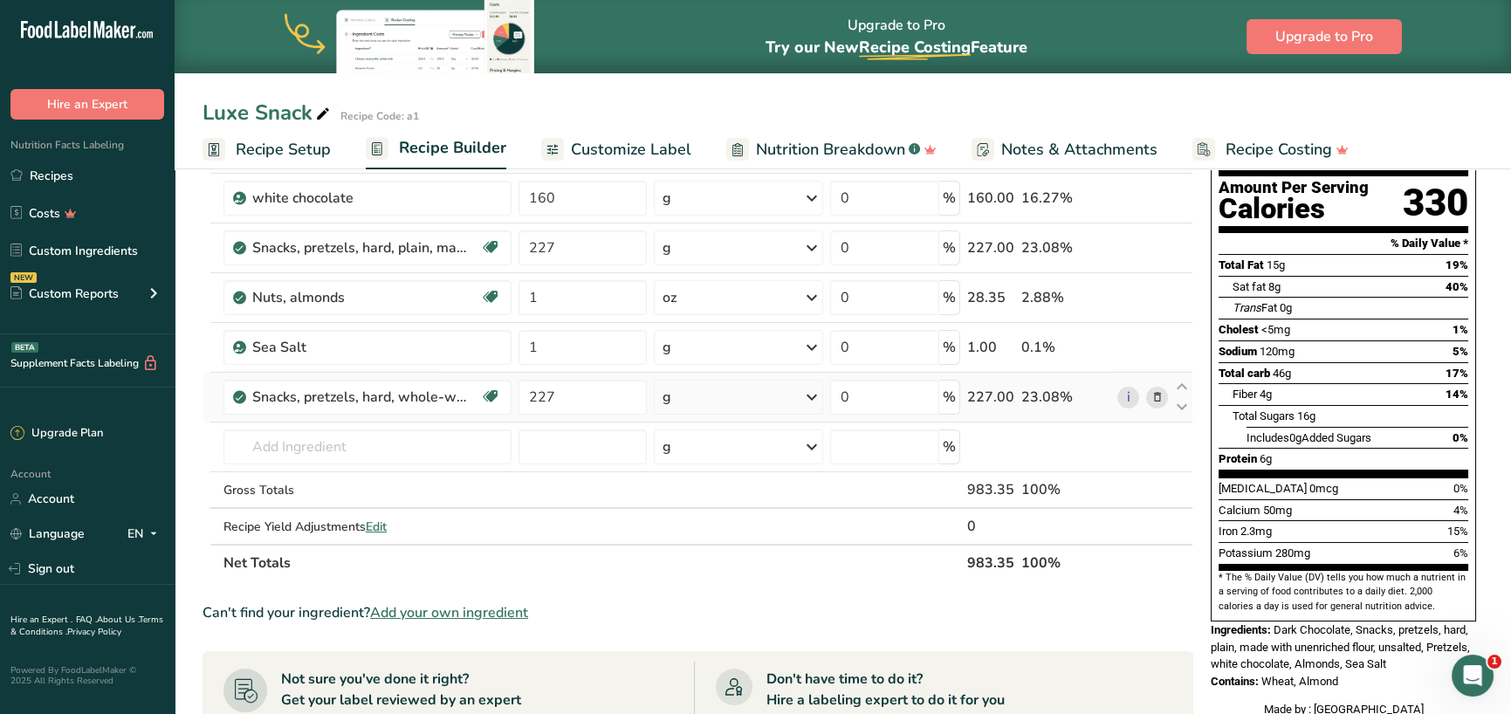
click at [1161, 397] on icon at bounding box center [1157, 398] width 12 height 18
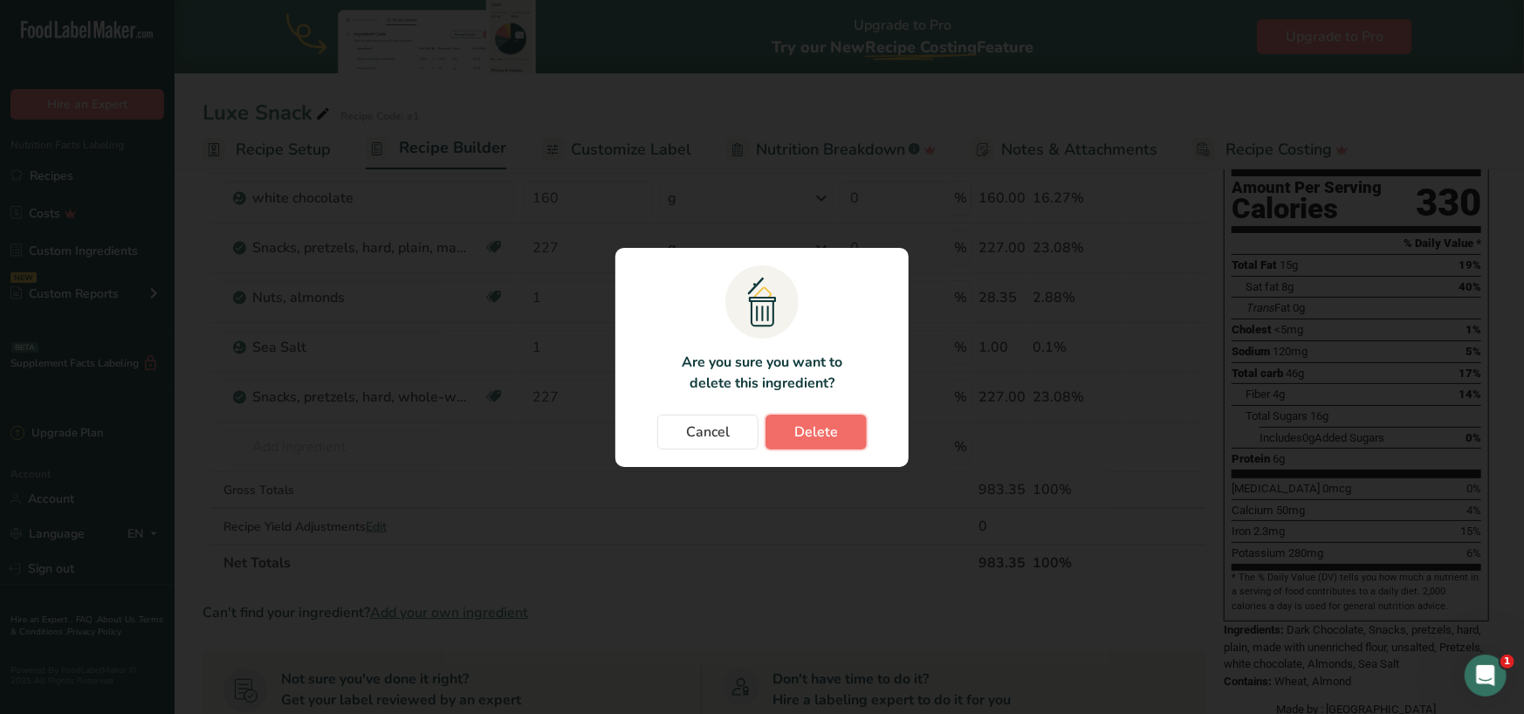
click at [841, 433] on button "Delete" at bounding box center [816, 432] width 101 height 35
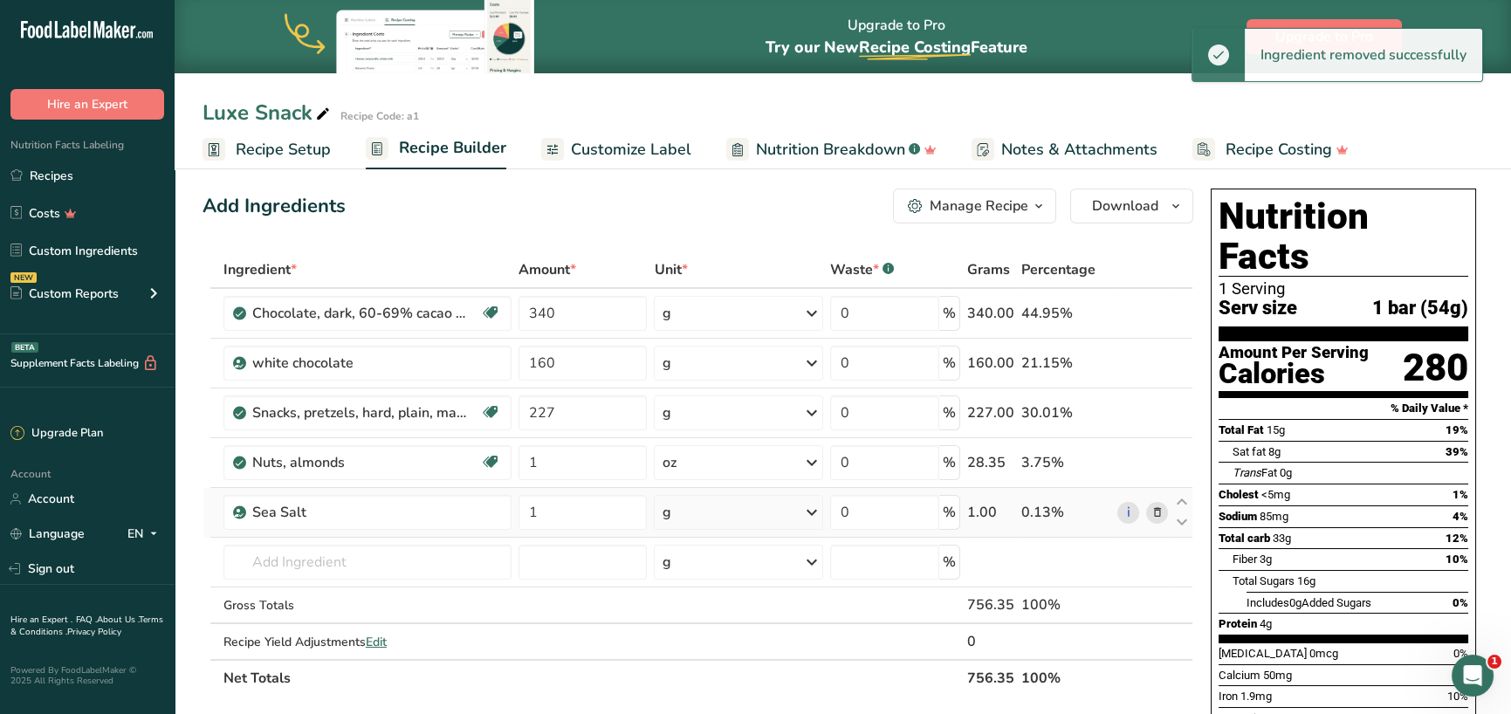
scroll to position [0, 0]
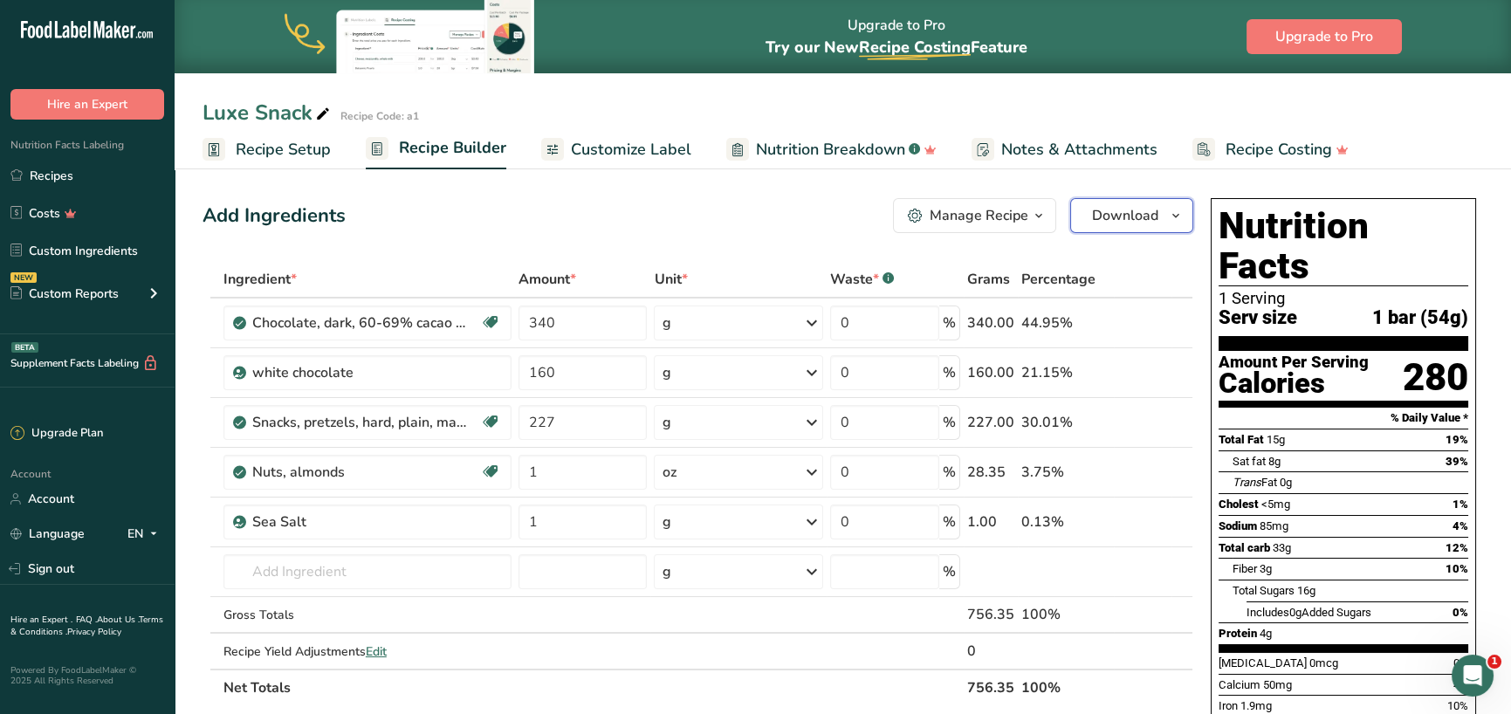
click at [1131, 211] on span "Download" at bounding box center [1125, 215] width 66 height 21
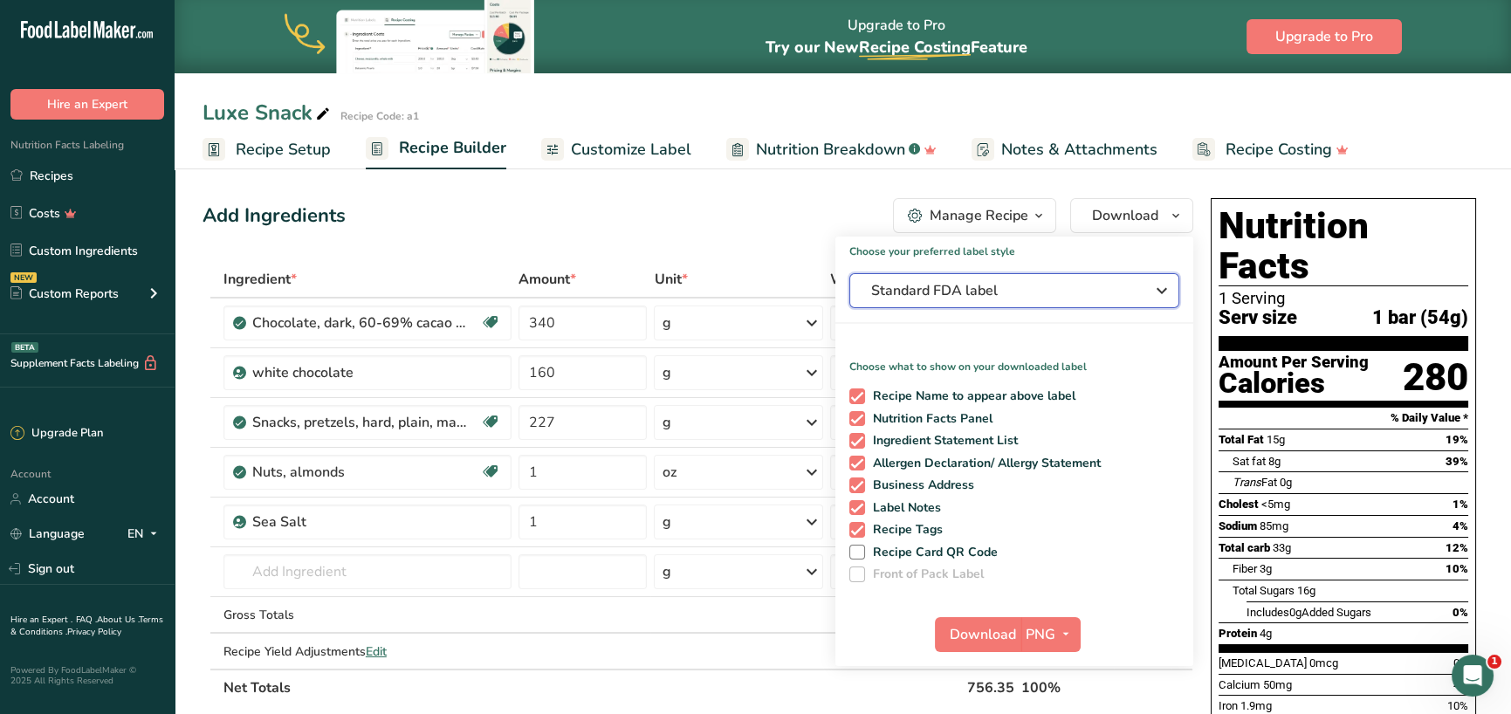
click at [945, 290] on span "Standard FDA label" at bounding box center [1002, 290] width 262 height 21
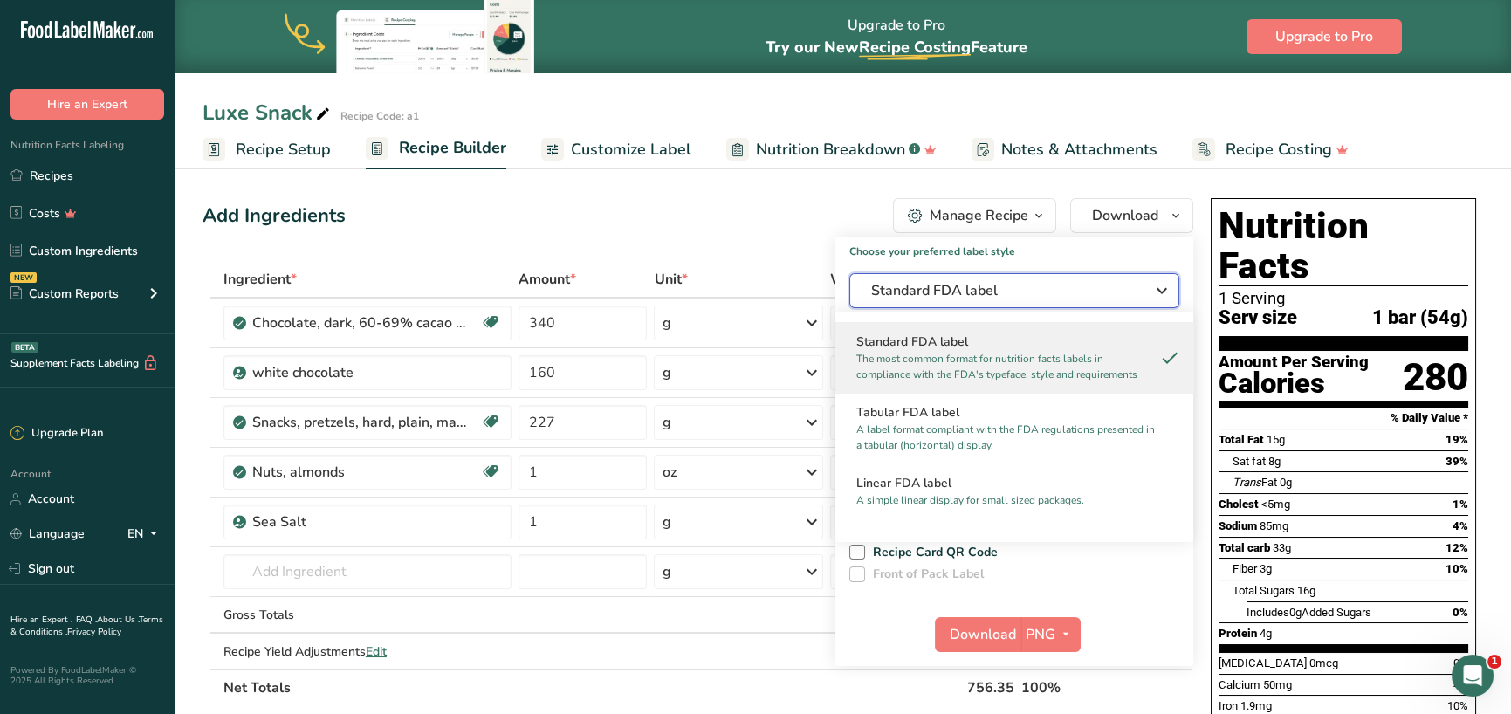
click at [945, 290] on span "Standard FDA label" at bounding box center [1002, 290] width 262 height 21
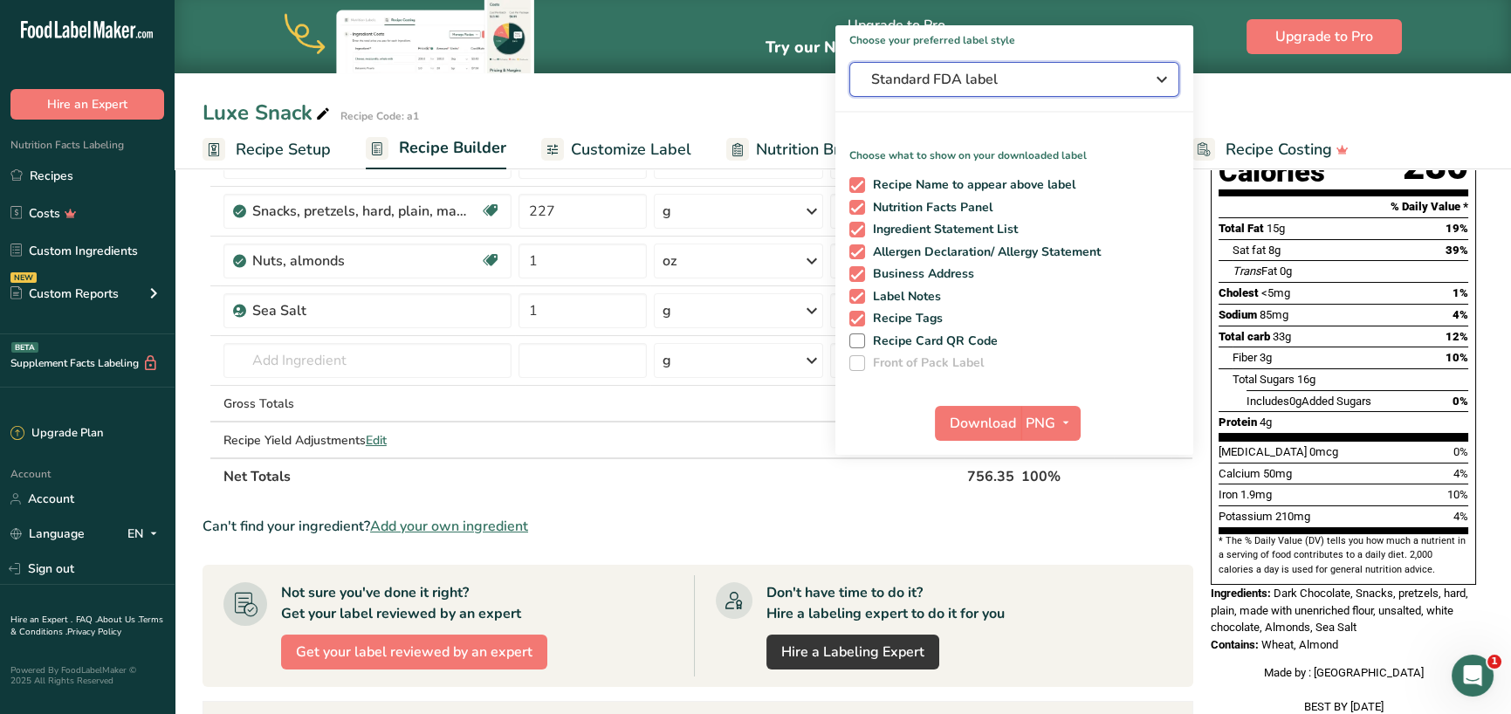
scroll to position [262, 0]
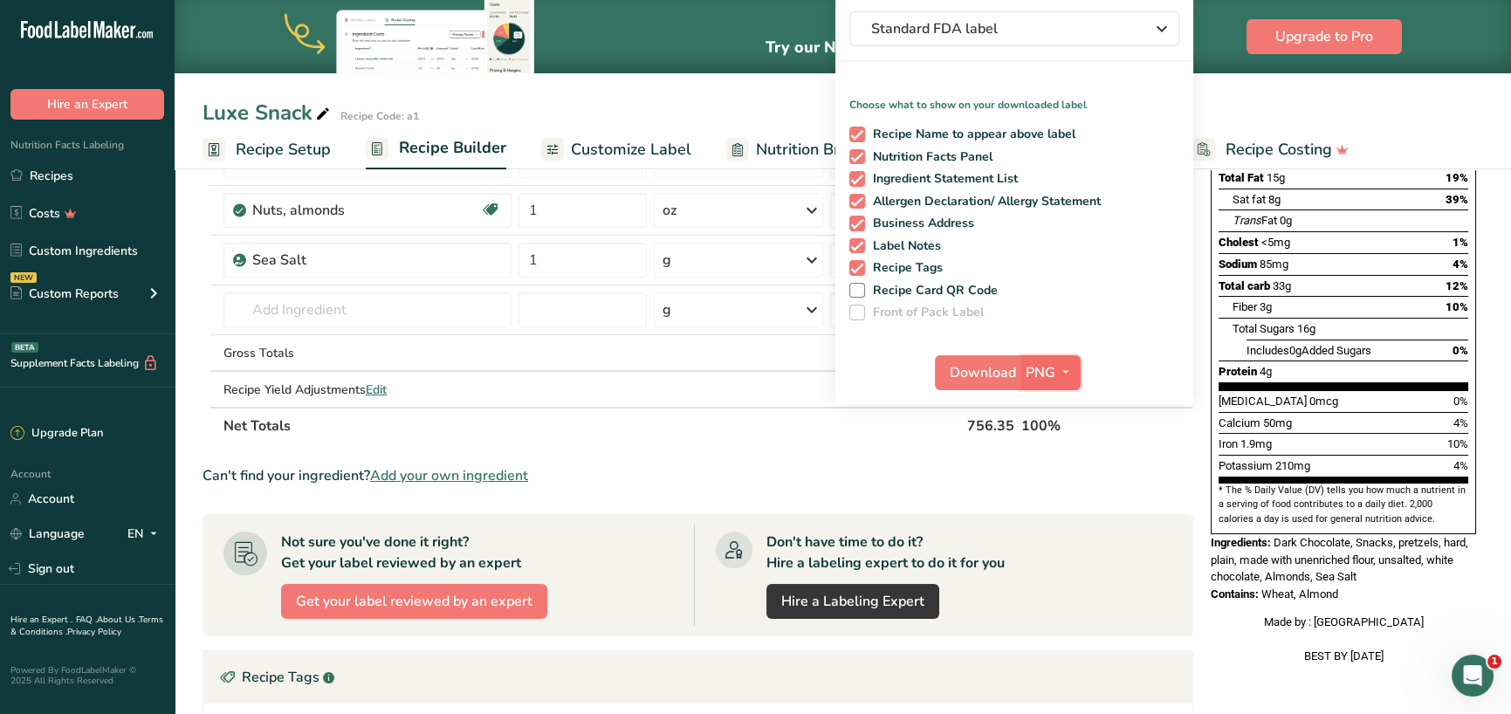
click at [1026, 366] on span "PNG" at bounding box center [1041, 372] width 30 height 21
click at [1056, 492] on link "PDF" at bounding box center [1053, 494] width 56 height 29
click at [1025, 376] on button "PDF" at bounding box center [1050, 372] width 58 height 35
click at [977, 366] on span "Download" at bounding box center [984, 372] width 66 height 21
click at [1427, 89] on div "Luxe Snack Recipe Code: a1 Recipe Setup Recipe Builder Customize Label Nutritio…" at bounding box center [843, 84] width 1337 height 169
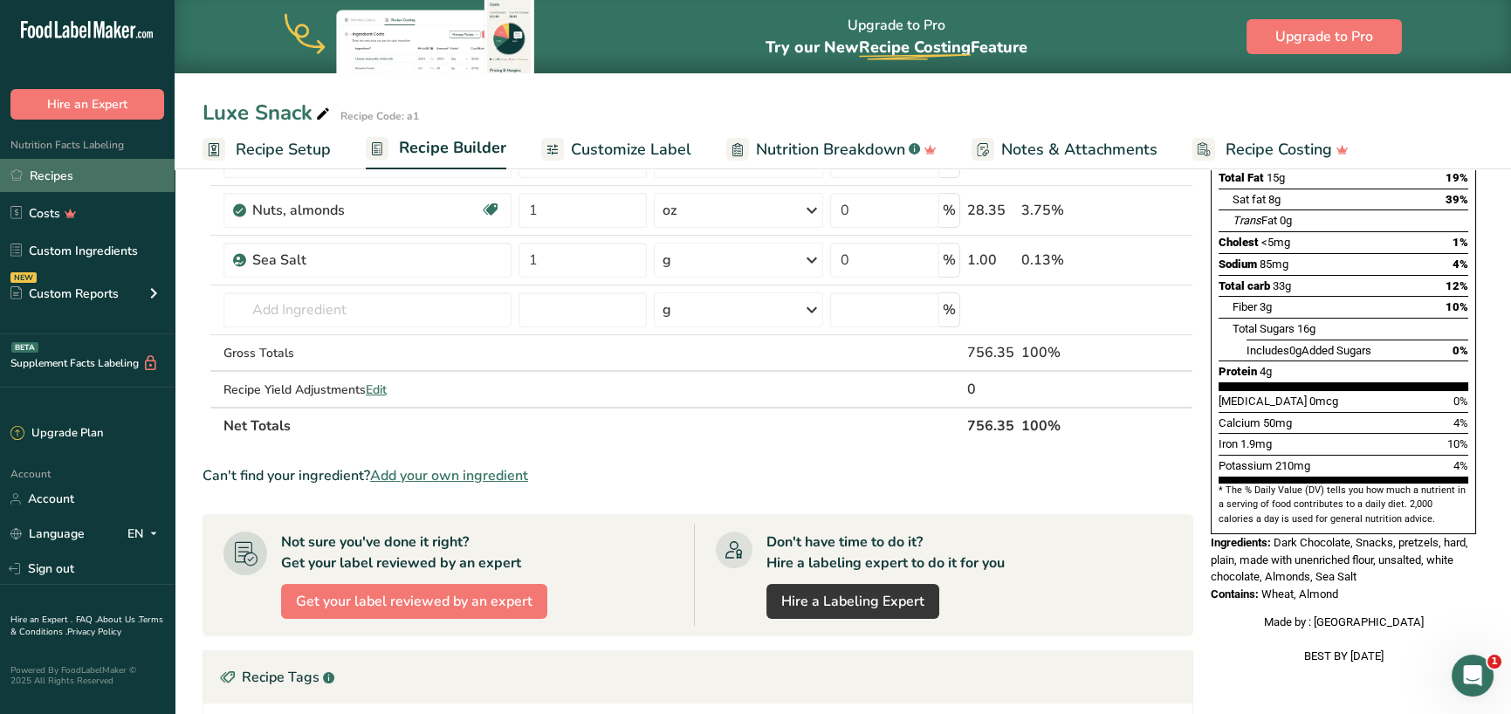
click at [76, 168] on link "Recipes" at bounding box center [87, 175] width 175 height 33
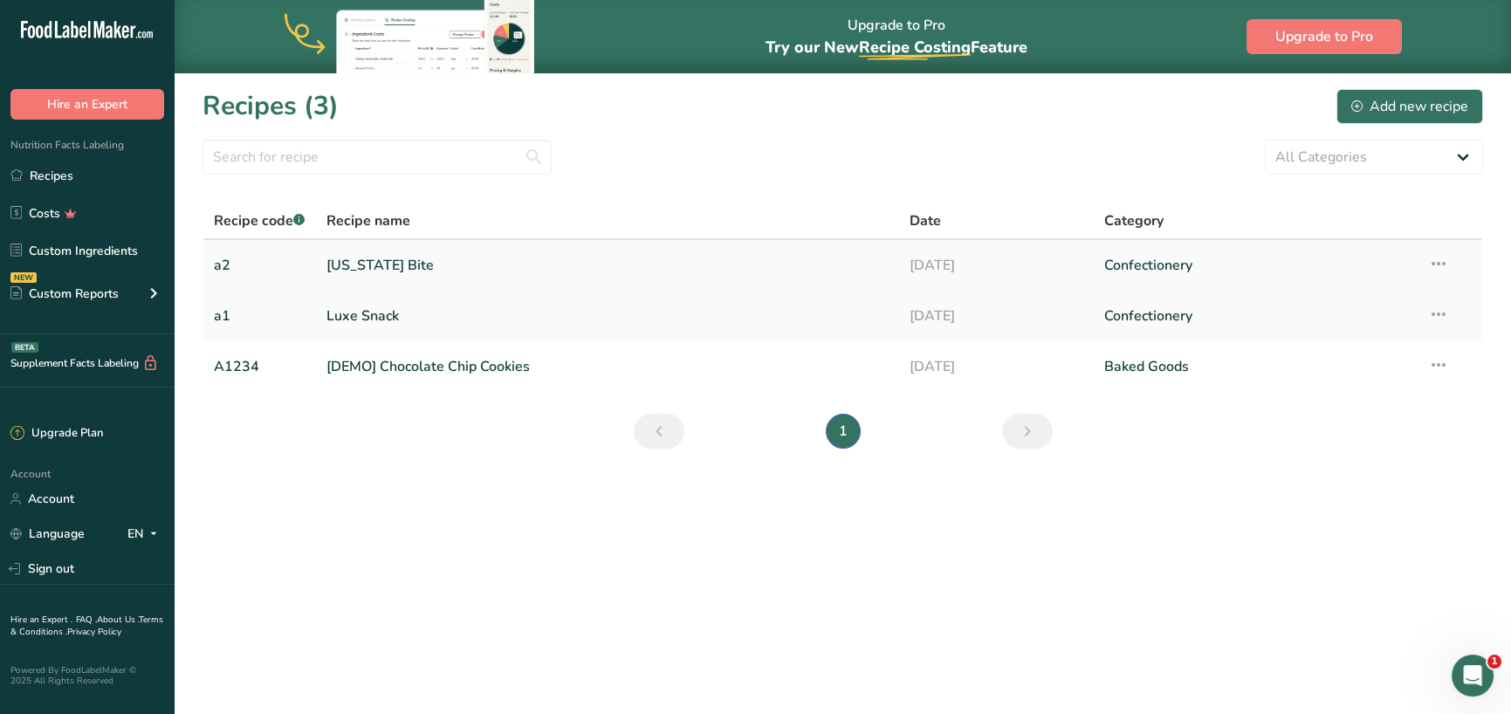
click at [382, 266] on link "[US_STATE] Bite" at bounding box center [608, 265] width 562 height 37
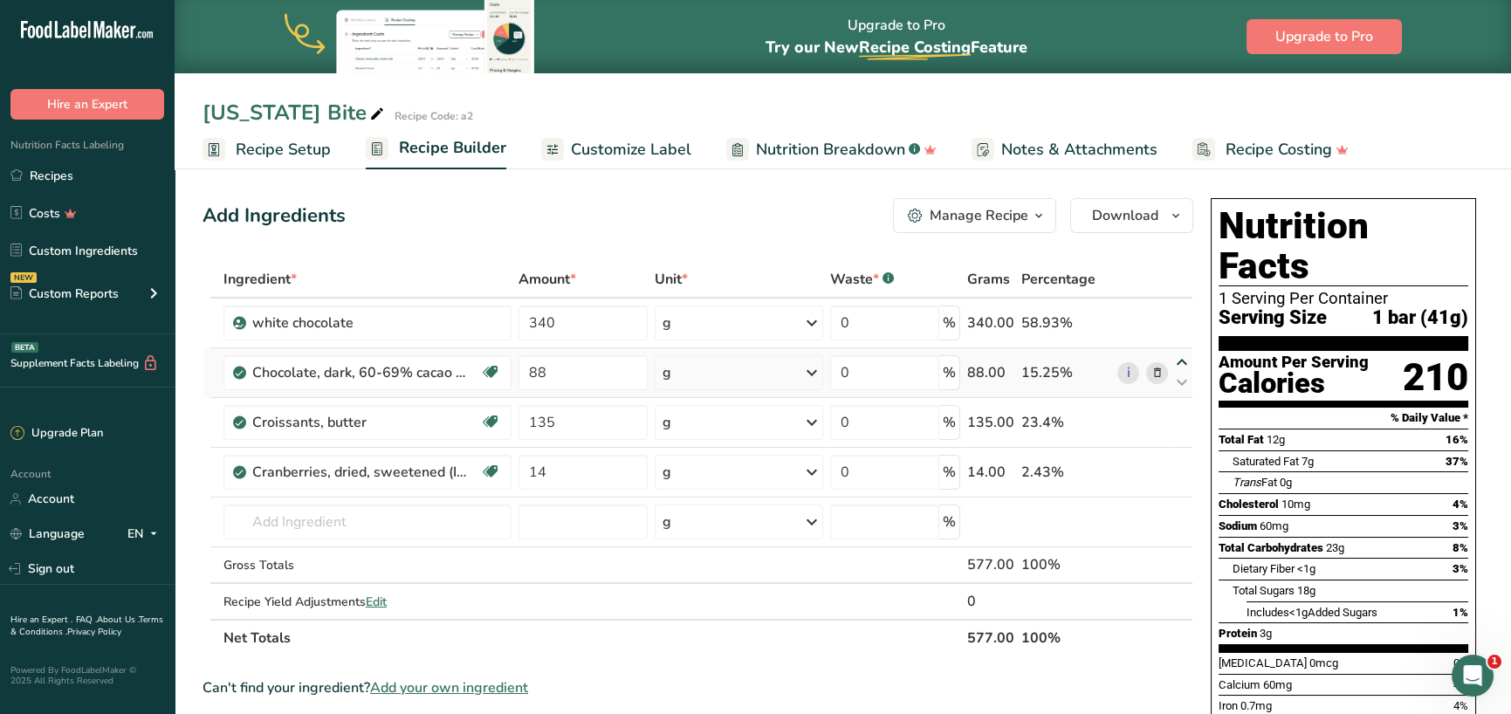
click at [1183, 362] on icon at bounding box center [1182, 362] width 21 height 13
type input "88"
type input "340"
click at [609, 320] on input "88" at bounding box center [583, 323] width 129 height 35
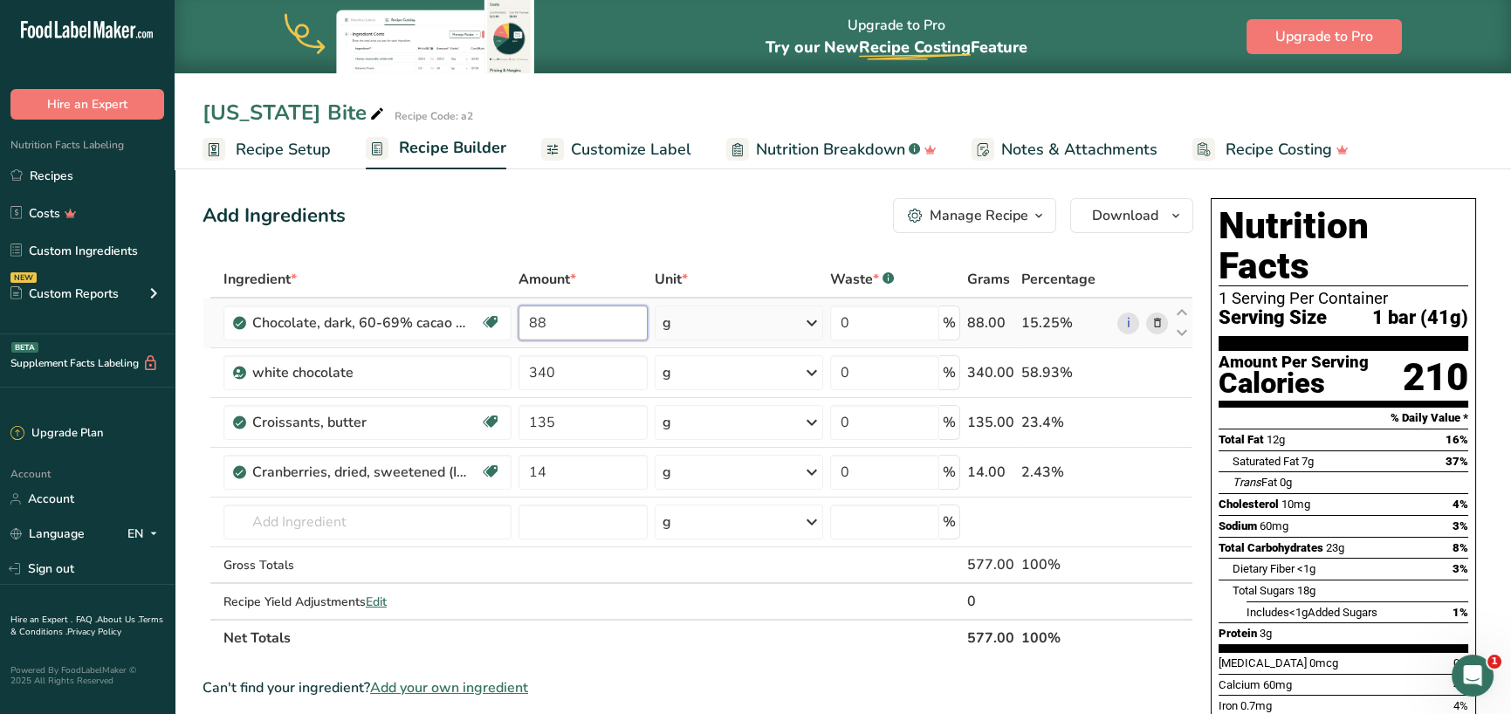
click at [606, 323] on input "88" at bounding box center [583, 323] width 129 height 35
click at [609, 321] on input "88" at bounding box center [583, 323] width 129 height 35
type input "340"
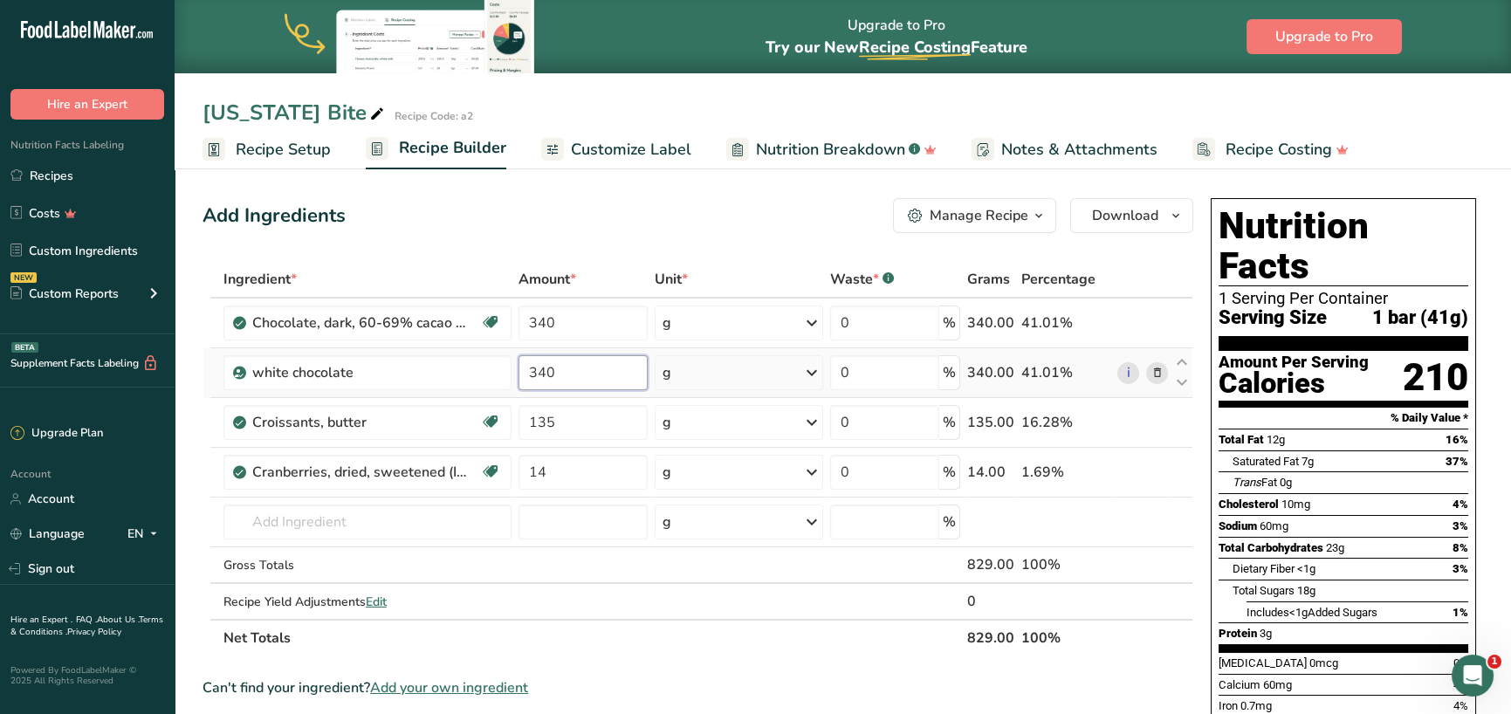
click at [599, 383] on div "Ingredient * Amount * Unit * Waste * .a-a{fill:#347362;}.b-a{fill:#fff;} Grams …" at bounding box center [698, 459] width 991 height 396
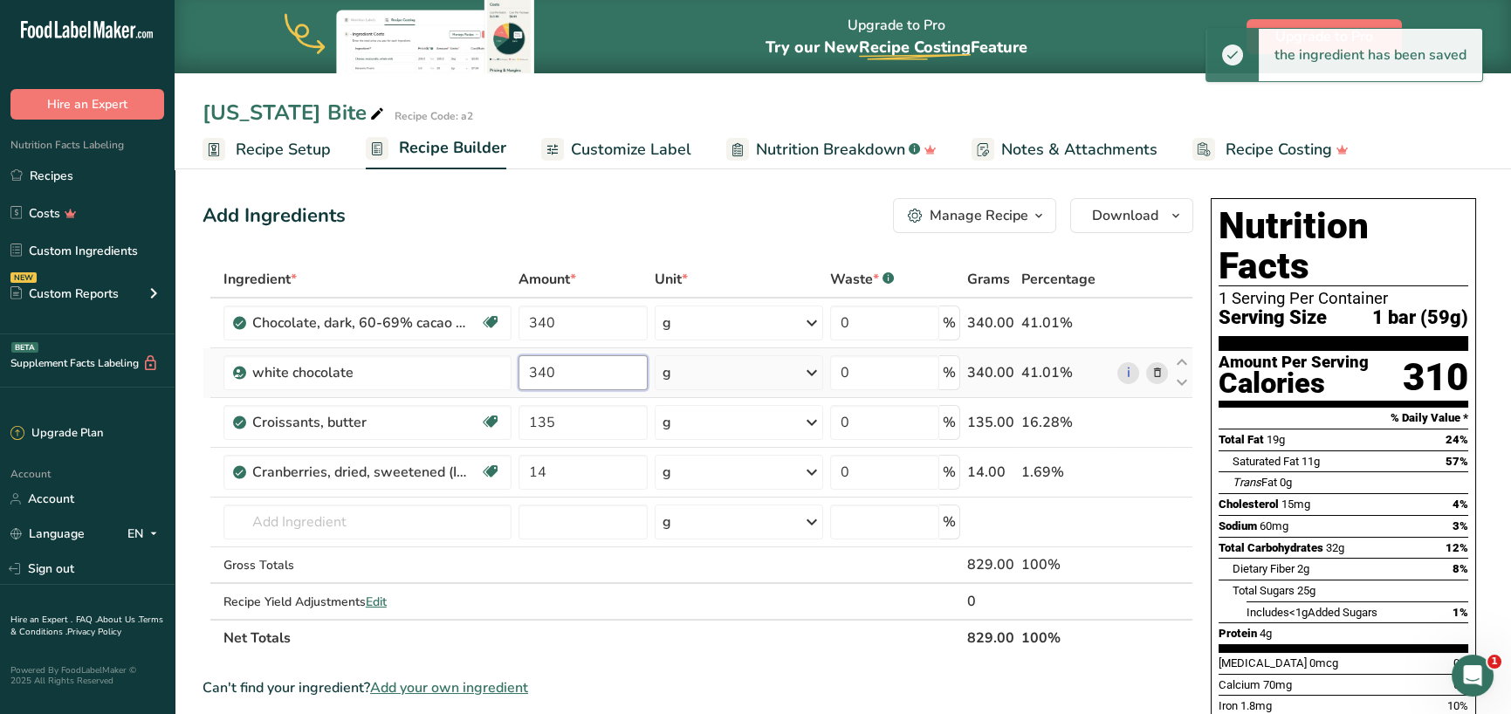
click at [614, 368] on input "340" at bounding box center [583, 372] width 129 height 35
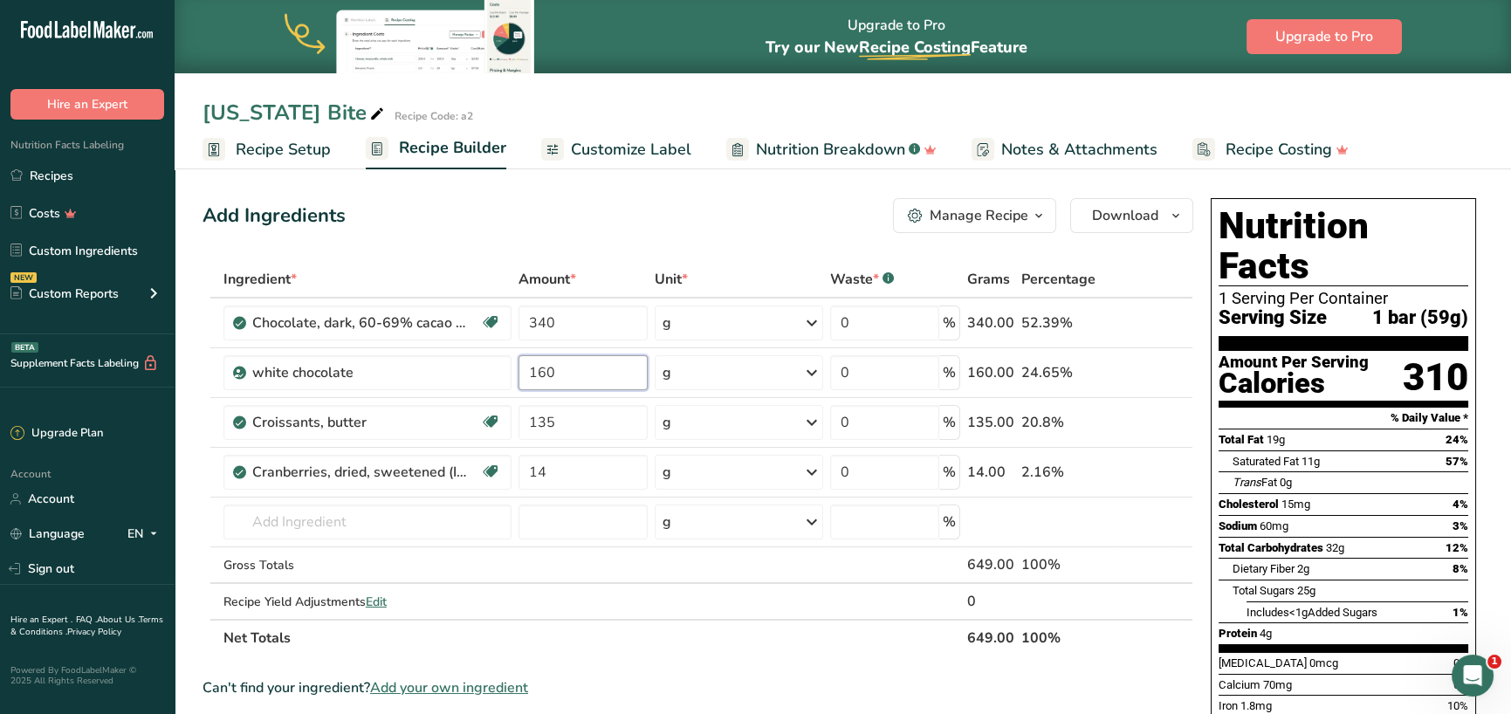
type input "160"
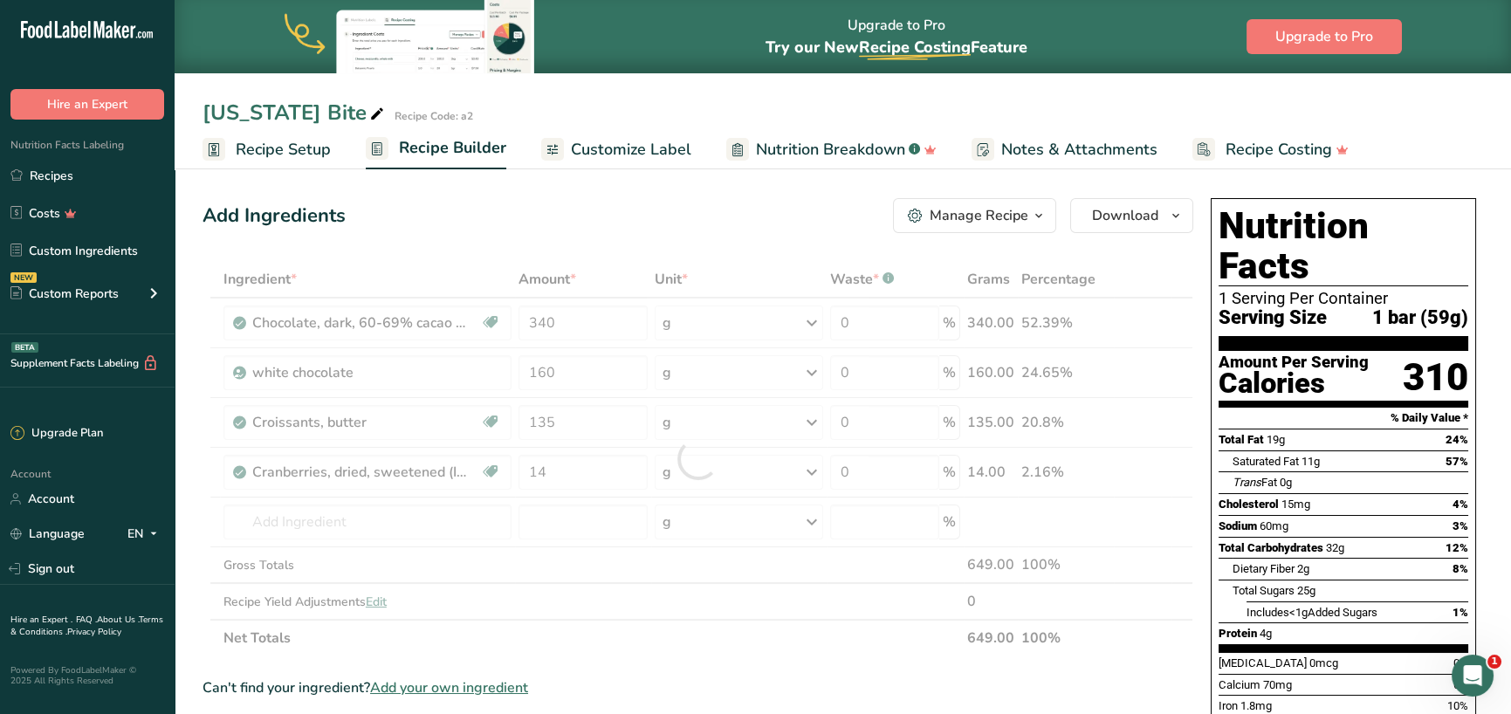
click at [672, 647] on div "Ingredient * Amount * Unit * Waste * .a-a{fill:#347362;}.b-a{fill:#fff;} Grams …" at bounding box center [698, 459] width 991 height 396
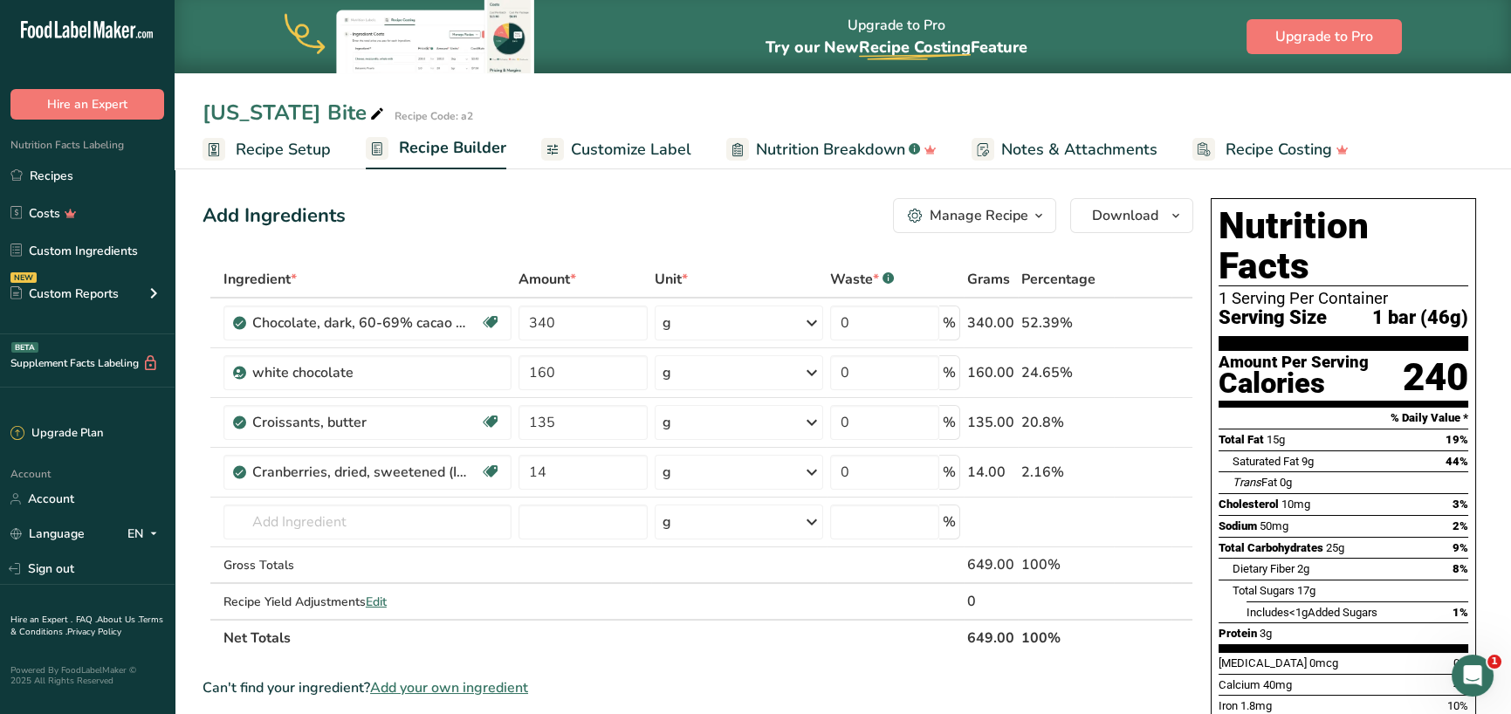
click at [668, 147] on span "Customize Label" at bounding box center [631, 150] width 120 height 24
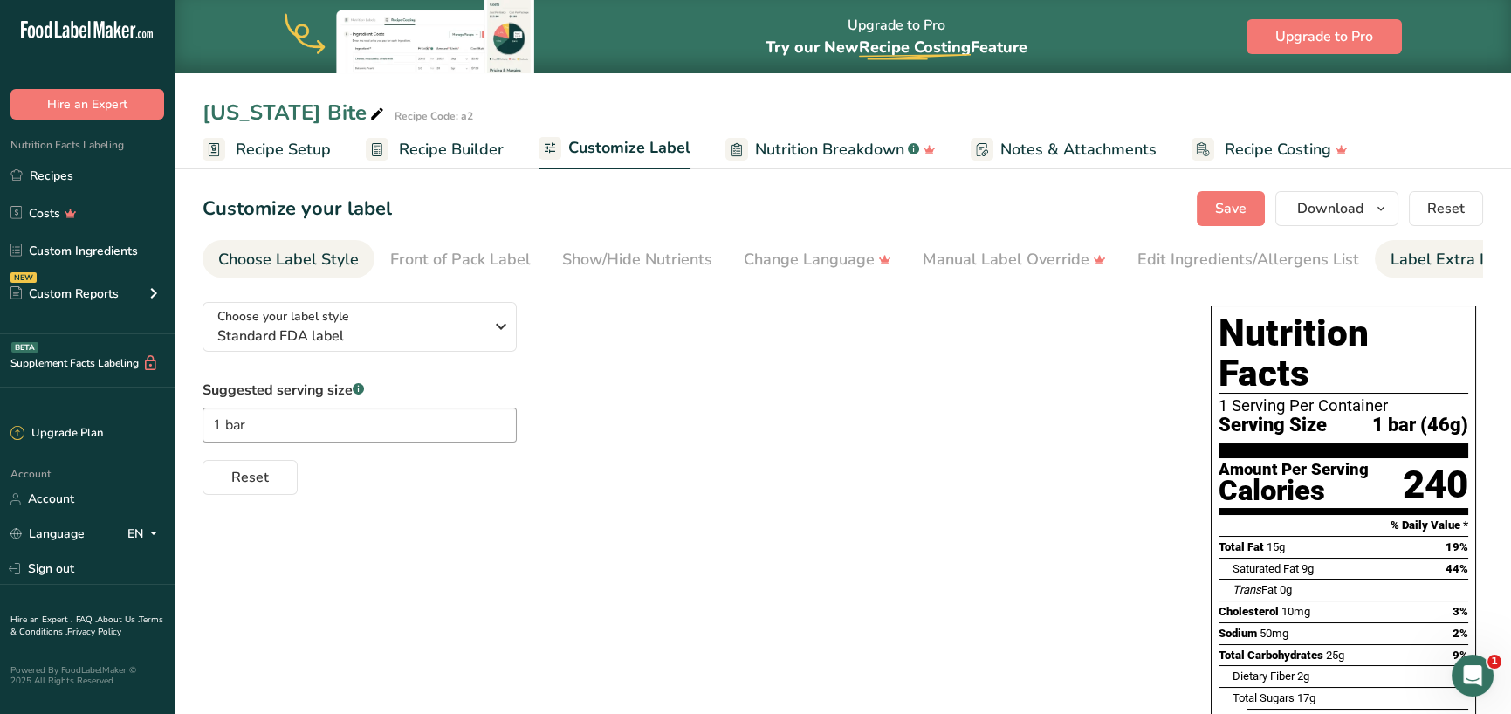
click at [1430, 264] on div "Label Extra Info" at bounding box center [1449, 260] width 116 height 24
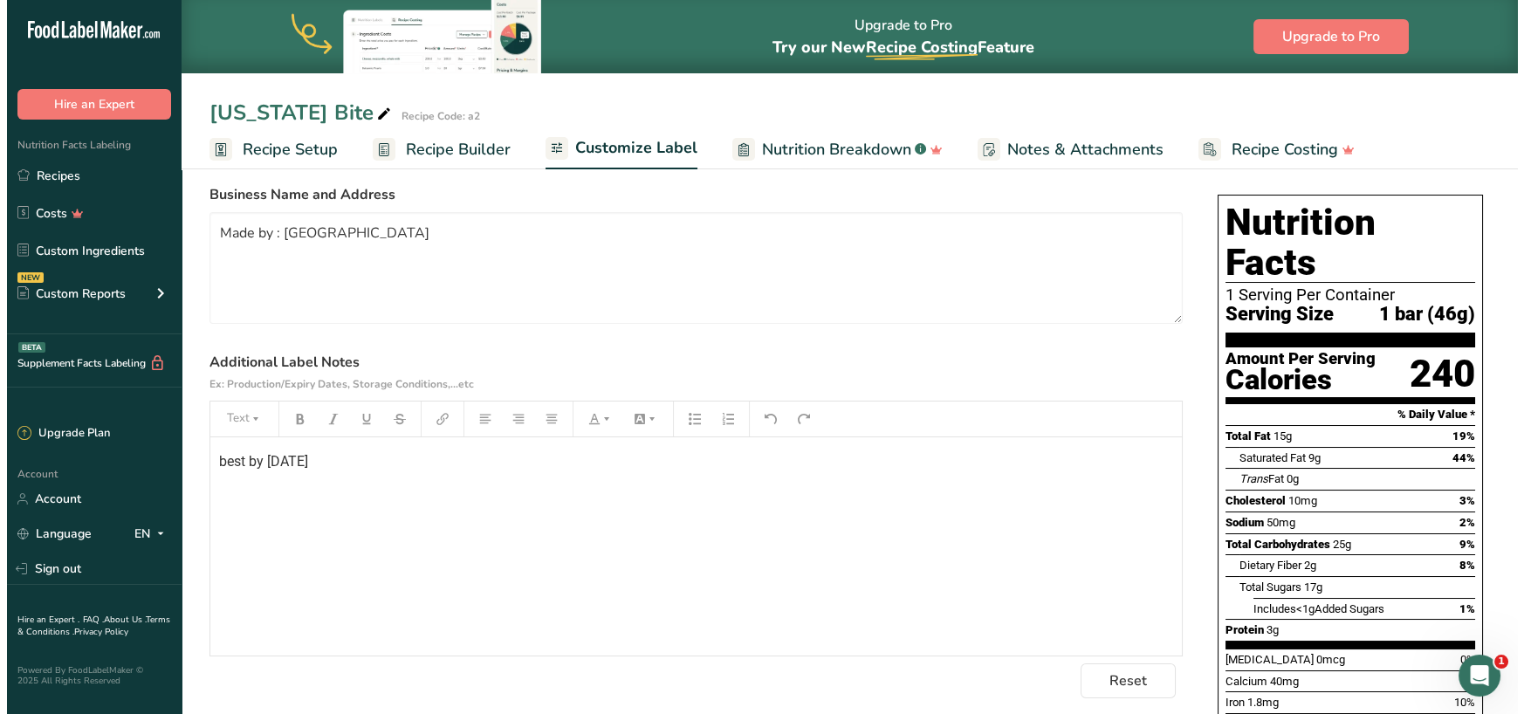
scroll to position [79, 0]
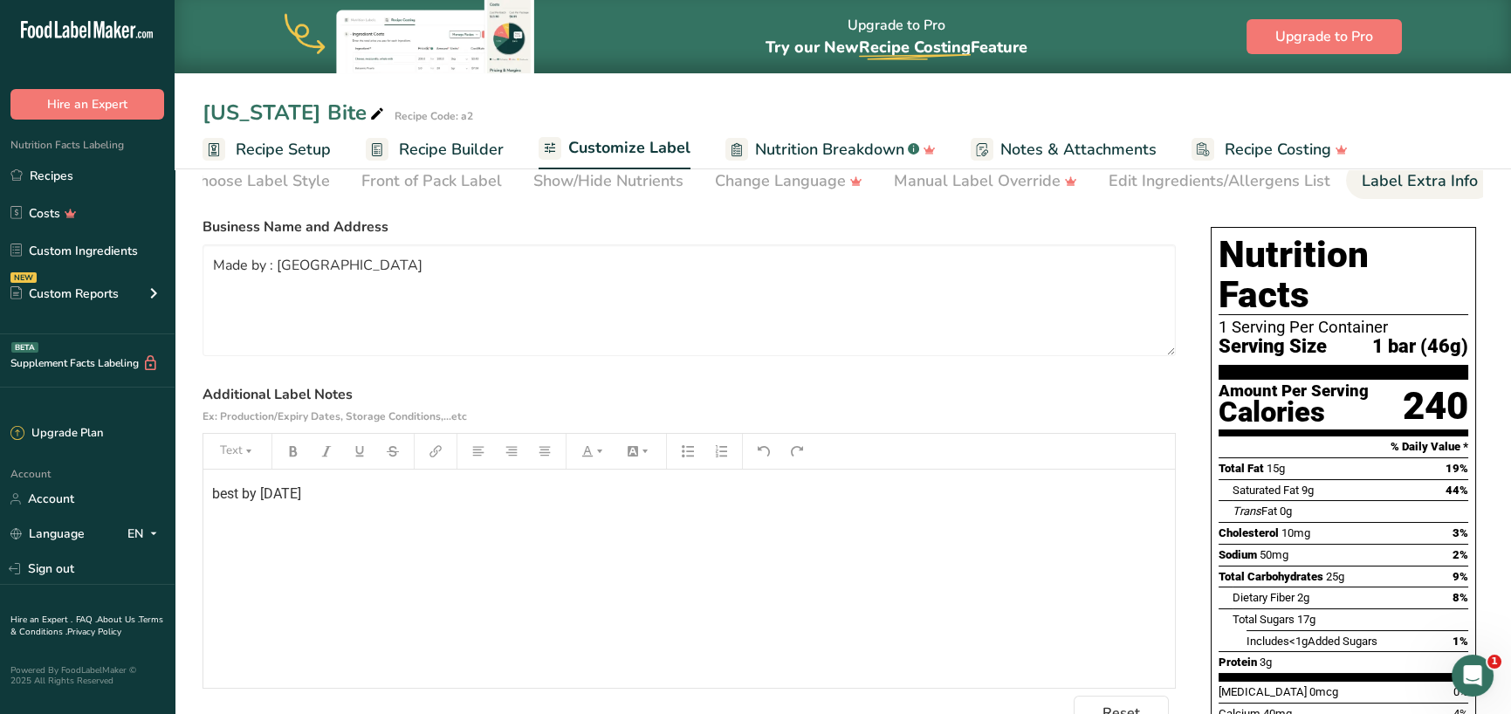
click at [274, 492] on span "best by [DATE]" at bounding box center [256, 493] width 89 height 17
click at [354, 491] on p "best by [DATE]" at bounding box center [689, 494] width 954 height 21
click at [846, 541] on div "best by [DATE]" at bounding box center [689, 579] width 972 height 218
click at [891, 397] on label "Additional Label Notes Ex: Production/Expiry Dates, Storage Conditions,...etc" at bounding box center [689, 405] width 973 height 42
click at [834, 334] on textarea "Made by : [GEOGRAPHIC_DATA]" at bounding box center [689, 300] width 973 height 112
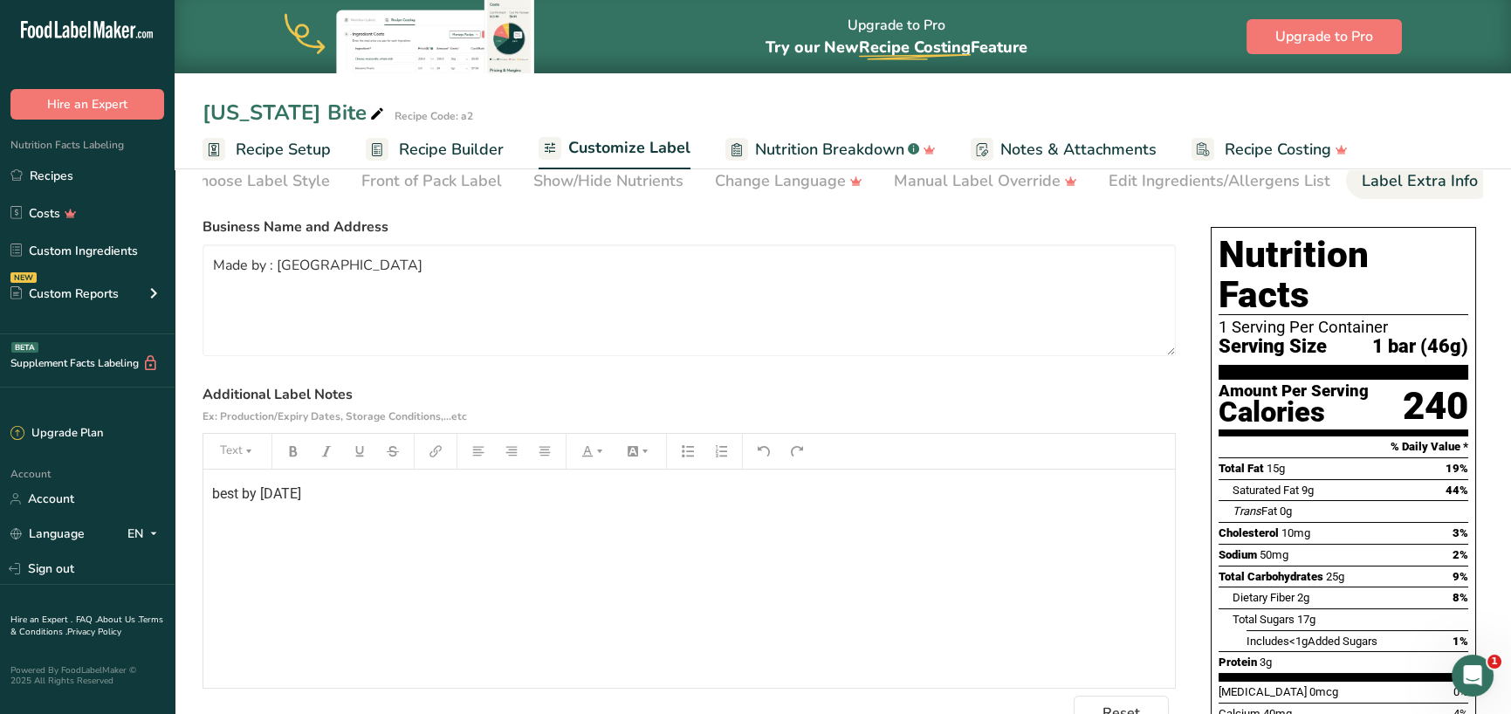
click at [479, 147] on span "Recipe Builder" at bounding box center [451, 150] width 105 height 24
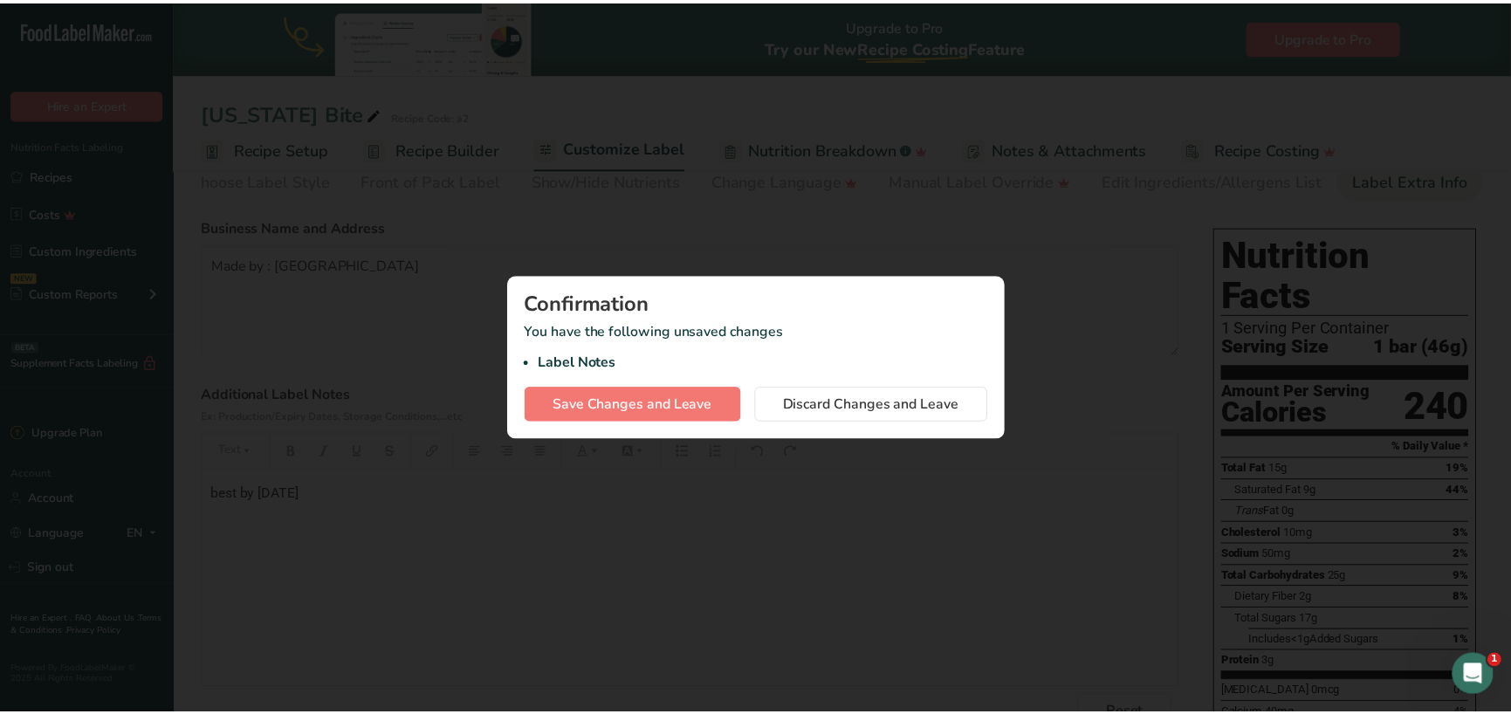
scroll to position [0, 16]
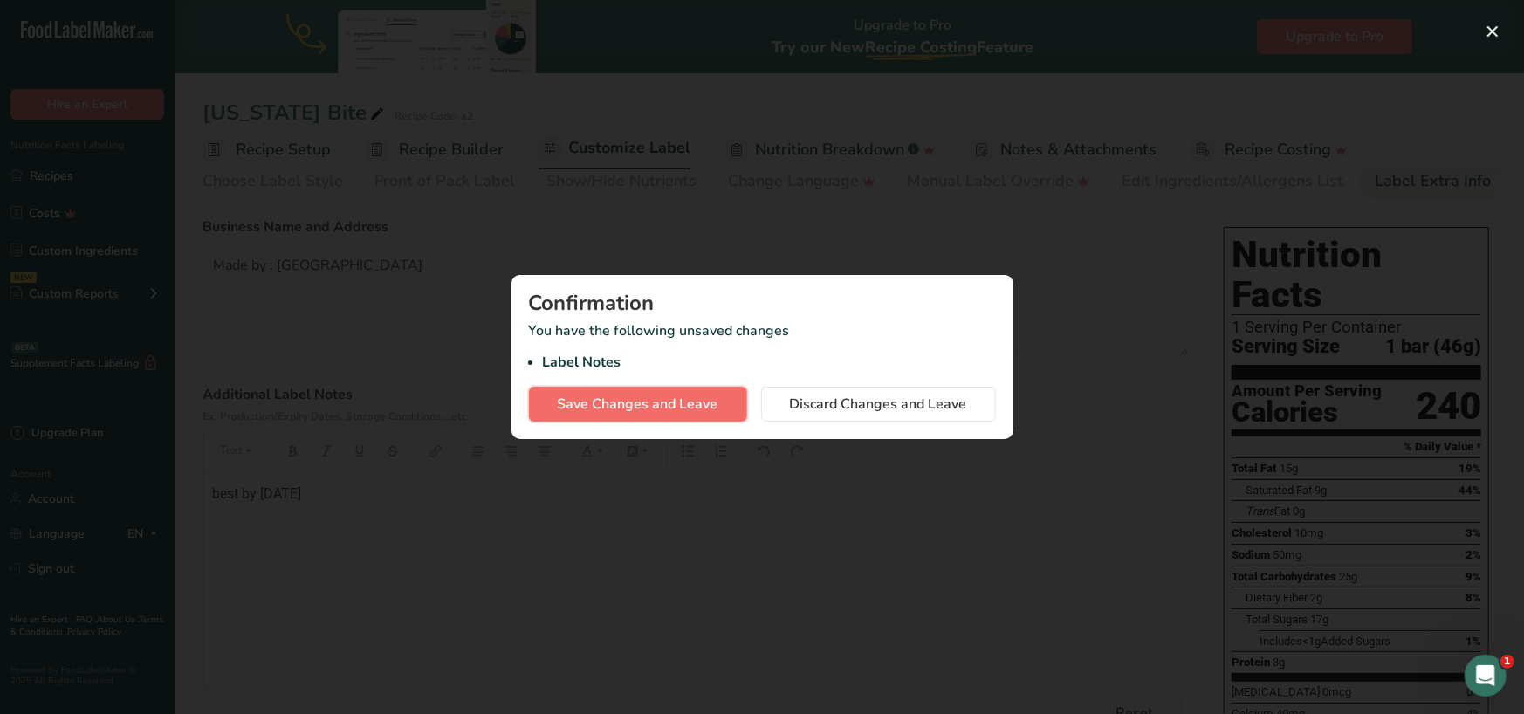
click at [674, 403] on span "Save Changes and Leave" at bounding box center [638, 404] width 161 height 21
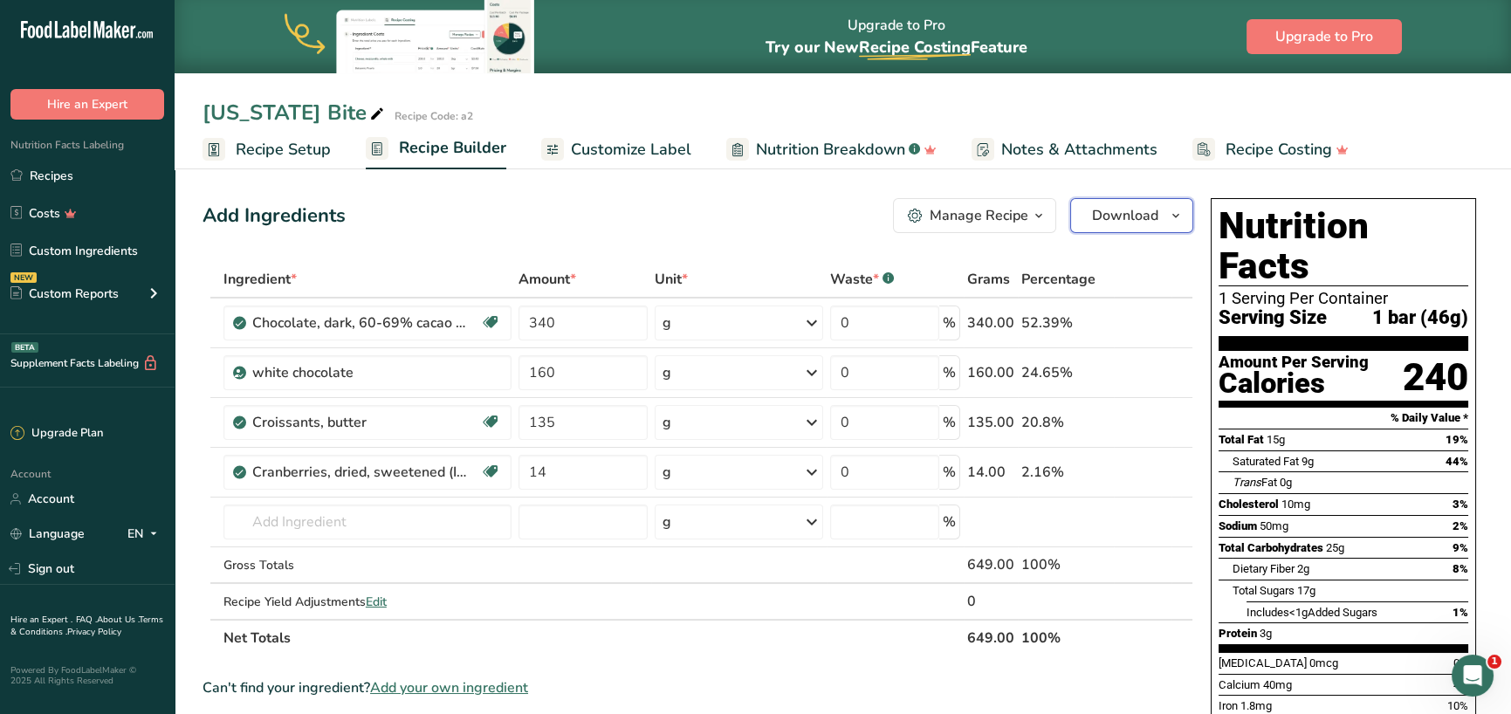
click at [1162, 210] on button "Download" at bounding box center [1131, 215] width 123 height 35
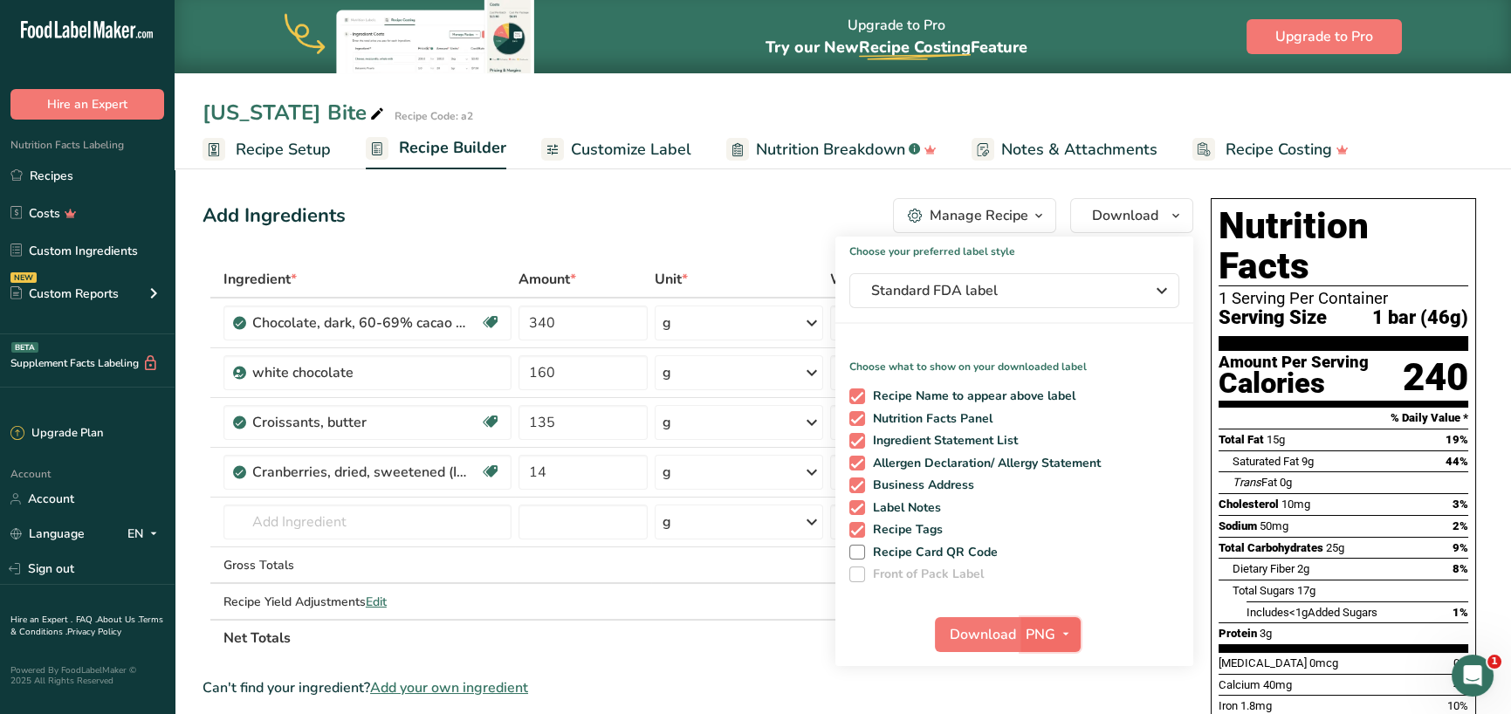
click at [1063, 631] on icon "button" at bounding box center [1066, 634] width 14 height 22
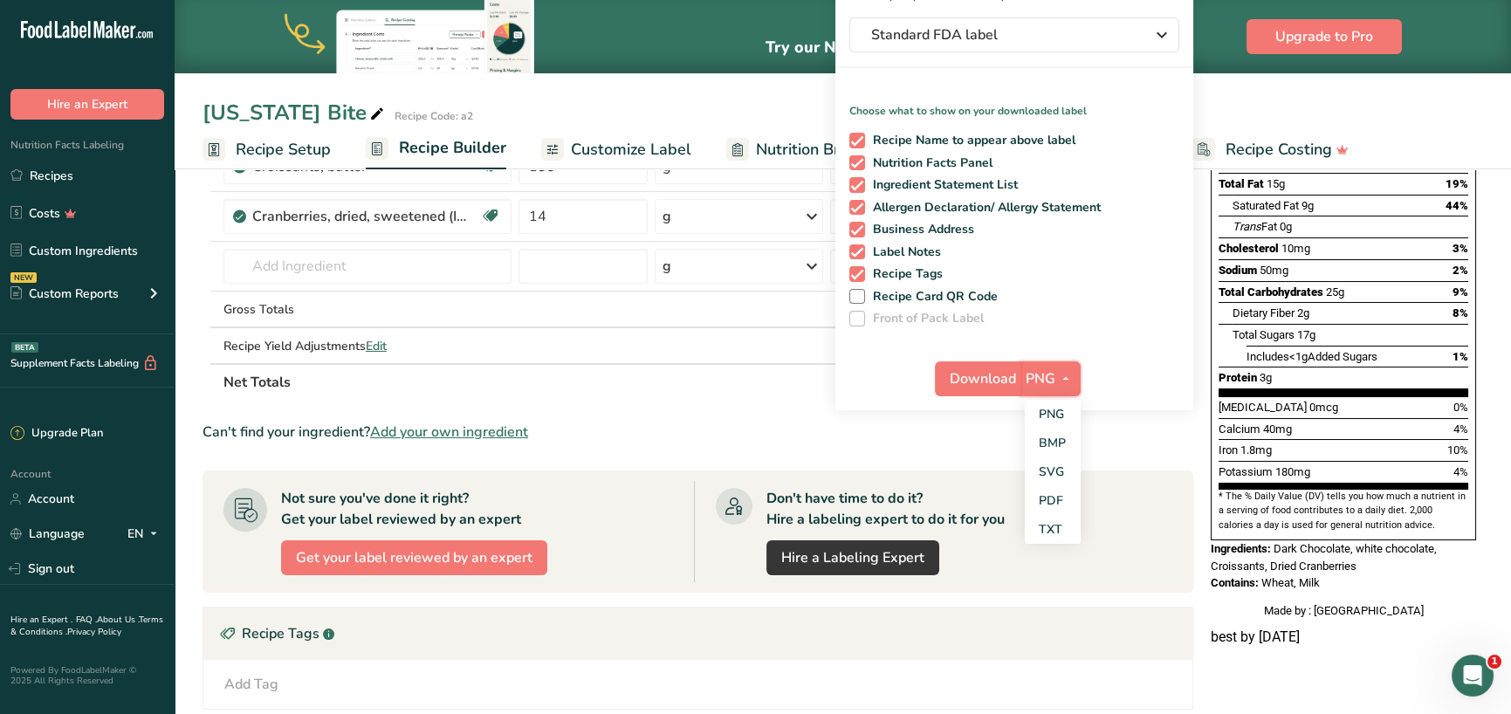
scroll to position [262, 0]
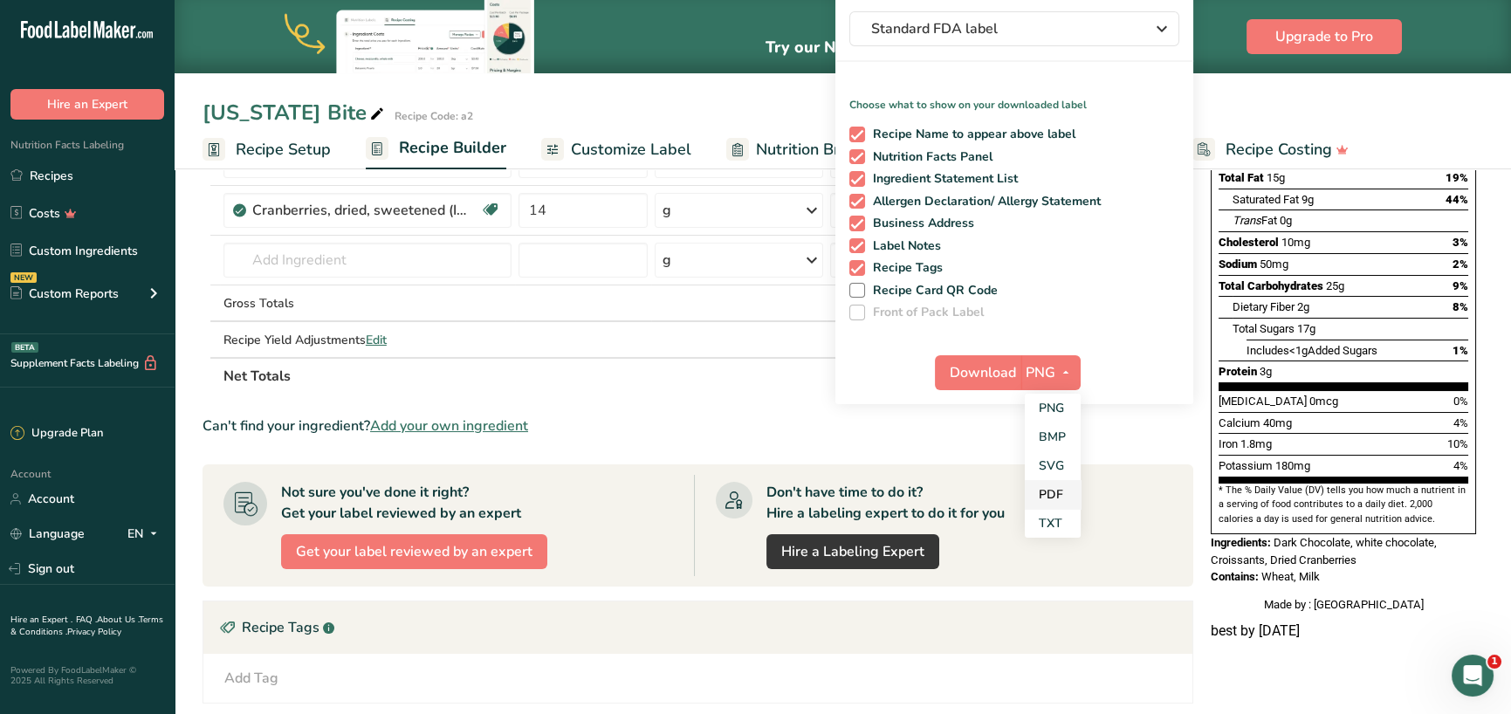
click at [1048, 482] on link "PDF" at bounding box center [1053, 494] width 56 height 29
click at [991, 379] on span "Download" at bounding box center [984, 372] width 66 height 21
click at [660, 392] on th "Net Totals" at bounding box center [592, 375] width 744 height 37
